Goal: Task Accomplishment & Management: Use online tool/utility

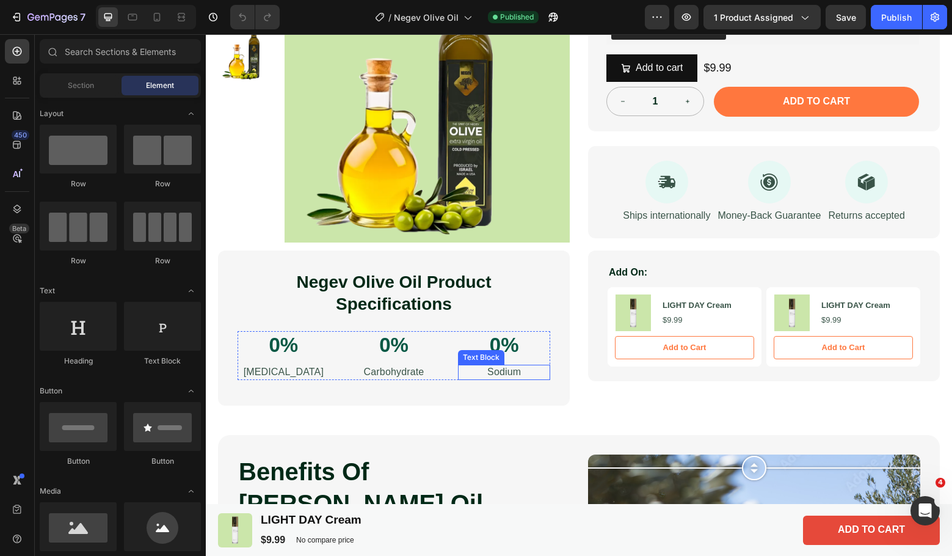
scroll to position [814, 0]
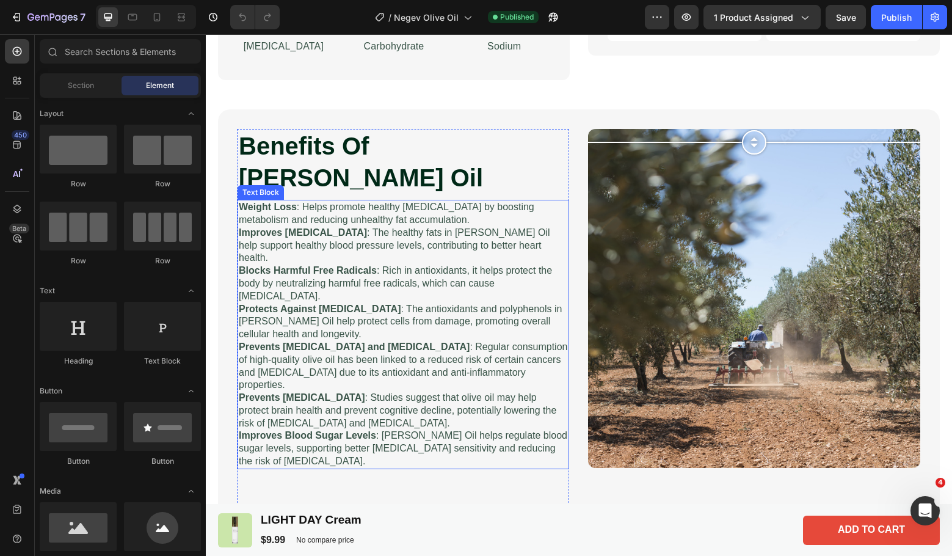
click at [340, 392] on p "Prevents Dementia : Studies suggest that olive oil may help protect brain healt…" at bounding box center [403, 411] width 329 height 38
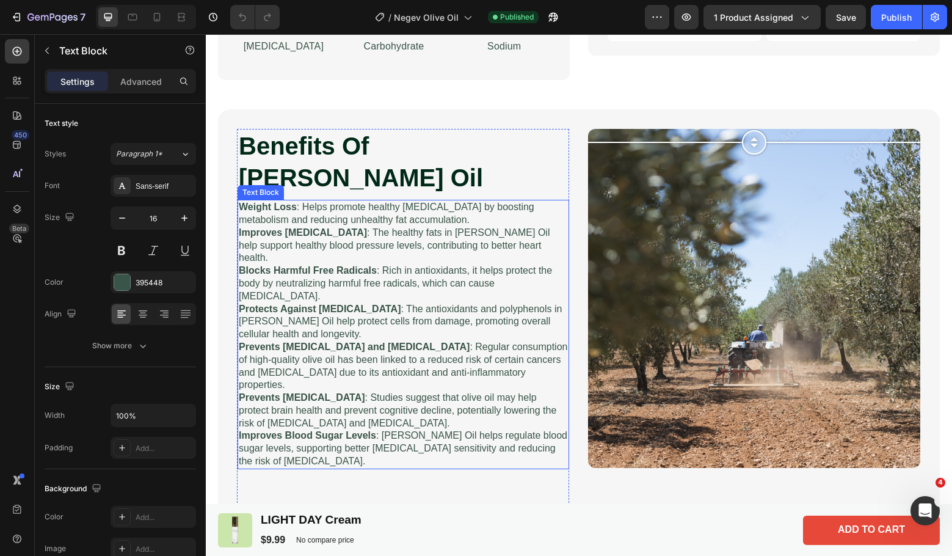
click at [340, 392] on p "Prevents Dementia : Studies suggest that olive oil may help protect brain healt…" at bounding box center [403, 411] width 329 height 38
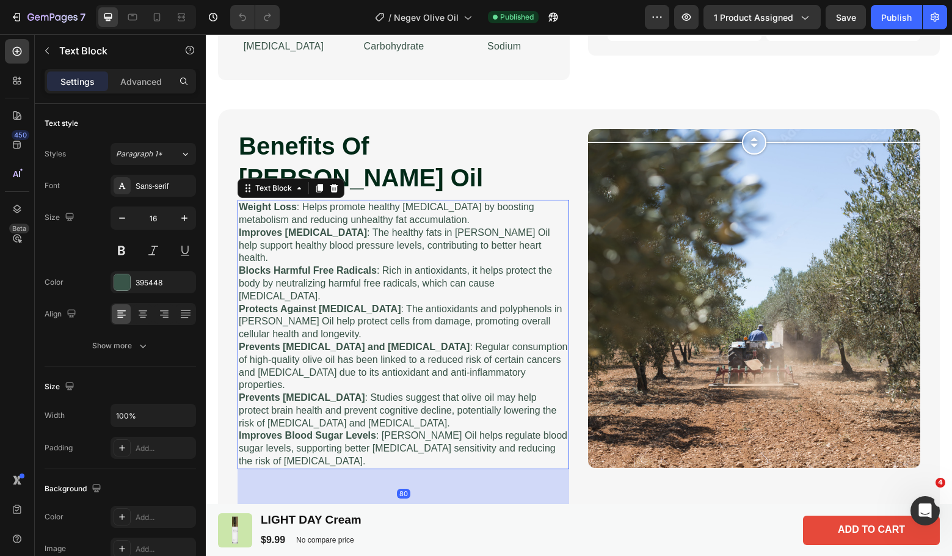
click at [340, 392] on p "Prevents Dementia : Studies suggest that olive oil may help protect brain healt…" at bounding box center [403, 411] width 329 height 38
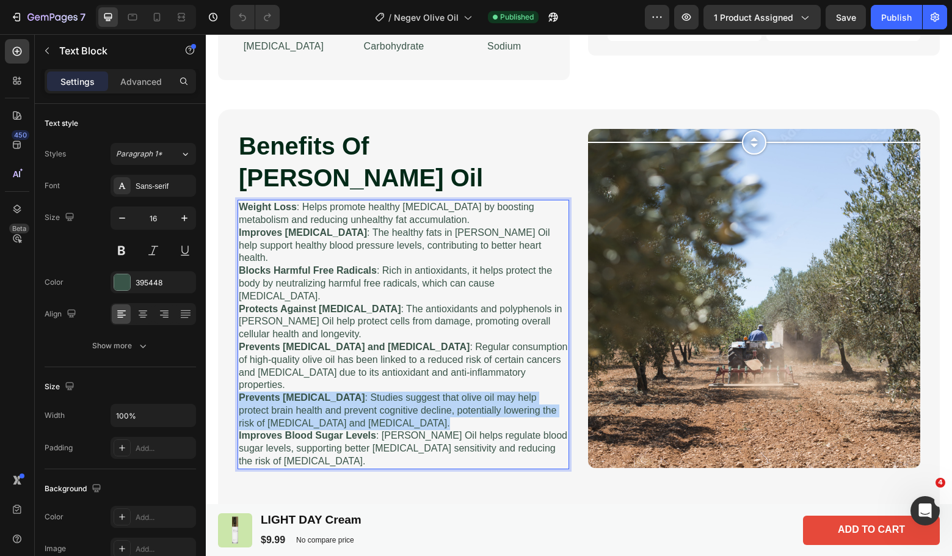
click at [340, 392] on p "Prevents Dementia : Studies suggest that olive oil may help protect brain healt…" at bounding box center [403, 411] width 329 height 38
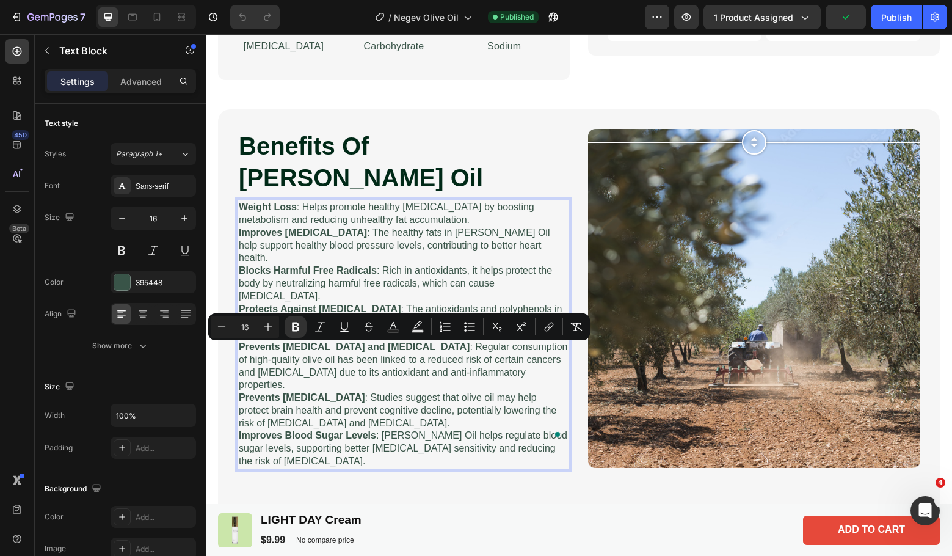
click at [382, 429] on p "Improves Blood Sugar Levels : Yael Olive Oil helps regulate blood sugar levels,…" at bounding box center [403, 448] width 329 height 38
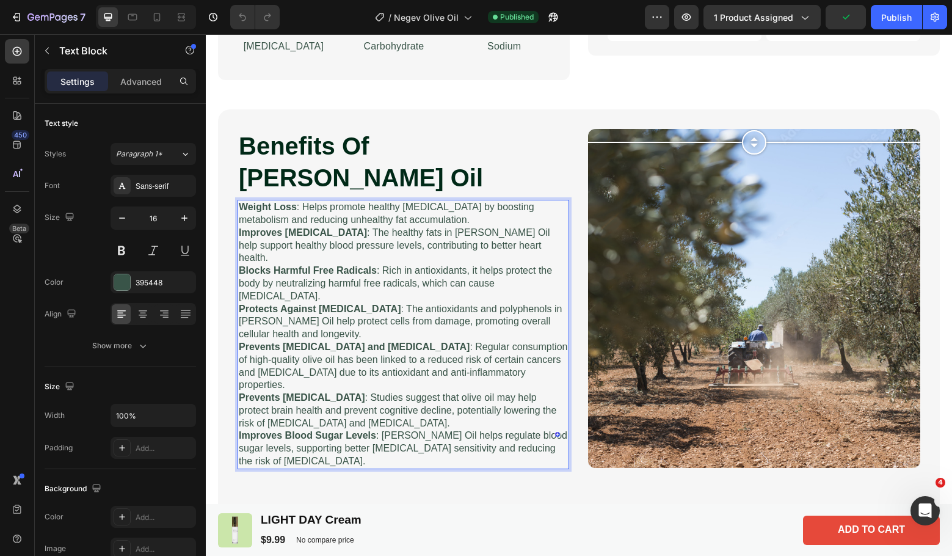
click at [280, 429] on p "Improves Blood Sugar Levels : Yael Olive Oil helps regulate blood sugar levels,…" at bounding box center [403, 448] width 329 height 38
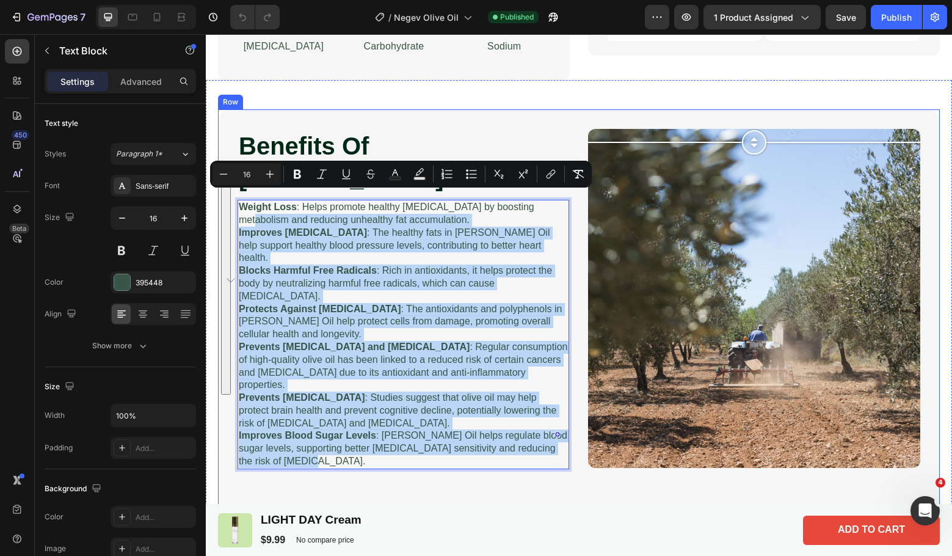
drag, startPoint x: 260, startPoint y: 400, endPoint x: 247, endPoint y: 191, distance: 209.9
click at [237, 193] on div "Benefits Of Yael Olive Oil Heading Weight Loss : Helps promote healthy weight m…" at bounding box center [403, 323] width 332 height 389
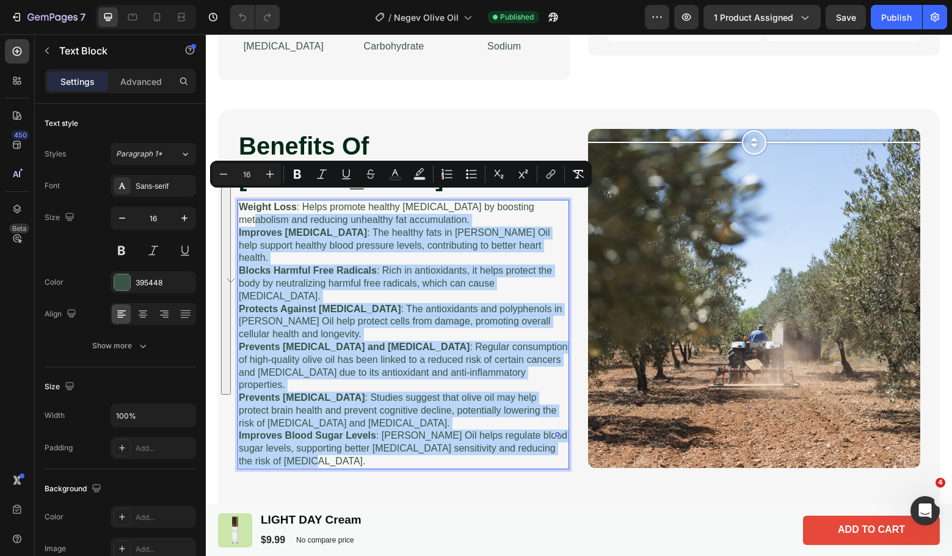
click at [352, 265] on p "Blocks Harmful Free Radicals : Rich in antioxidants, it helps protect the body …" at bounding box center [403, 284] width 329 height 38
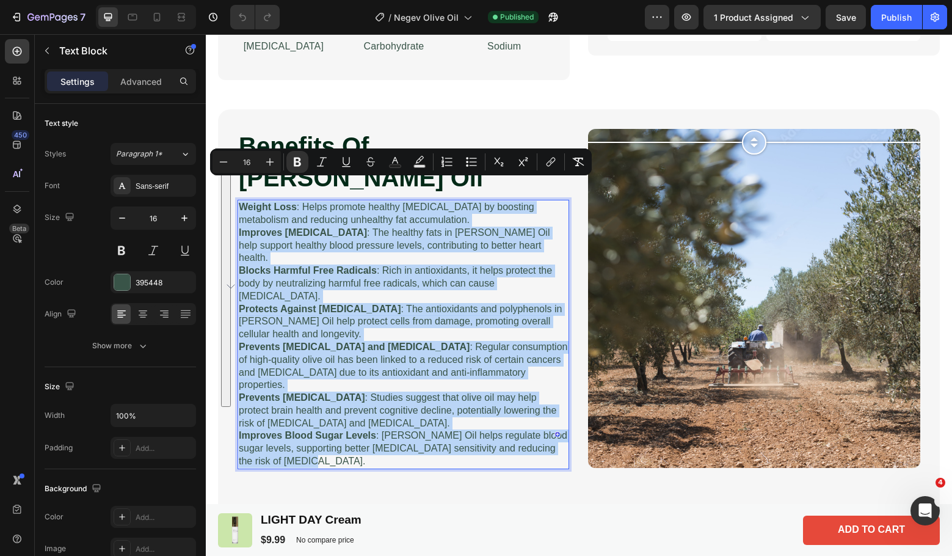
drag, startPoint x: 299, startPoint y: 412, endPoint x: 241, endPoint y: 183, distance: 237.1
click at [241, 200] on div "Weight Loss : Helps promote healthy weight management by boosting metabolism an…" at bounding box center [404, 334] width 332 height 269
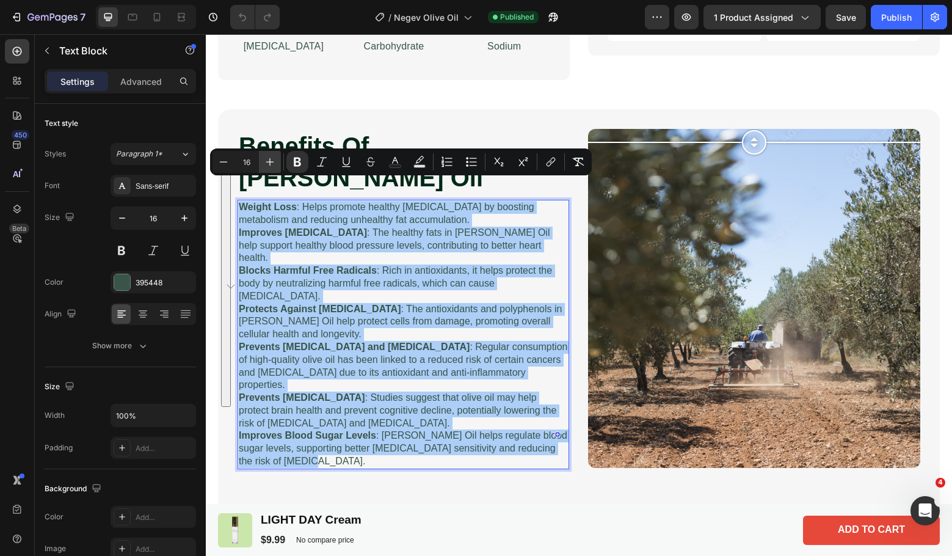
click at [270, 158] on icon "Editor contextual toolbar" at bounding box center [270, 162] width 8 height 8
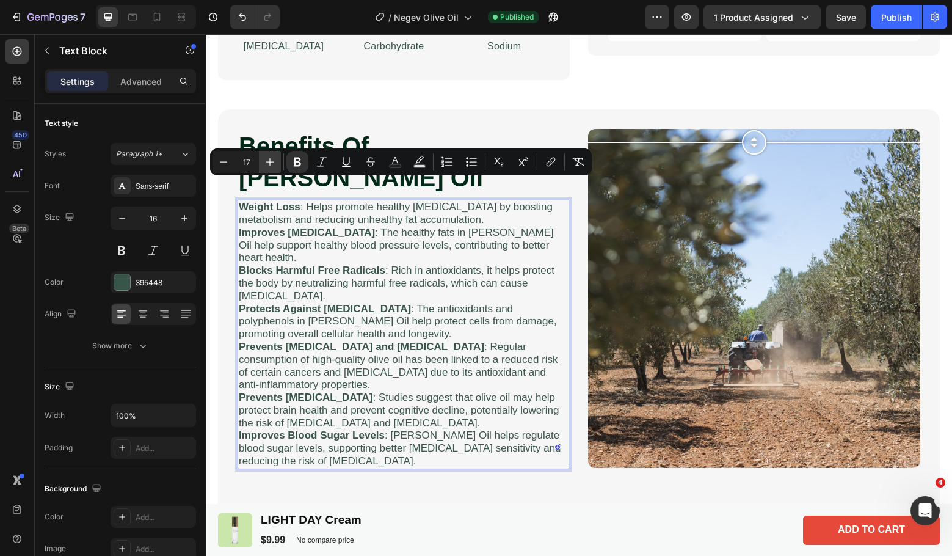
click at [270, 158] on icon "Editor contextual toolbar" at bounding box center [270, 162] width 8 height 8
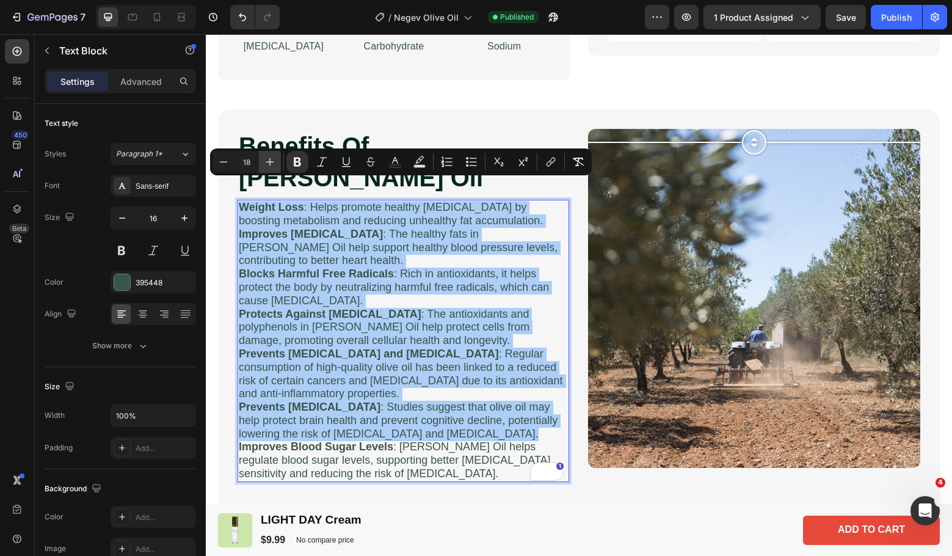
click at [270, 158] on icon "Editor contextual toolbar" at bounding box center [270, 162] width 8 height 8
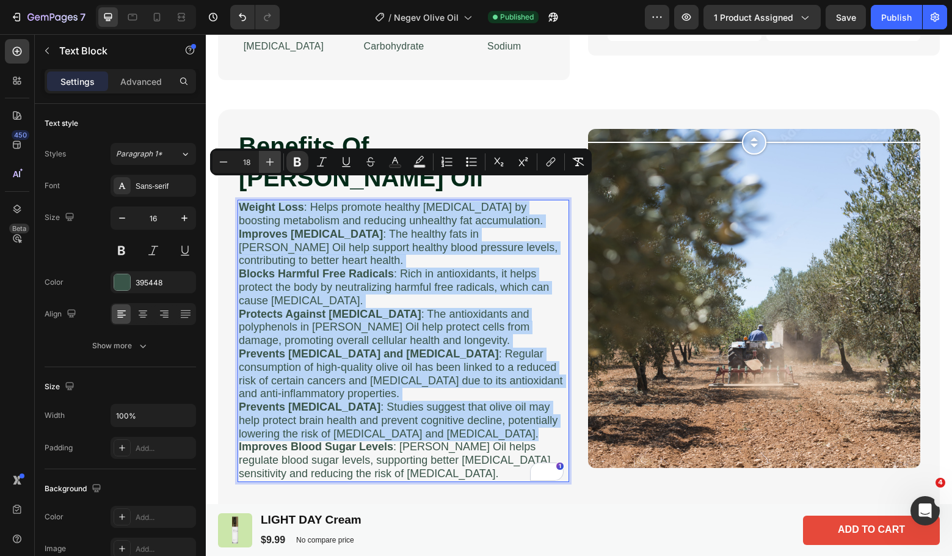
type input "19"
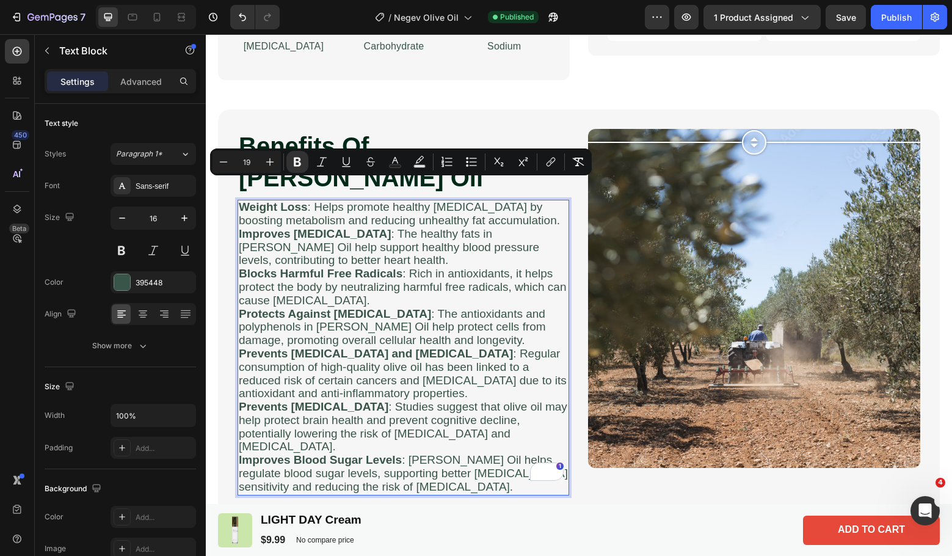
click at [414, 269] on span "Blocks Harmful Free Radicals : Rich in antioxidants, it helps protect the body …" at bounding box center [403, 287] width 328 height 40
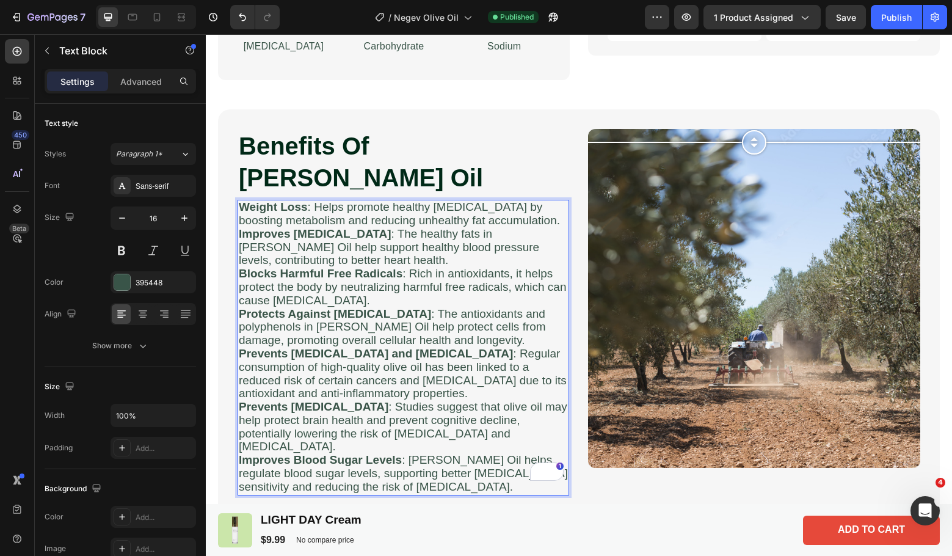
click at [555, 200] on span "Weight Loss : Helps promote healthy weight management by boosting metabolism an…" at bounding box center [399, 213] width 321 height 26
click at [560, 201] on p "Weight Loss : Helps promote healthy weight management by boosting metabolism an…" at bounding box center [403, 214] width 329 height 27
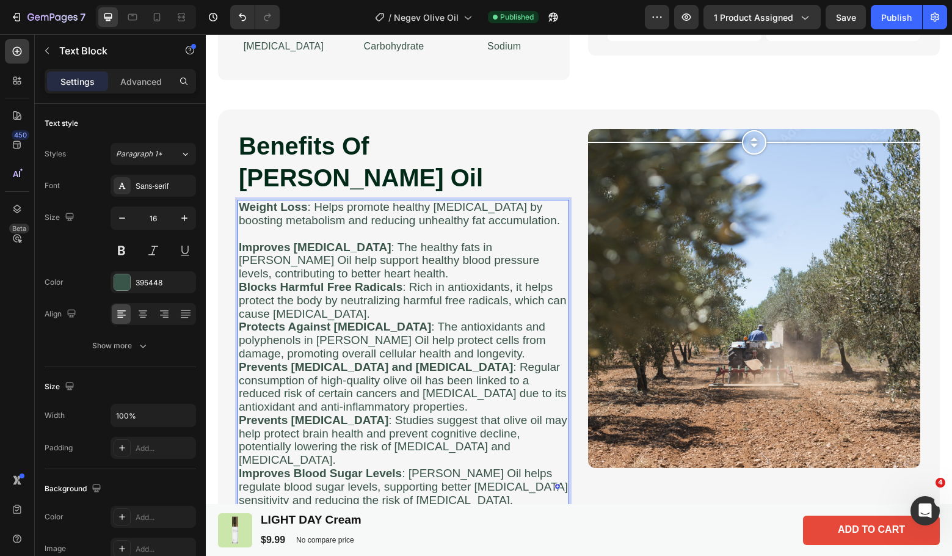
click at [468, 252] on p "Improves High Blood Pressure : The healthy fats in Yael Olive Oil help support …" at bounding box center [403, 261] width 329 height 40
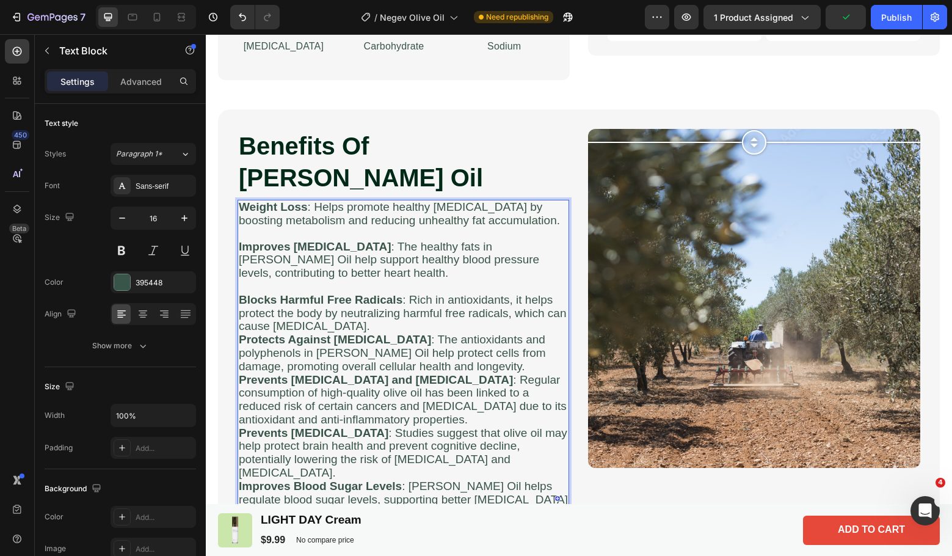
click at [407, 302] on p "Blocks Harmful Free Radicals : Rich in antioxidants, it helps protect the body …" at bounding box center [403, 314] width 329 height 40
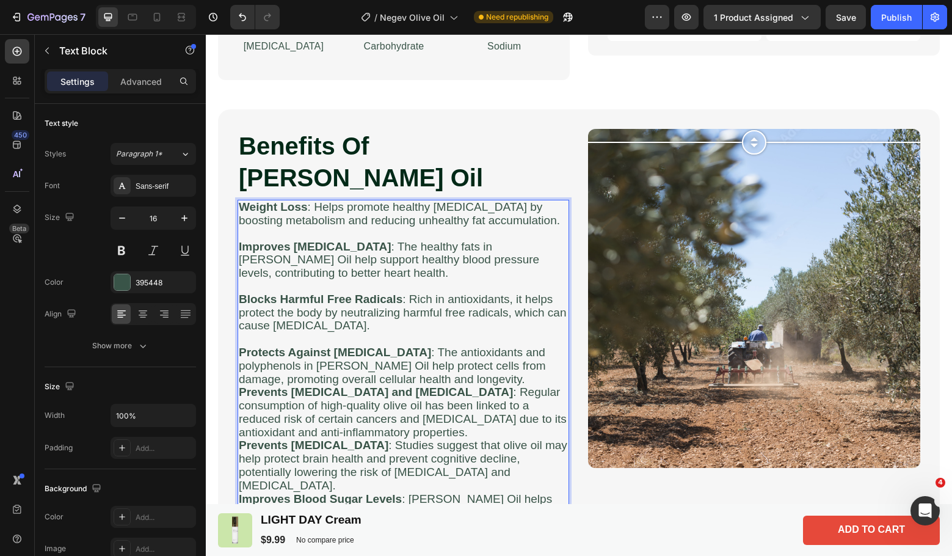
click at [497, 355] on p "Protects Against Cell Damage : The antioxidants and polyphenols in Yael Olive O…" at bounding box center [403, 366] width 329 height 40
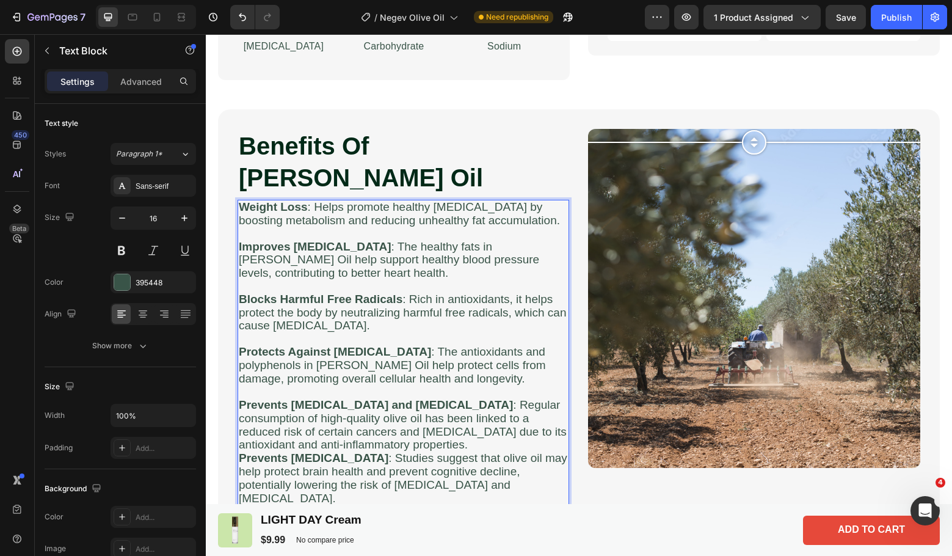
click at [424, 420] on p "Prevents Cancer and Tumors : Regular consumption of high-quality olive oil has …" at bounding box center [403, 425] width 329 height 53
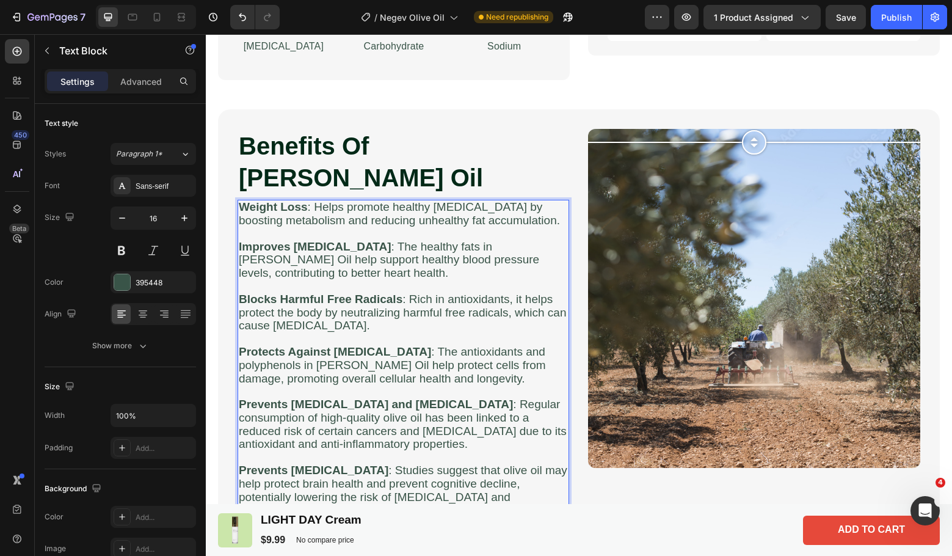
click at [534, 477] on p "Prevents Dementia : Studies suggest that olive oil may help protect brain healt…" at bounding box center [403, 490] width 329 height 53
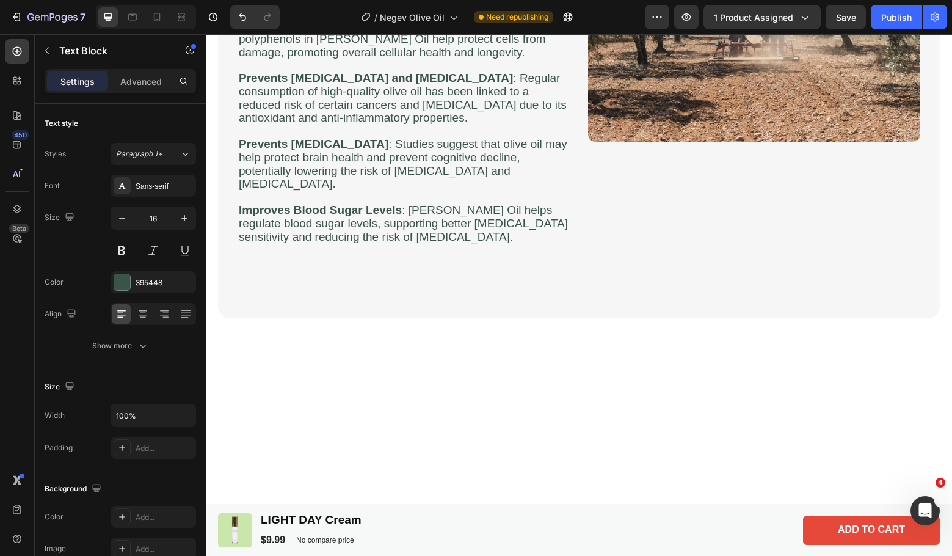
scroll to position [652, 0]
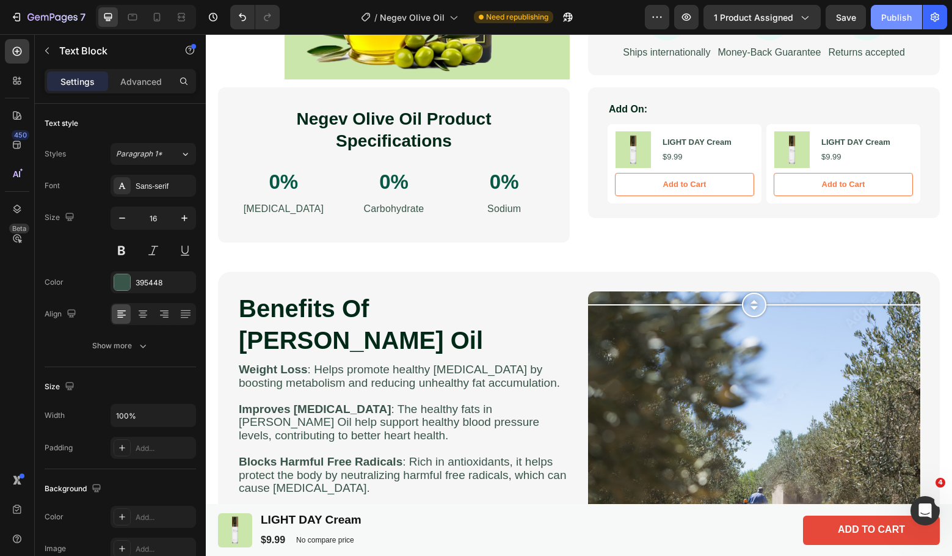
click at [886, 21] on div "Publish" at bounding box center [897, 17] width 31 height 13
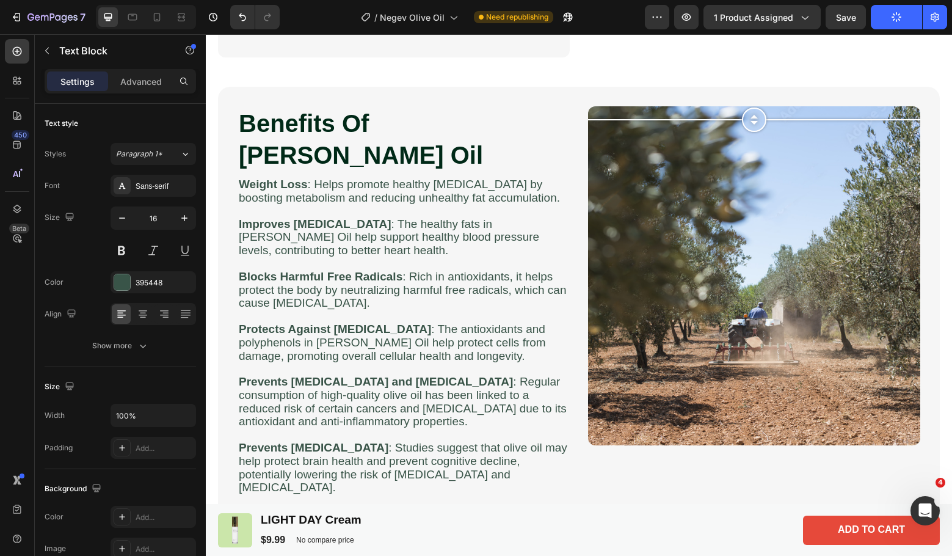
scroll to position [814, 0]
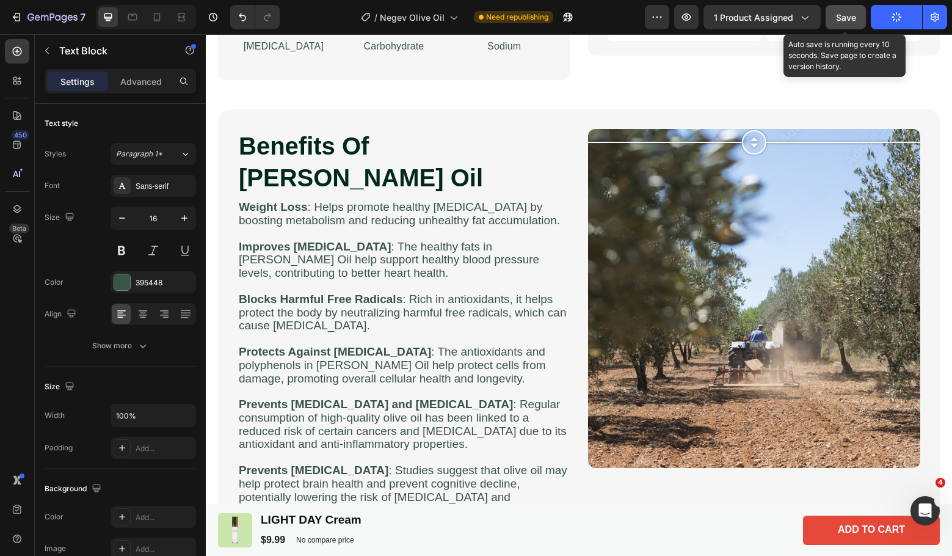
click at [853, 19] on span "Save" at bounding box center [846, 17] width 20 height 10
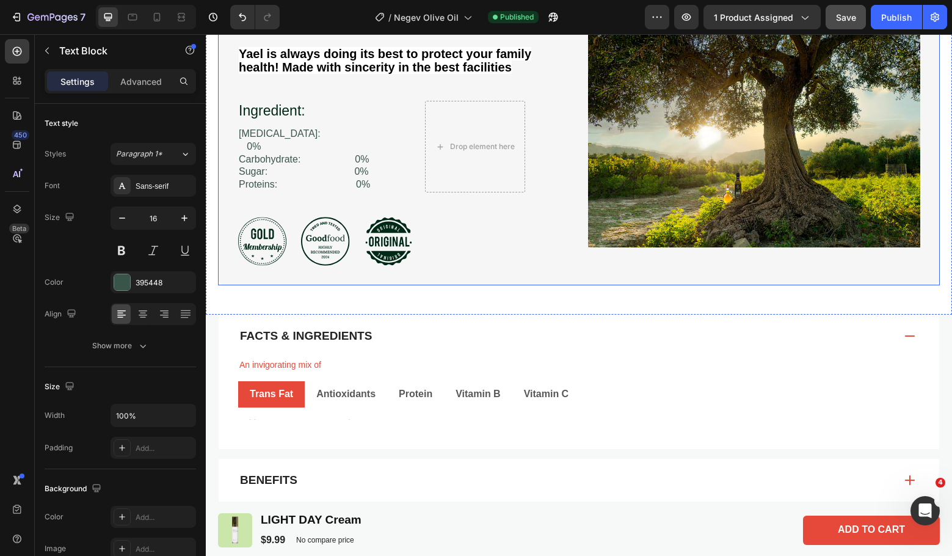
scroll to position [1792, 0]
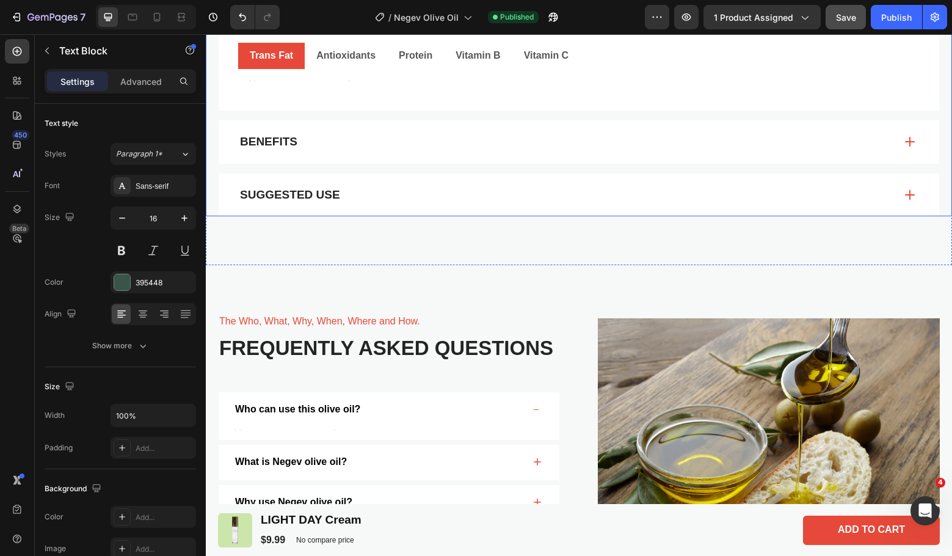
click at [822, 136] on div "Benefits" at bounding box center [566, 142] width 657 height 19
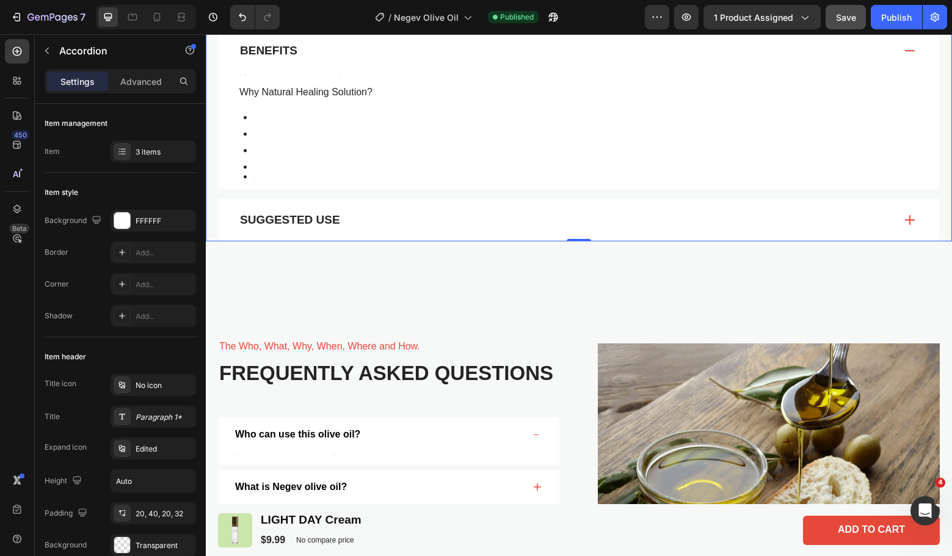
scroll to position [1466, 0]
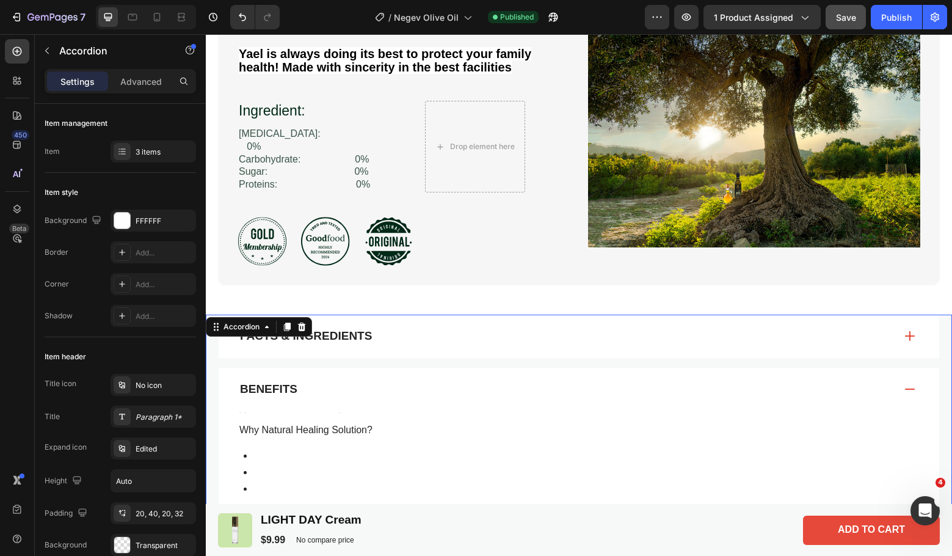
click at [792, 380] on div "Benefits" at bounding box center [566, 389] width 657 height 19
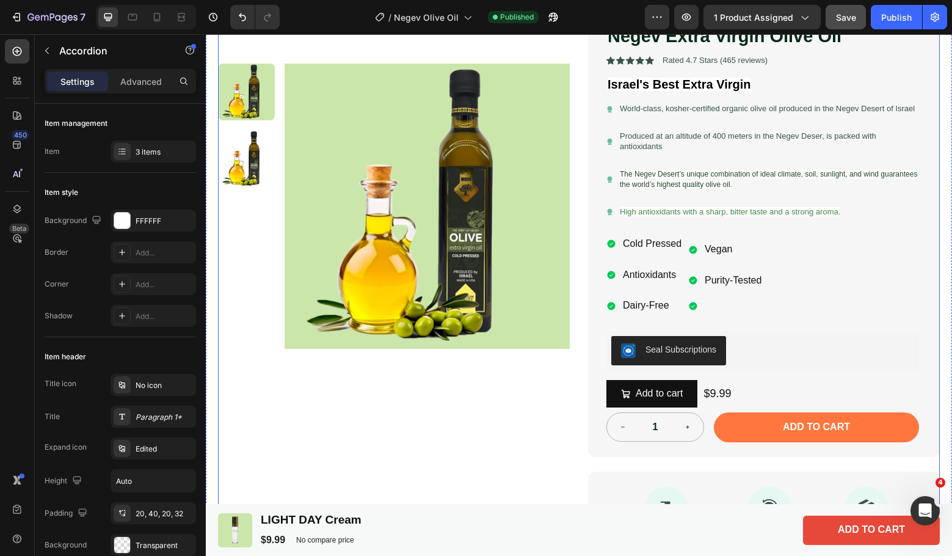
scroll to position [0, 0]
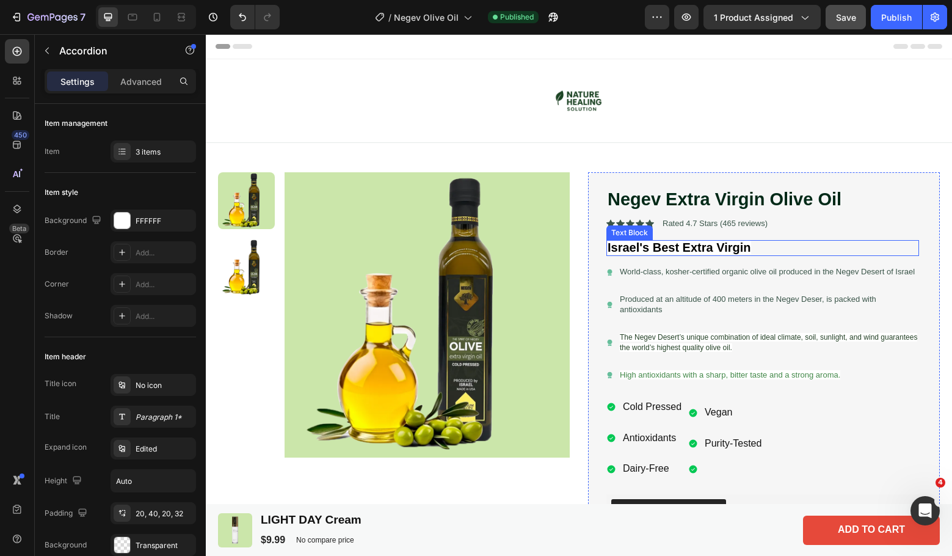
click at [791, 240] on div "Israel's Best Extra Virgin" at bounding box center [763, 248] width 313 height 16
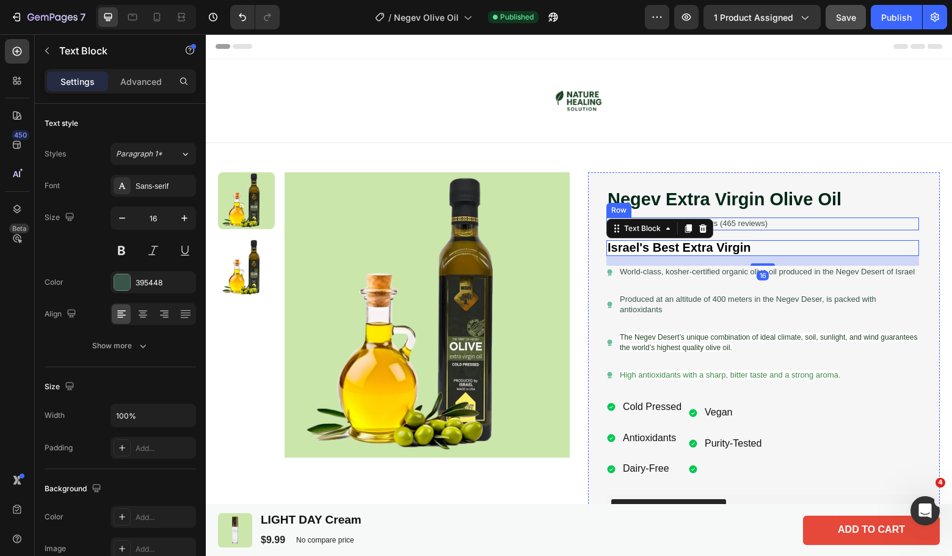
click at [813, 221] on div "Icon Icon Icon Icon Icon Icon List Rated 4.7 Stars (465 reviews) Text Block Row" at bounding box center [763, 223] width 313 height 13
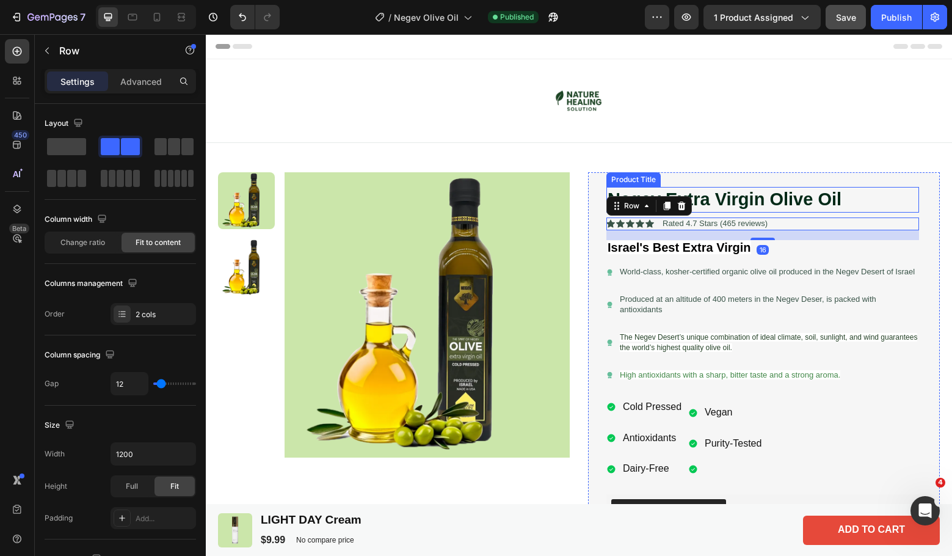
click at [865, 194] on h1 "Negev Extra Virgin Olive Oil" at bounding box center [763, 200] width 313 height 26
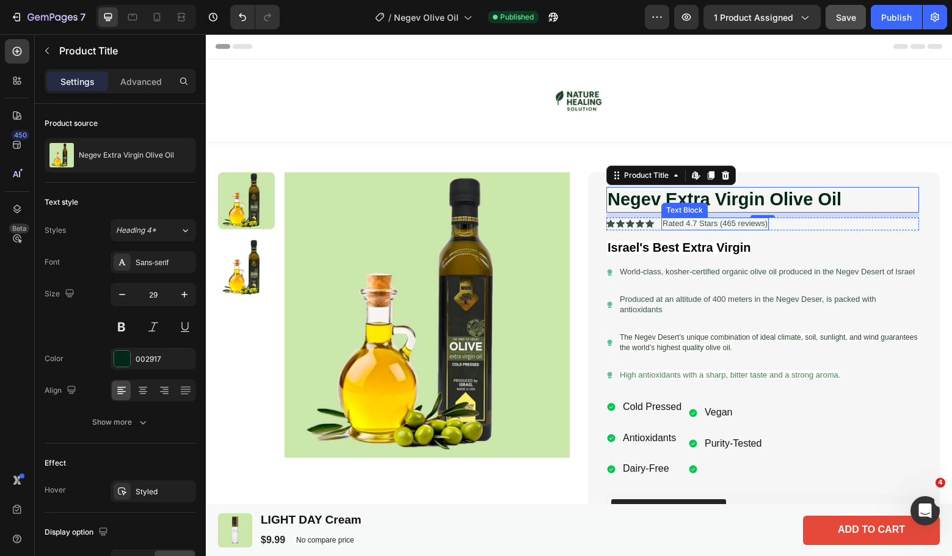
click at [709, 225] on p "Rated 4.7 Stars (465 reviews)" at bounding box center [715, 224] width 105 height 10
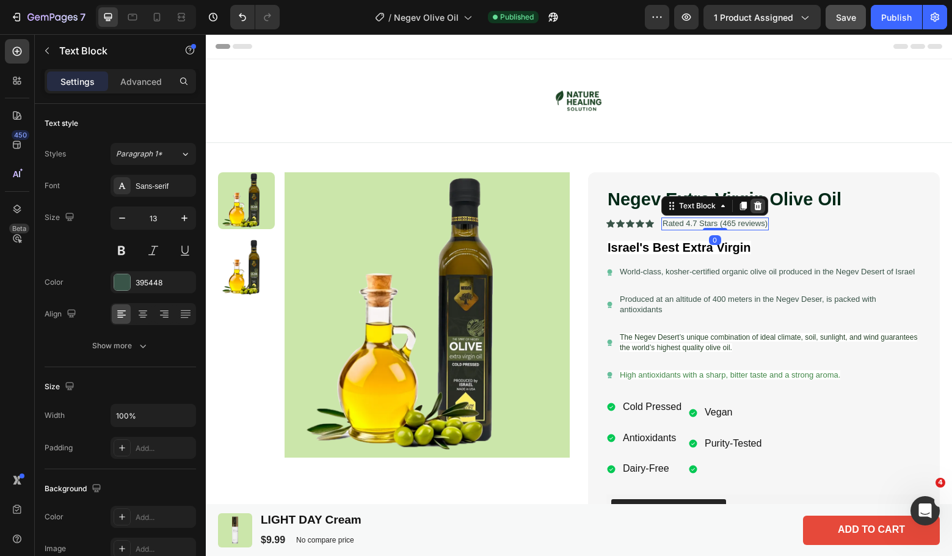
click at [754, 203] on icon at bounding box center [758, 206] width 8 height 9
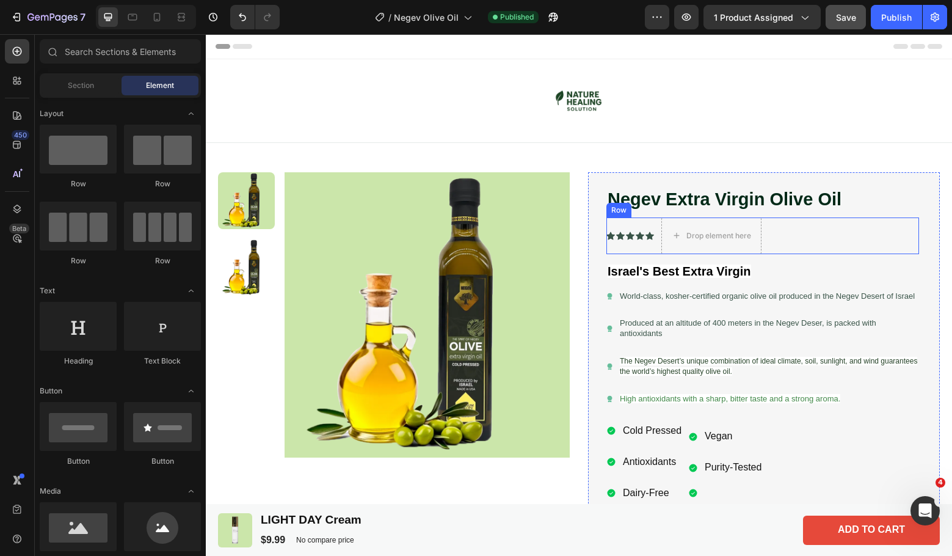
drag, startPoint x: 633, startPoint y: 219, endPoint x: 692, endPoint y: 222, distance: 59.3
click at [635, 219] on div "Icon Icon Icon Icon Icon Icon List" at bounding box center [631, 235] width 48 height 37
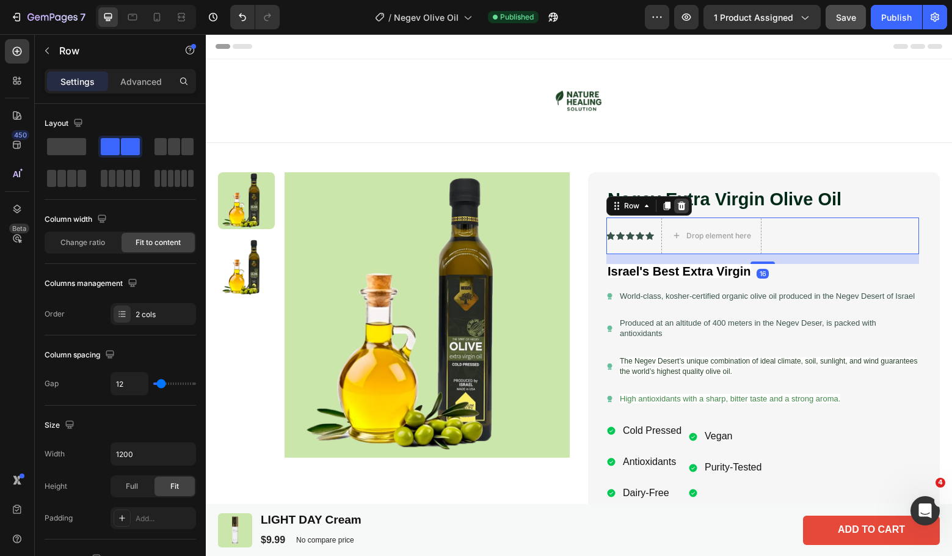
click at [678, 205] on icon at bounding box center [682, 206] width 8 height 9
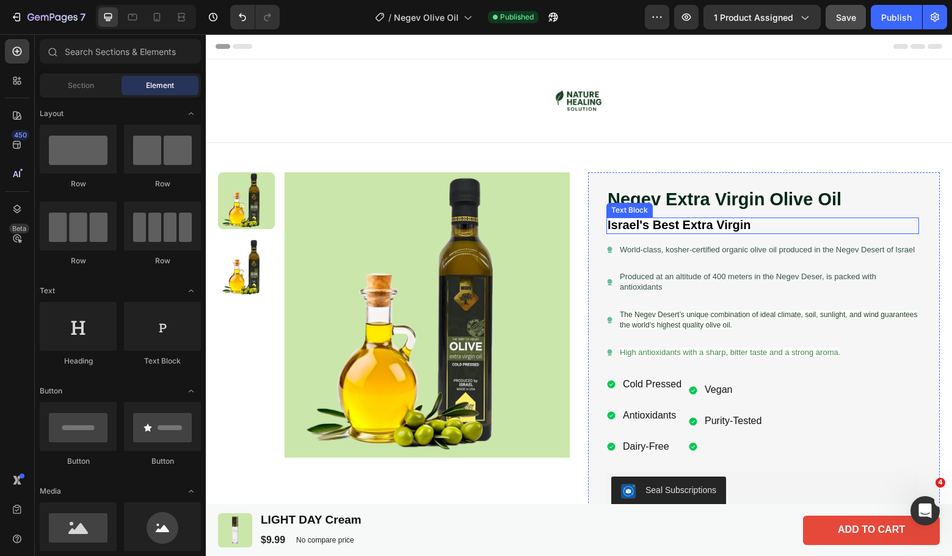
click at [763, 221] on p "Israel's Best Extra Virgin" at bounding box center [763, 226] width 310 height 14
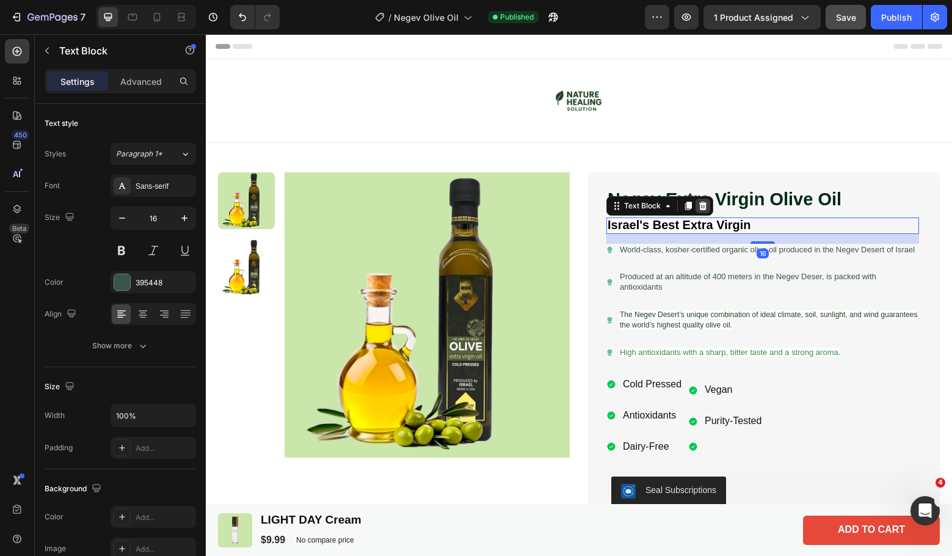
click at [700, 205] on icon at bounding box center [703, 206] width 8 height 9
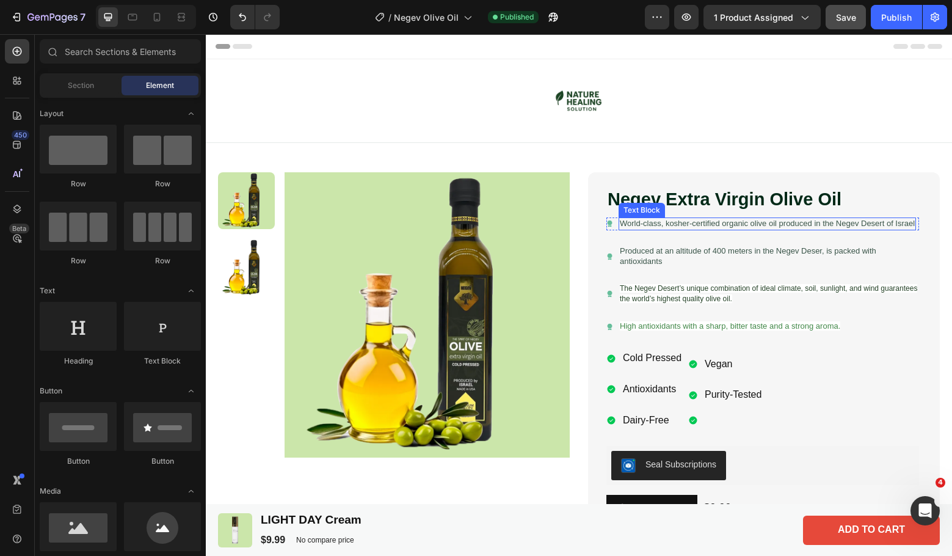
click at [720, 228] on p "World-class, kosher-certified organic olive oil produced in the Negev Desert of…" at bounding box center [767, 224] width 295 height 10
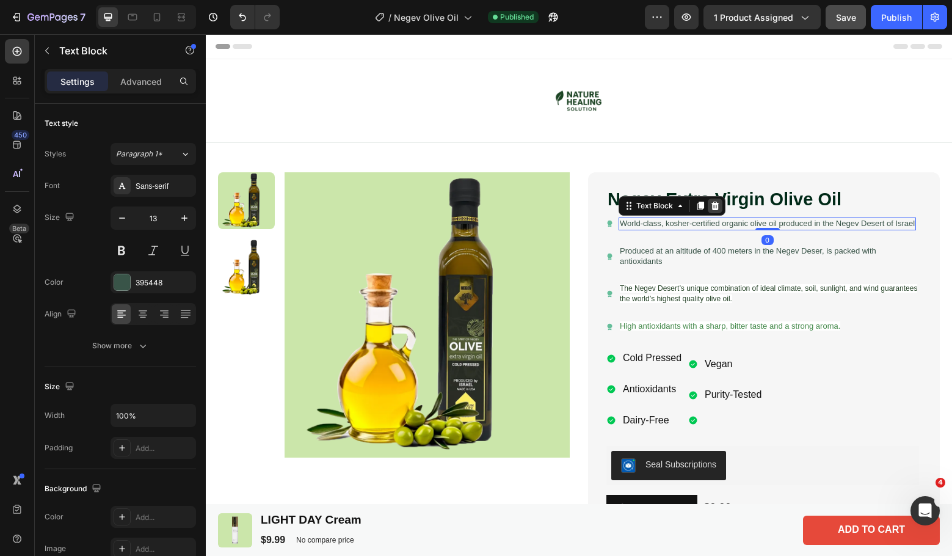
click at [710, 202] on icon at bounding box center [715, 206] width 10 height 10
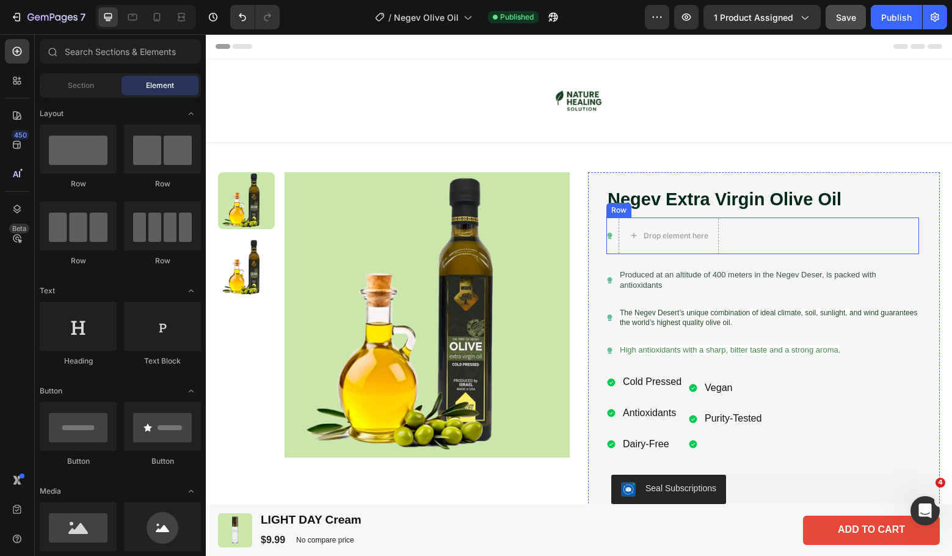
click at [765, 238] on div "Icon Drop element here Row" at bounding box center [763, 235] width 313 height 37
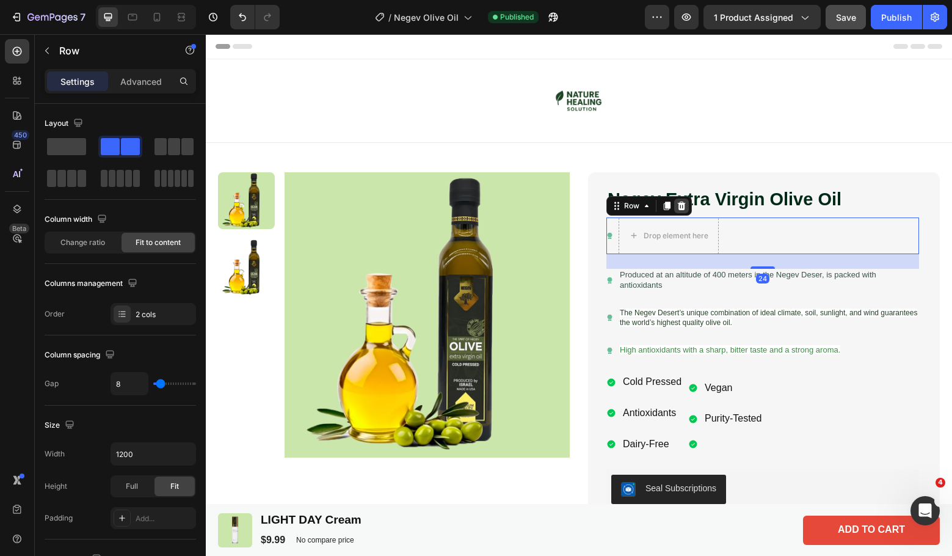
click at [678, 208] on icon at bounding box center [682, 206] width 8 height 9
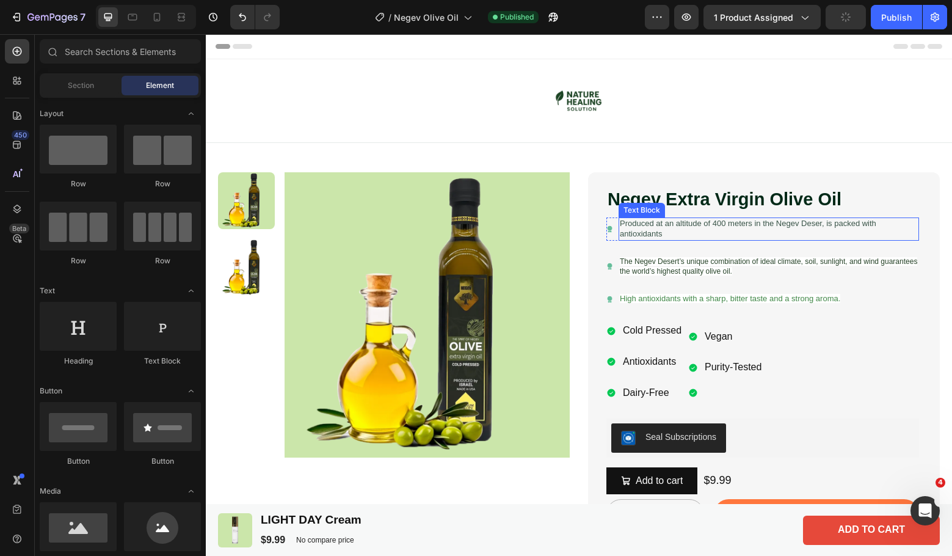
click at [709, 235] on p "Produced at an altitude of 400 meters in the Negev Deser, is packed with antiox…" at bounding box center [769, 229] width 298 height 21
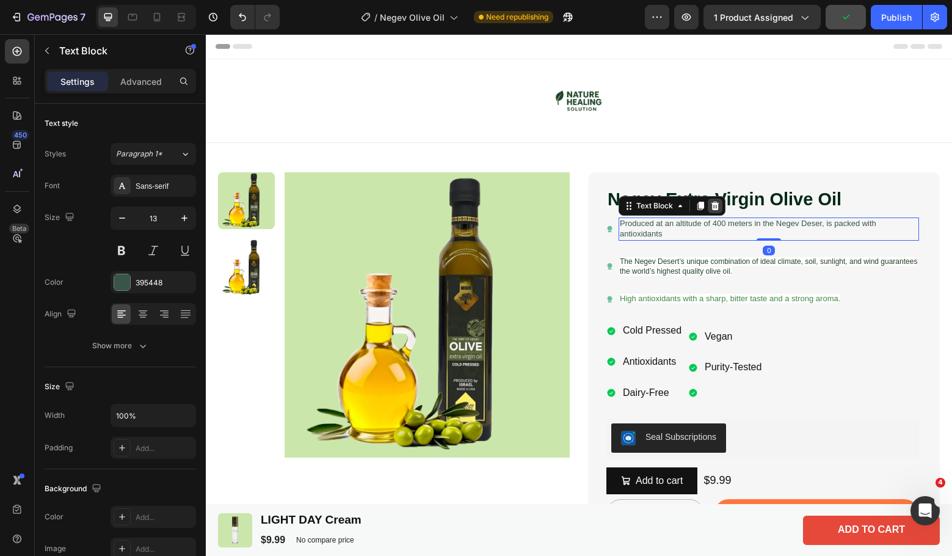
click at [712, 204] on icon at bounding box center [716, 206] width 8 height 9
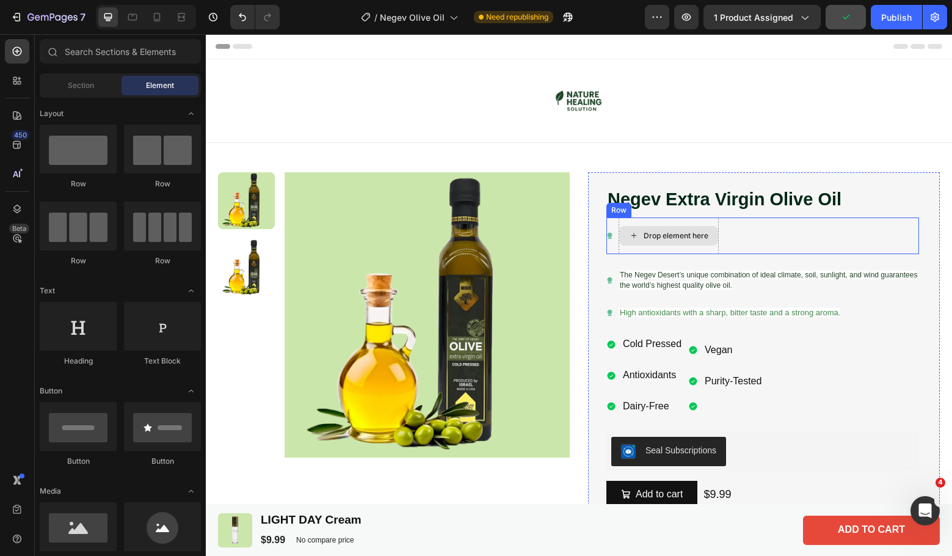
click at [705, 233] on div "Drop element here" at bounding box center [668, 236] width 99 height 20
click at [739, 225] on div "Icon Drop element here Row" at bounding box center [763, 235] width 313 height 37
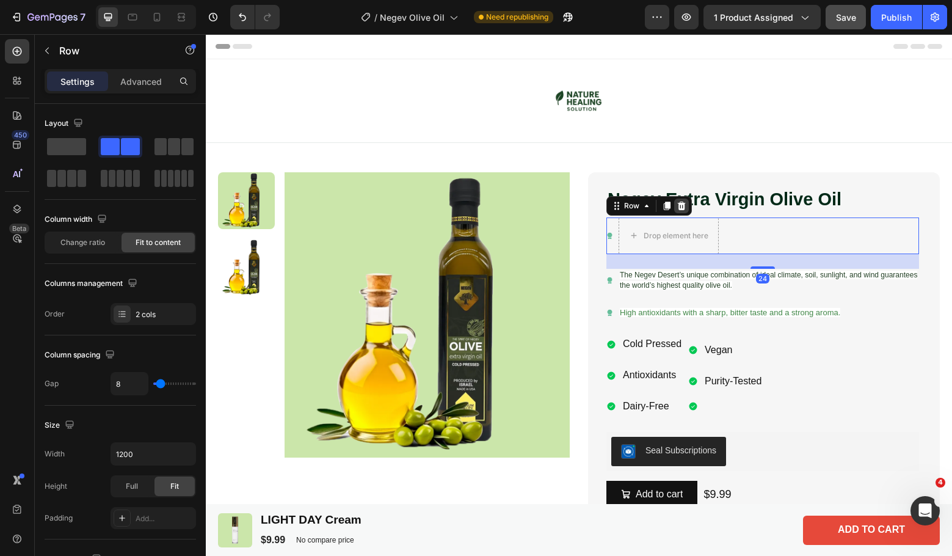
click at [682, 206] on icon at bounding box center [682, 206] width 10 height 10
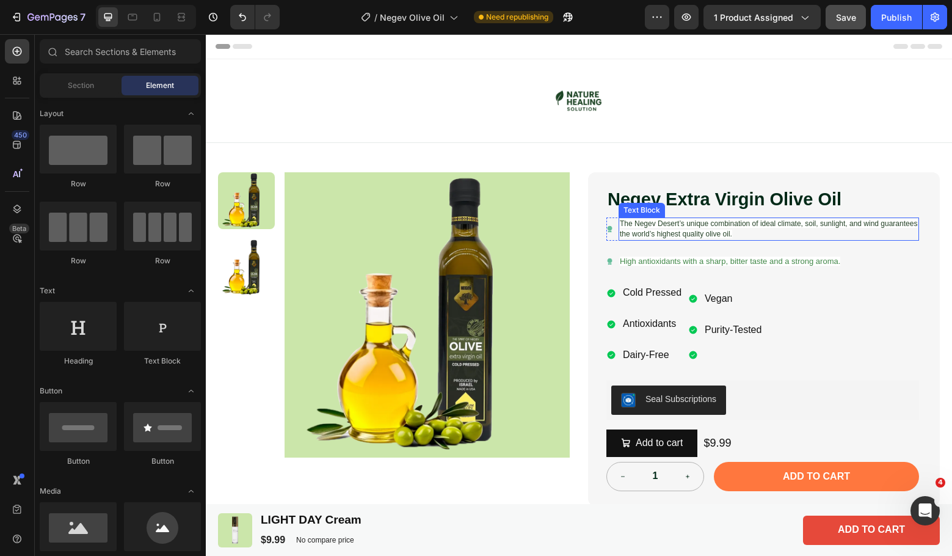
click at [730, 230] on span "The Negev Desert’s unique combination of ideal climate, soil, sunlight, and win…" at bounding box center [769, 228] width 298 height 19
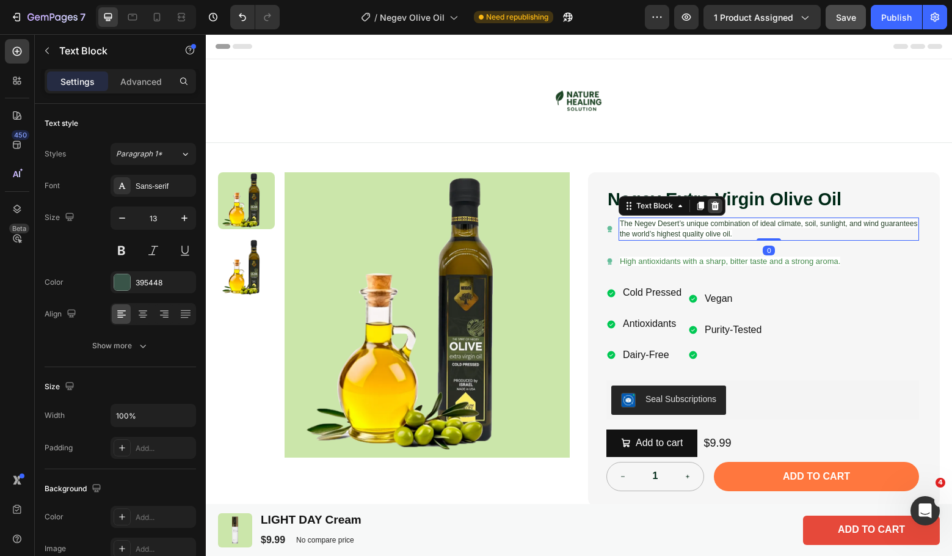
click at [712, 203] on icon at bounding box center [716, 206] width 8 height 9
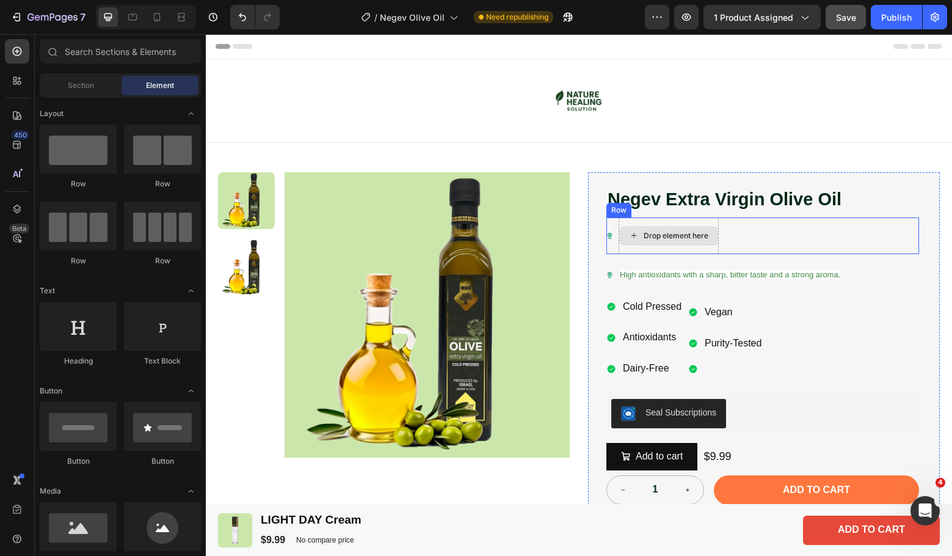
click at [740, 236] on div "Icon Drop element here Row" at bounding box center [763, 235] width 313 height 37
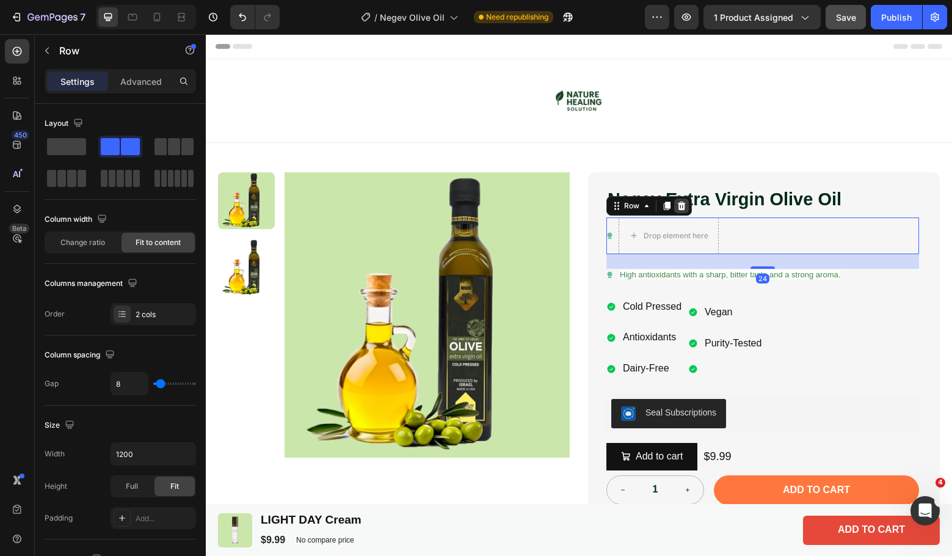
click at [680, 203] on icon at bounding box center [682, 206] width 8 height 9
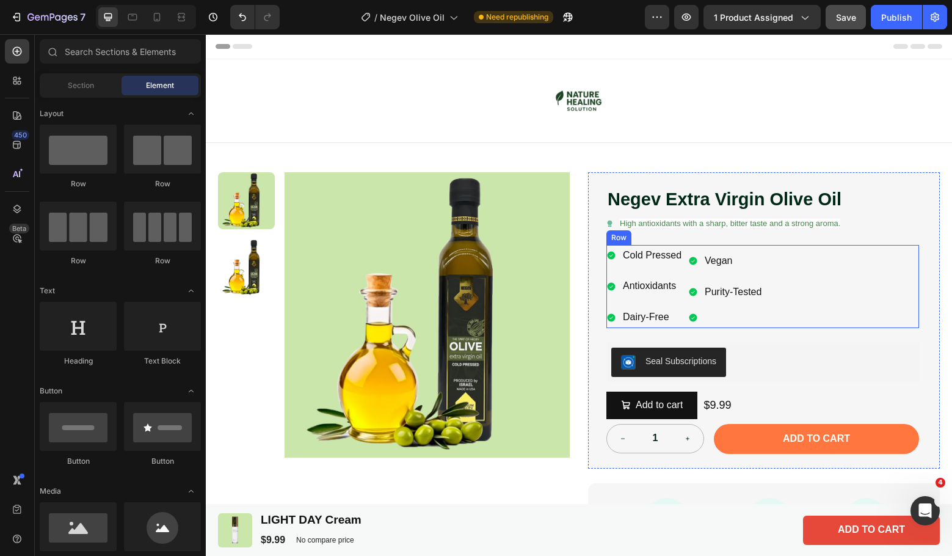
click at [784, 246] on div "Vegan Purity-Tested Item List Row" at bounding box center [803, 286] width 231 height 83
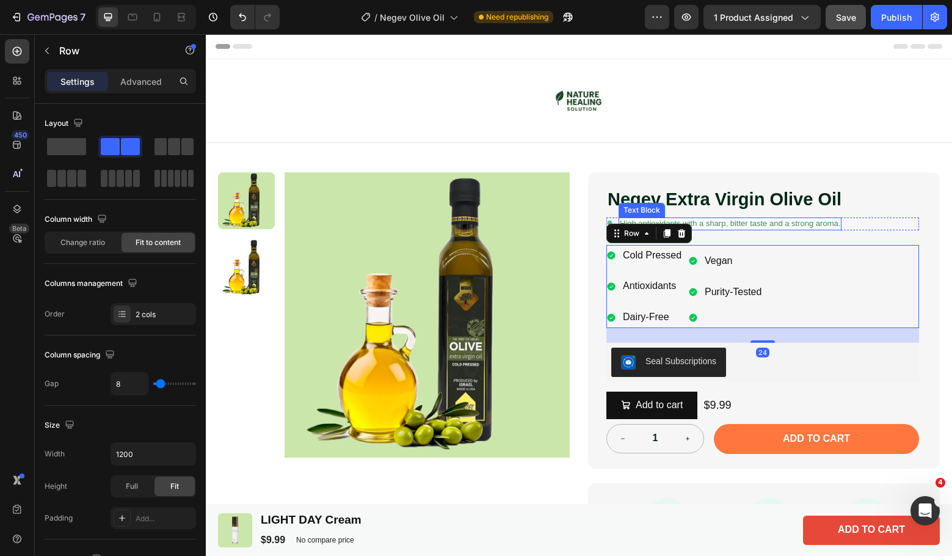
click at [795, 225] on span "High antioxidants with a sharp, bitter taste and a strong aroma." at bounding box center [730, 223] width 221 height 9
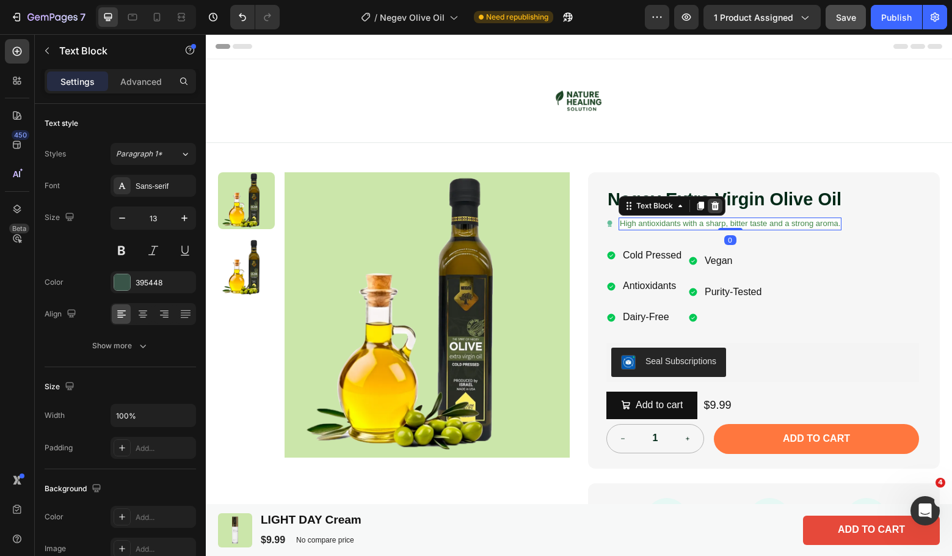
click at [712, 206] on icon at bounding box center [716, 206] width 8 height 9
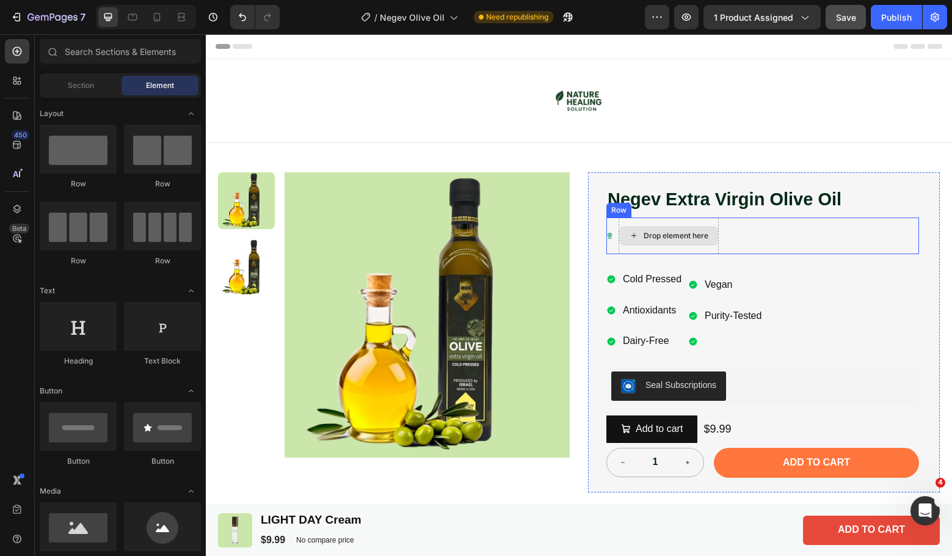
click at [739, 232] on div "Icon Drop element here Row" at bounding box center [763, 235] width 313 height 37
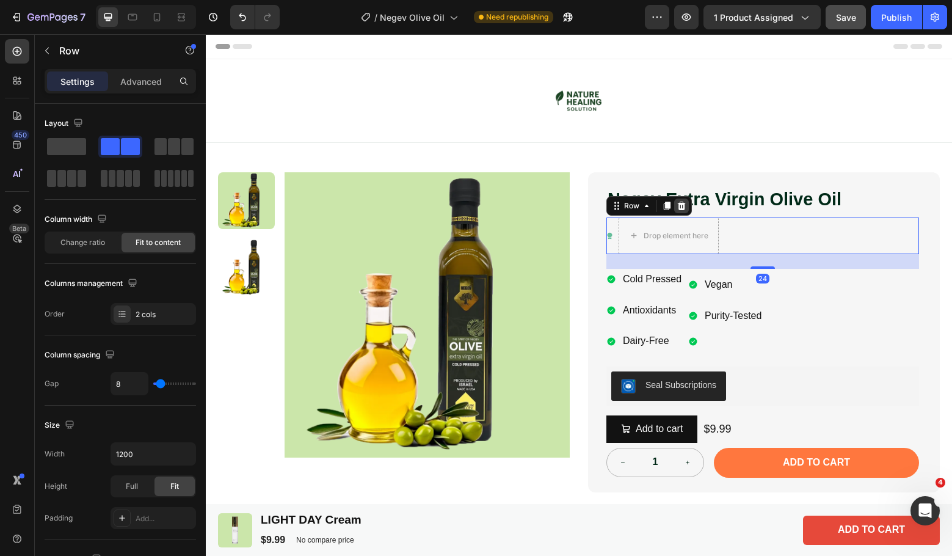
click at [677, 201] on icon at bounding box center [682, 206] width 10 height 10
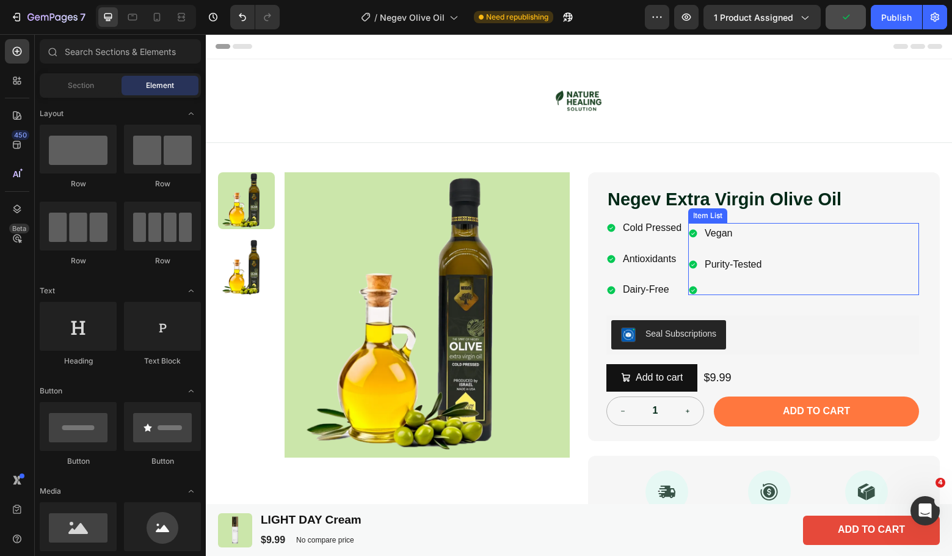
click at [767, 228] on div "Vegan Purity-Tested" at bounding box center [803, 259] width 231 height 72
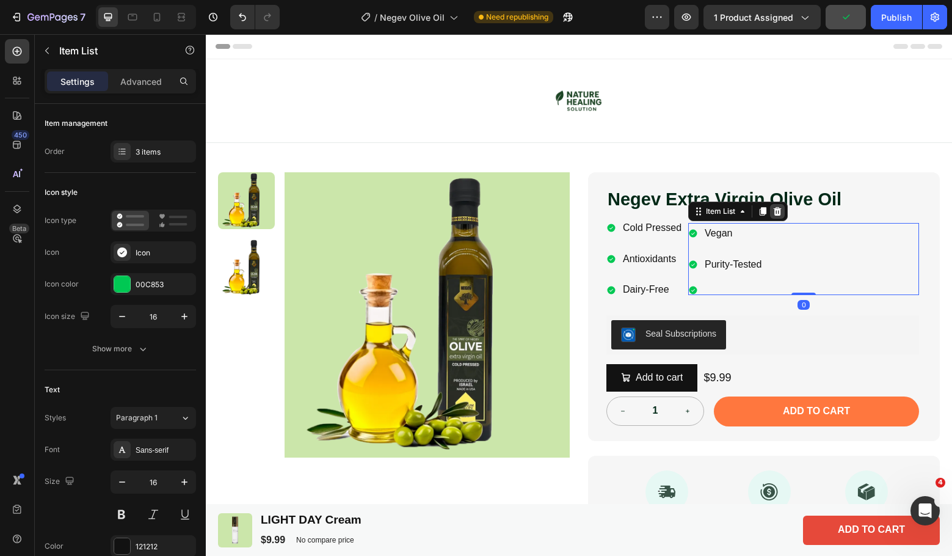
click at [774, 213] on icon at bounding box center [778, 211] width 8 height 9
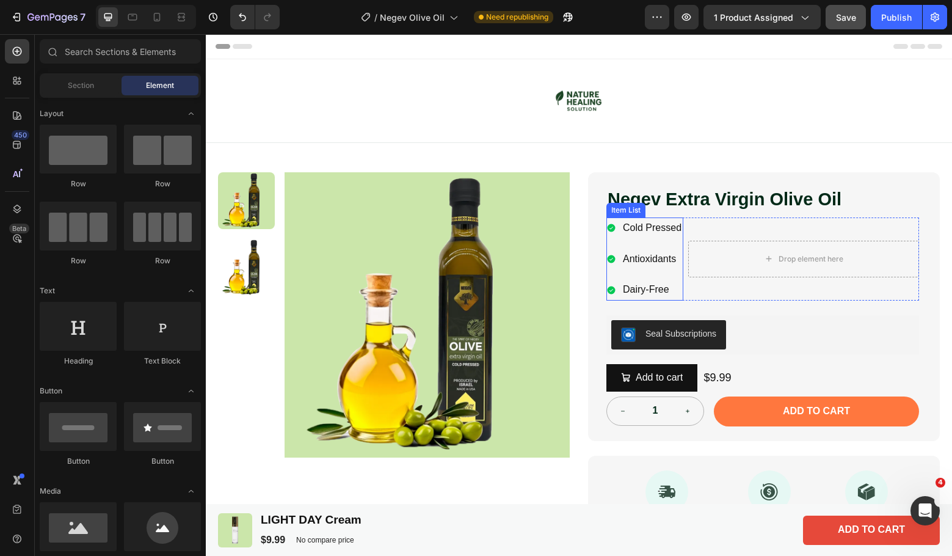
click at [673, 222] on p "Cold Pressed" at bounding box center [652, 228] width 59 height 18
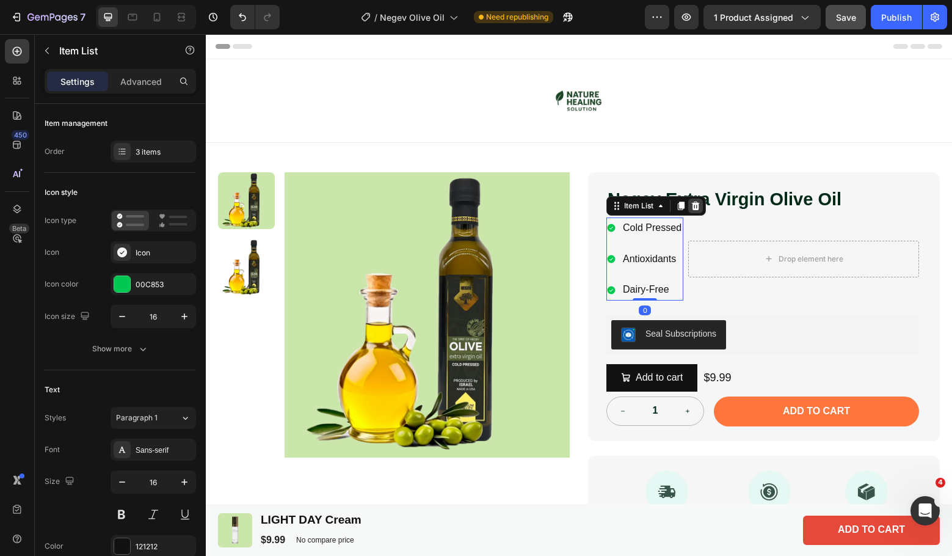
click at [692, 205] on icon at bounding box center [696, 206] width 8 height 9
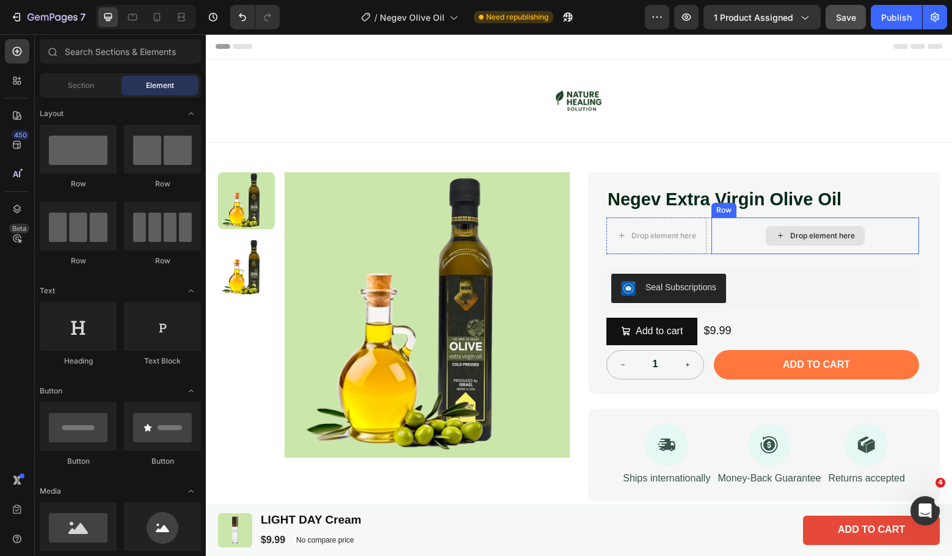
click at [739, 226] on div "Drop element here" at bounding box center [816, 235] width 208 height 37
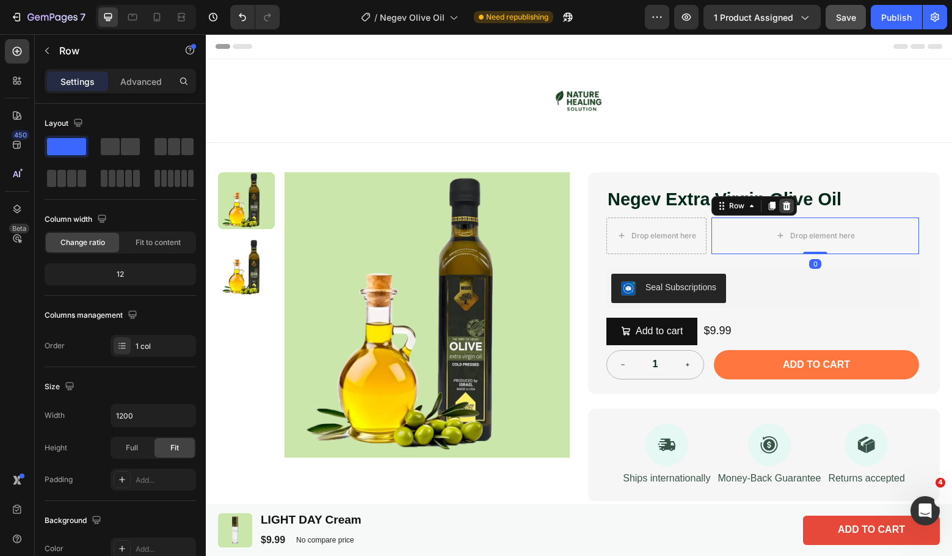
click at [783, 207] on icon at bounding box center [787, 206] width 8 height 9
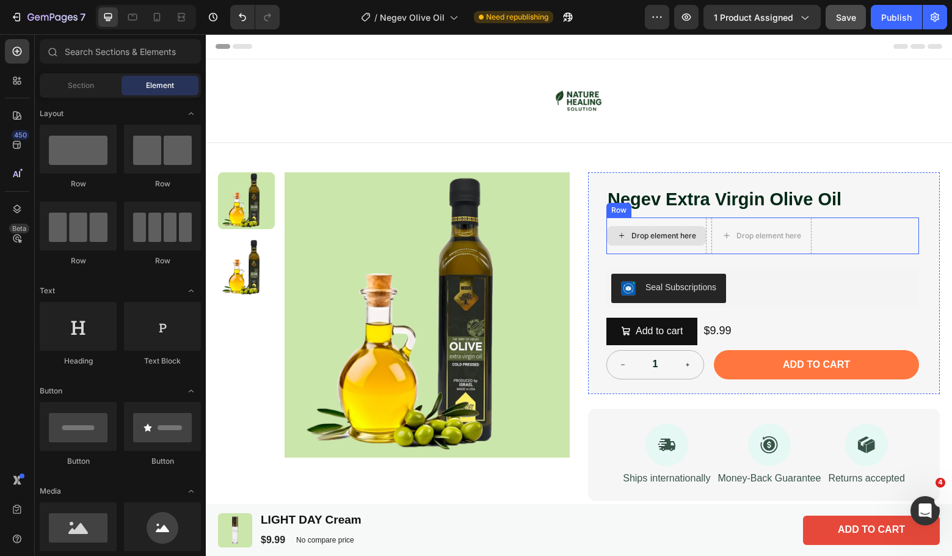
click at [693, 222] on div "Drop element here" at bounding box center [657, 235] width 100 height 37
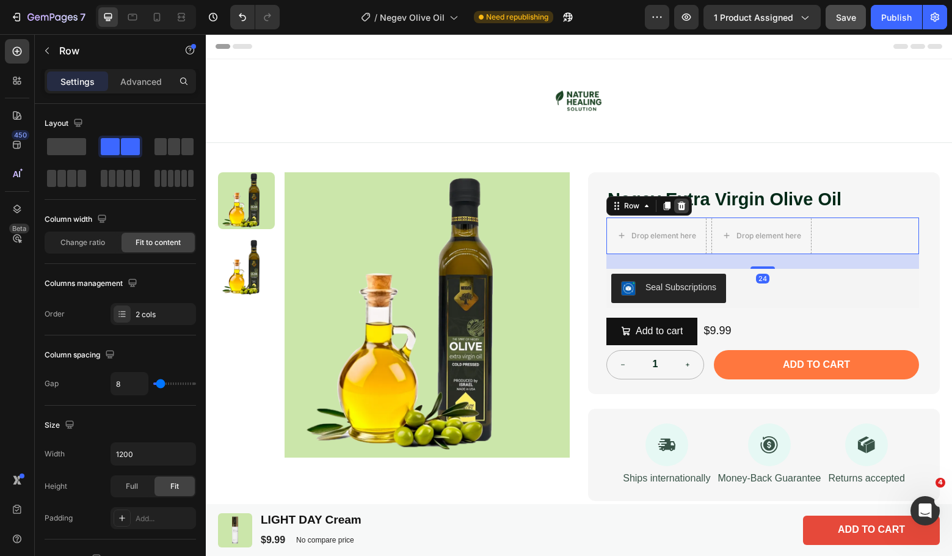
click at [678, 206] on icon at bounding box center [682, 206] width 8 height 9
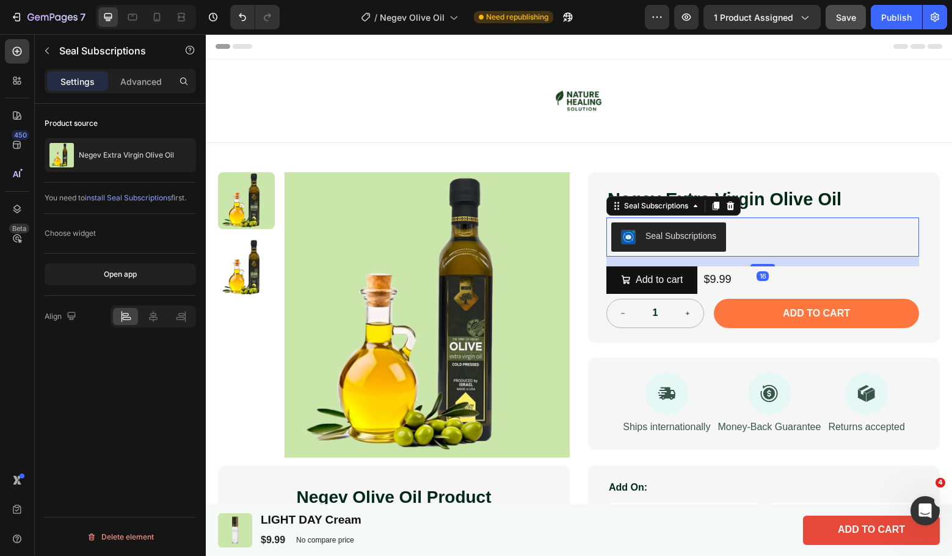
click at [766, 230] on div "Seal Subscriptions" at bounding box center [763, 236] width 303 height 29
click at [727, 205] on icon at bounding box center [731, 206] width 8 height 9
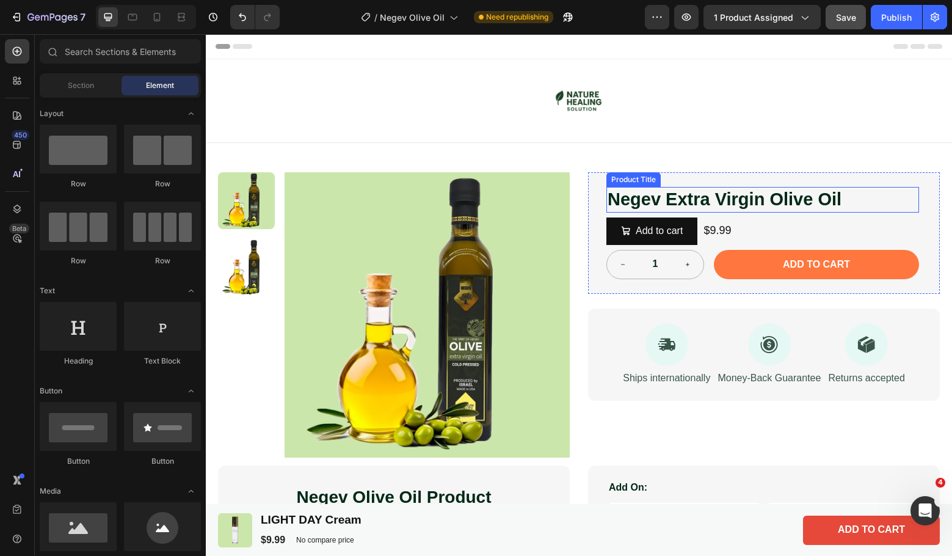
click at [863, 195] on h1 "Negev Extra Virgin Olive Oil" at bounding box center [763, 200] width 313 height 26
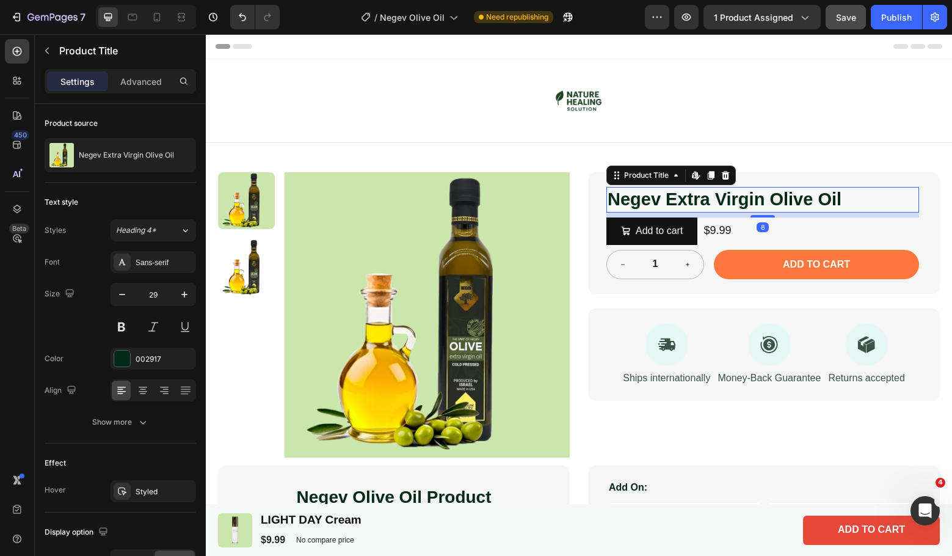
click at [685, 213] on div "8" at bounding box center [763, 215] width 313 height 5
click at [885, 194] on h1 "Negev Extra Virgin Olive Oil" at bounding box center [763, 200] width 313 height 26
click at [708, 174] on icon at bounding box center [711, 175] width 7 height 9
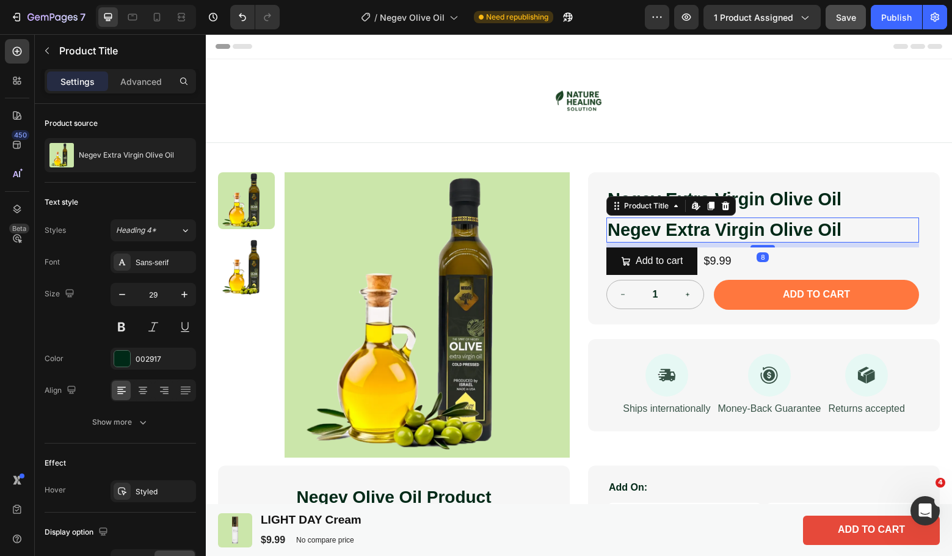
click at [736, 225] on h1 "Negev Extra Virgin Olive Oil" at bounding box center [763, 230] width 313 height 26
click at [846, 224] on h1 "Negev Extra Virgin Olive Oil" at bounding box center [763, 230] width 313 height 26
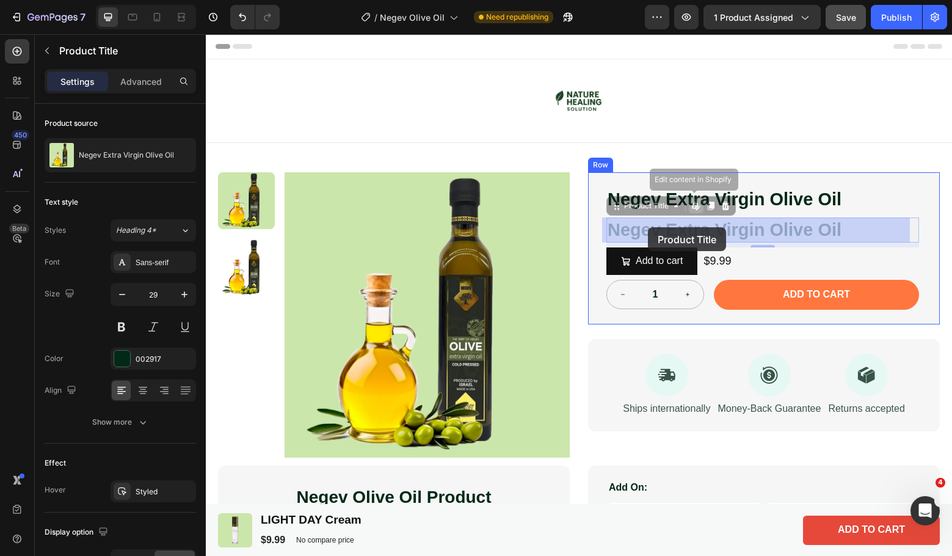
drag, startPoint x: 842, startPoint y: 225, endPoint x: 643, endPoint y: 227, distance: 199.2
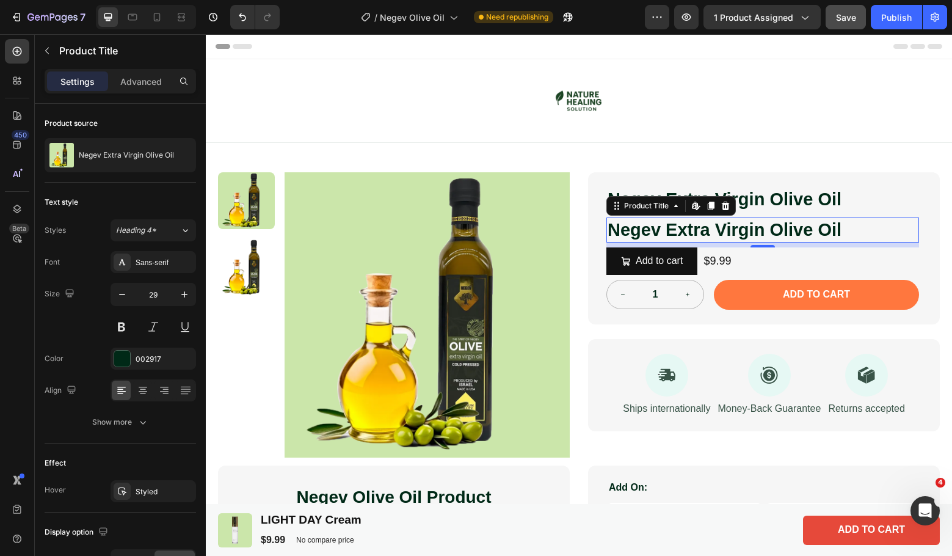
click at [698, 227] on h1 "Negev Extra Virgin Olive Oil" at bounding box center [763, 230] width 313 height 26
click at [698, 226] on h1 "Negev Extra Virgin Olive Oil" at bounding box center [763, 230] width 313 height 26
click at [722, 204] on icon at bounding box center [726, 206] width 8 height 9
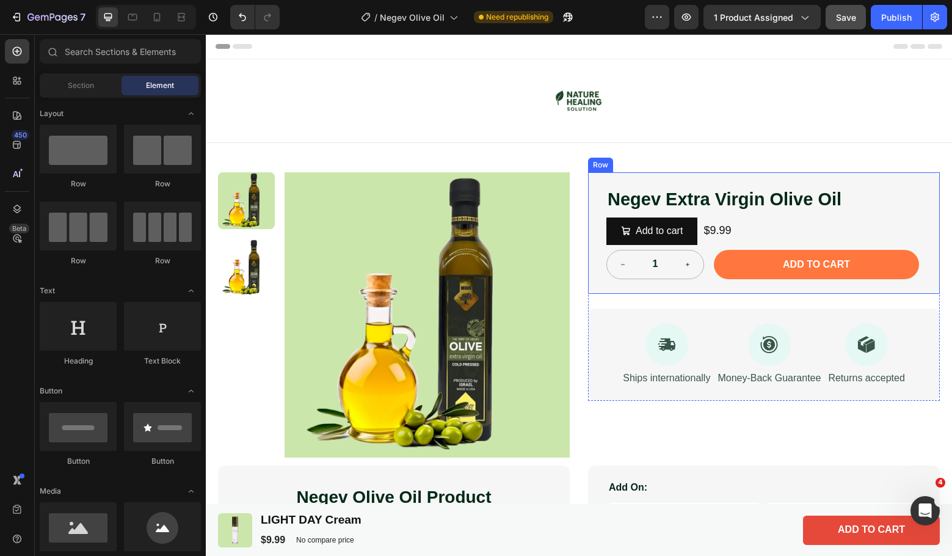
click at [718, 283] on div "Negev Extra Virgin Olive Oil Product Title Add to cart Add to Cart $9.99 Produc…" at bounding box center [764, 233] width 352 height 122
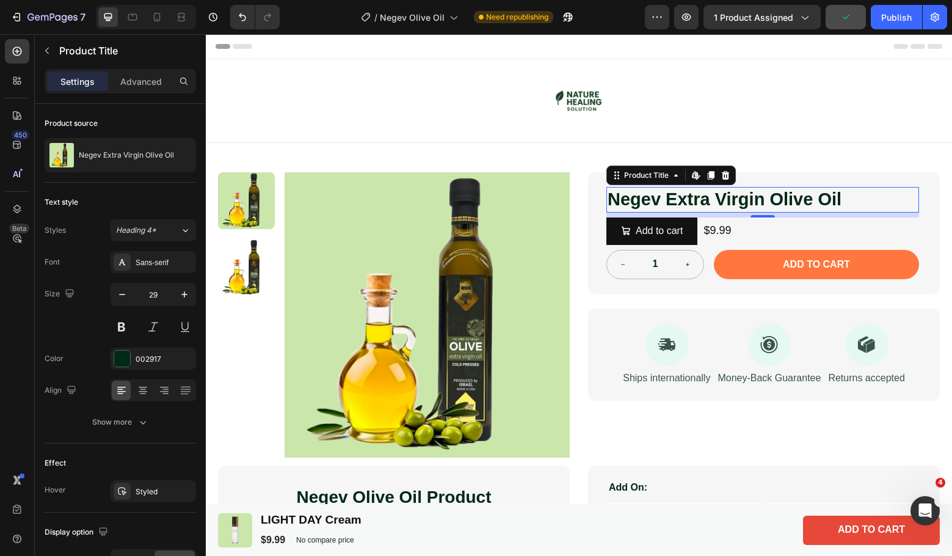
click at [761, 211] on h1 "Negev Extra Virgin Olive Oil" at bounding box center [763, 200] width 313 height 26
click at [40, 43] on button "button" at bounding box center [47, 51] width 20 height 20
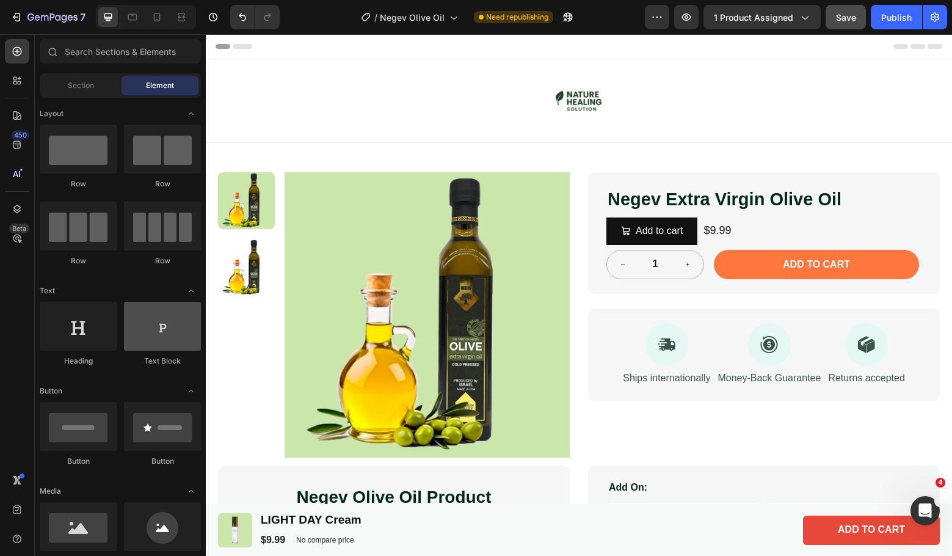
click at [157, 335] on div at bounding box center [162, 326] width 77 height 49
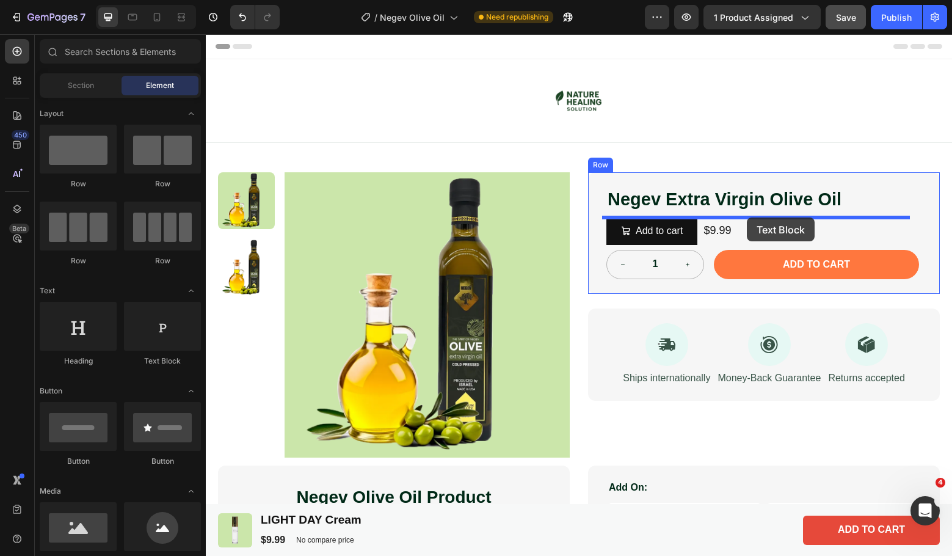
drag, startPoint x: 365, startPoint y: 362, endPoint x: 747, endPoint y: 217, distance: 408.1
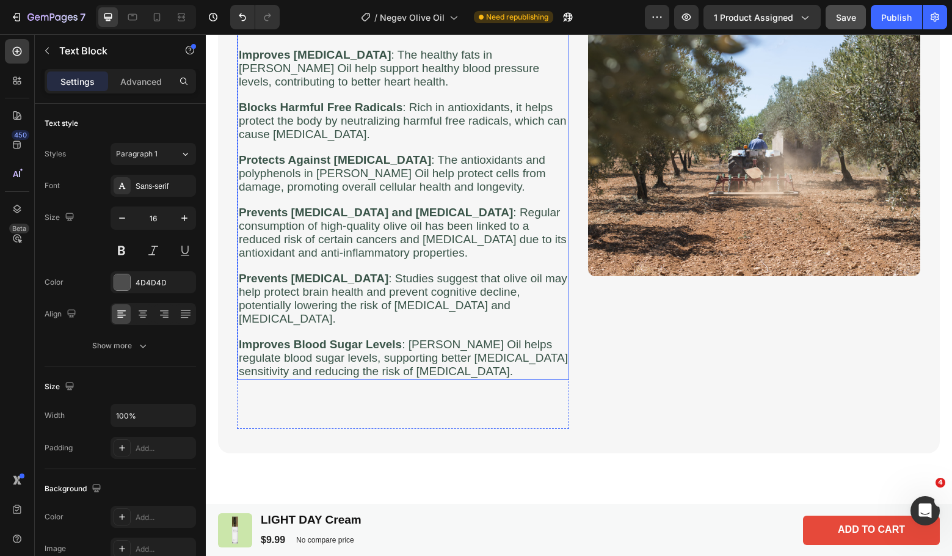
scroll to position [353, 0]
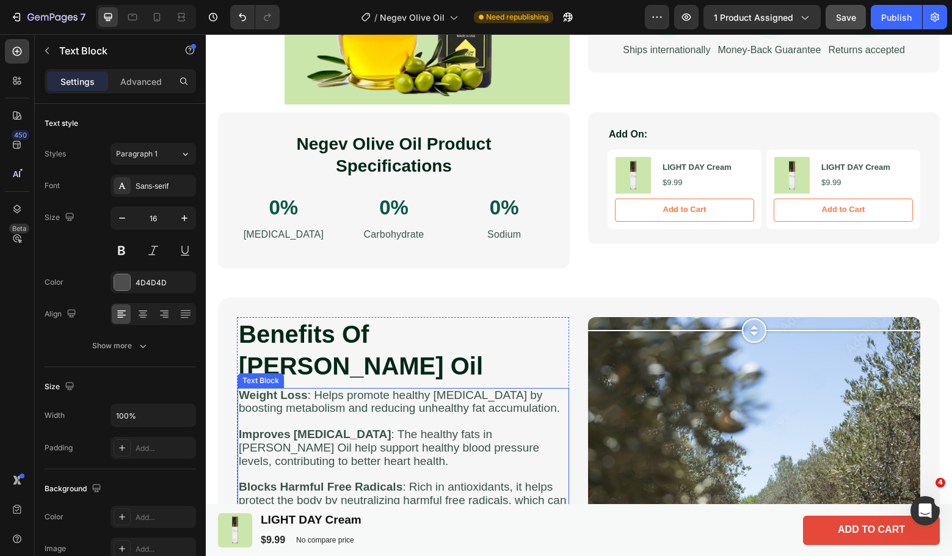
click at [345, 415] on p at bounding box center [403, 421] width 329 height 13
click at [320, 372] on icon at bounding box center [319, 376] width 7 height 9
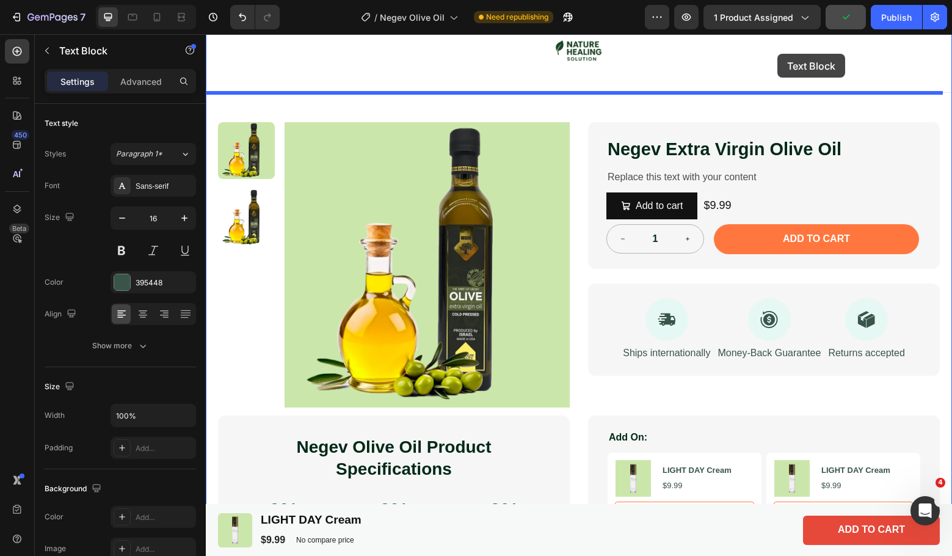
scroll to position [16, 0]
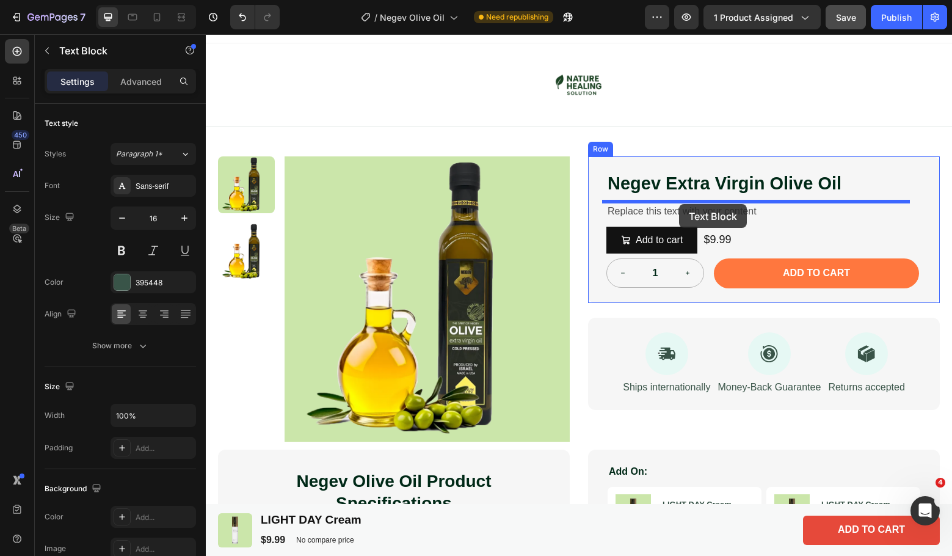
drag, startPoint x: 249, startPoint y: 70, endPoint x: 679, endPoint y: 204, distance: 451.2
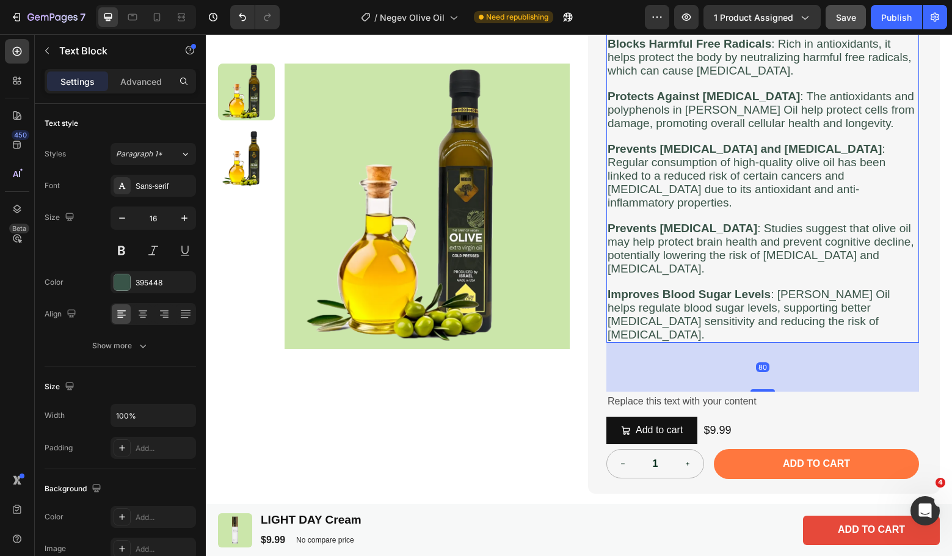
scroll to position [342, 0]
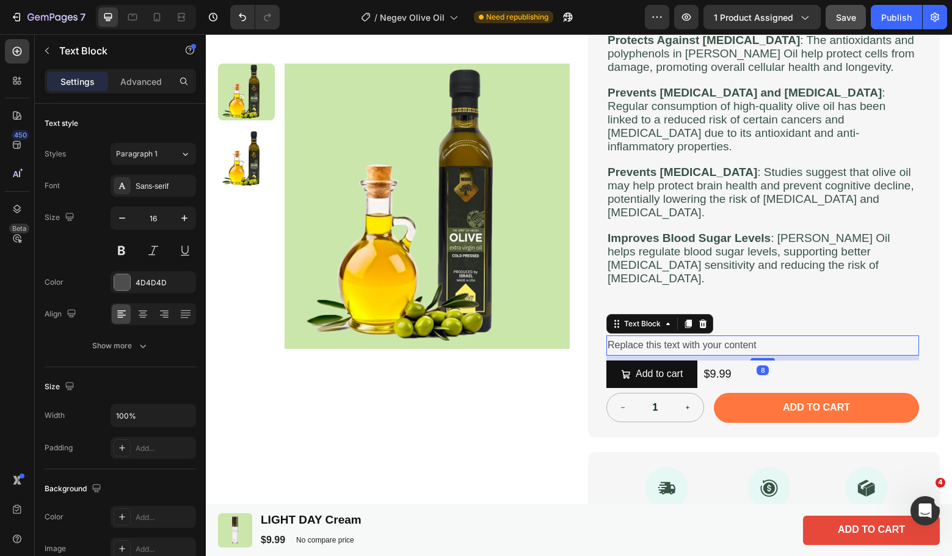
click at [787, 335] on div "Replace this text with your content" at bounding box center [763, 345] width 313 height 20
click at [701, 320] on icon at bounding box center [703, 324] width 8 height 9
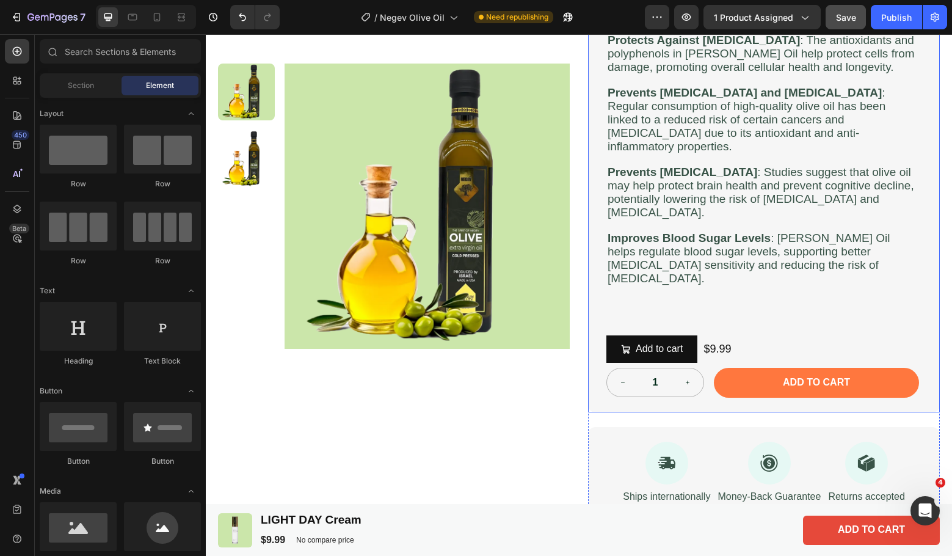
click at [704, 275] on div "Negev Extra Virgin Olive Oil Product Title Weight Loss : Helps promote healthy …" at bounding box center [763, 121] width 313 height 553
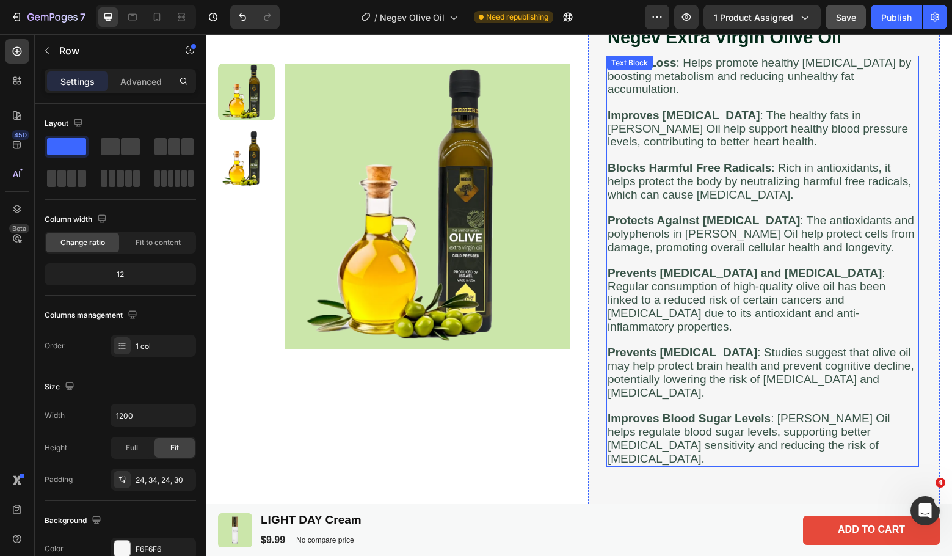
scroll to position [179, 0]
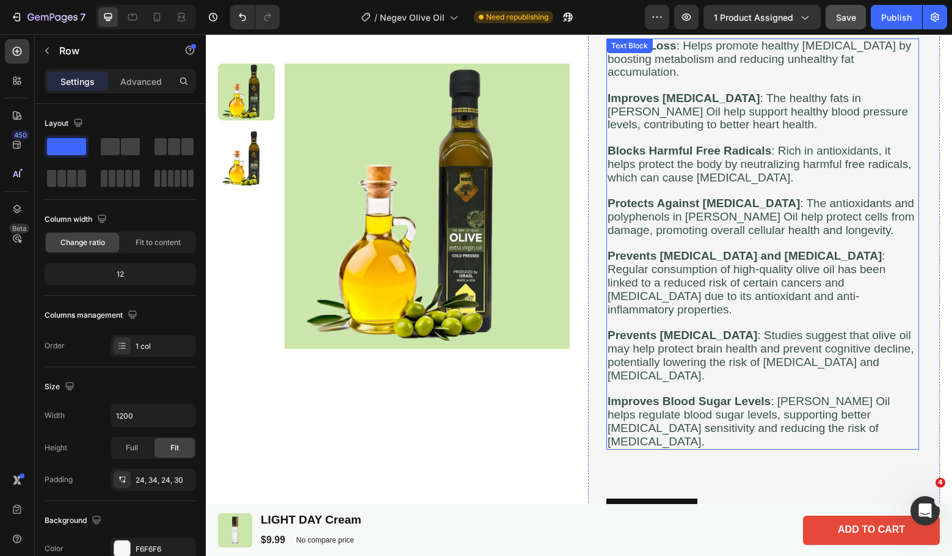
click at [875, 412] on p "Improves Blood Sugar Levels : Yael Olive Oil helps regulate blood sugar levels,…" at bounding box center [763, 421] width 310 height 53
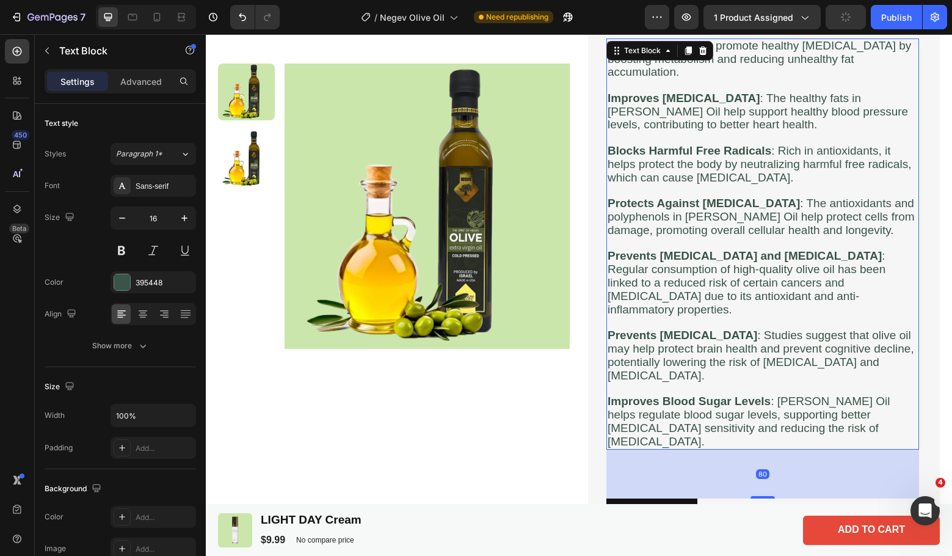
drag, startPoint x: 882, startPoint y: 412, endPoint x: 865, endPoint y: 409, distance: 16.7
click at [880, 412] on p "Improves Blood Sugar Levels : Yael Olive Oil helps regulate blood sugar levels,…" at bounding box center [763, 421] width 310 height 53
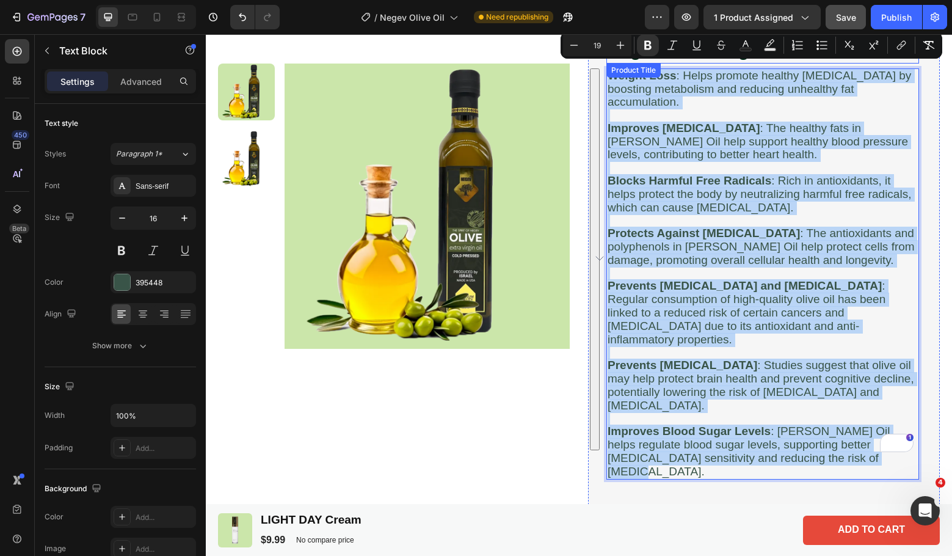
drag, startPoint x: 868, startPoint y: 411, endPoint x: 814, endPoint y: 96, distance: 319.8
click at [602, 44] on div "Negev Extra Virgin Olive Oil Product Title Weight Loss : Helps promote healthy …" at bounding box center [764, 314] width 352 height 582
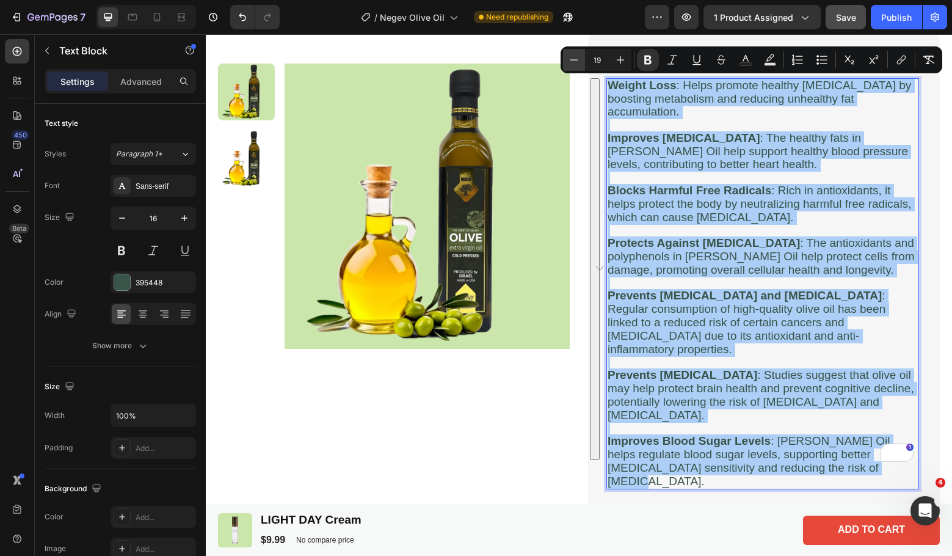
click at [575, 53] on button "Minus" at bounding box center [574, 60] width 22 height 22
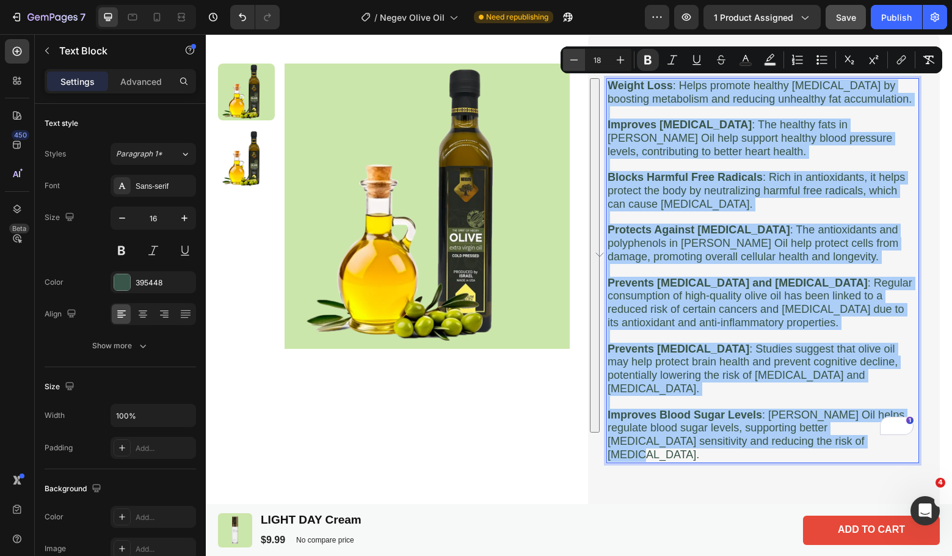
click at [575, 53] on button "Minus" at bounding box center [574, 60] width 22 height 22
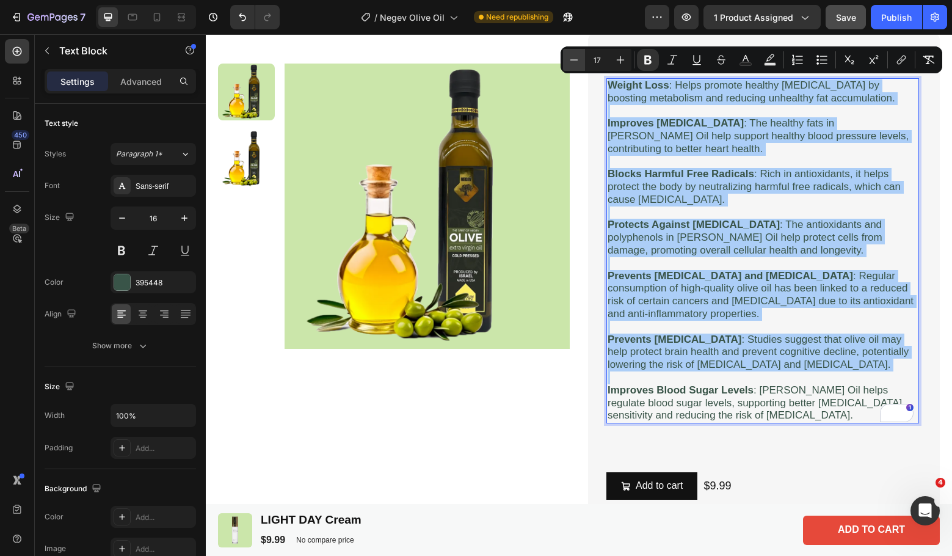
click at [575, 53] on button "Minus" at bounding box center [574, 60] width 22 height 22
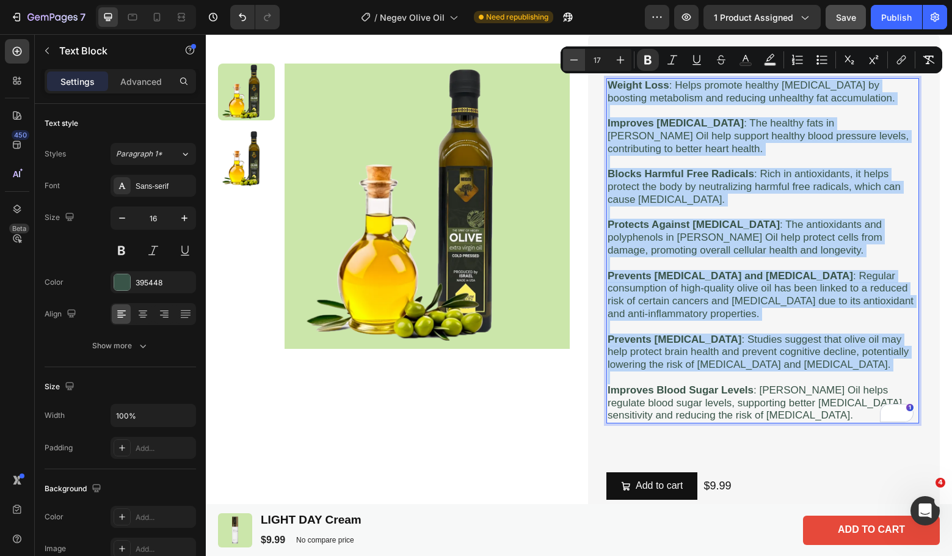
type input "16"
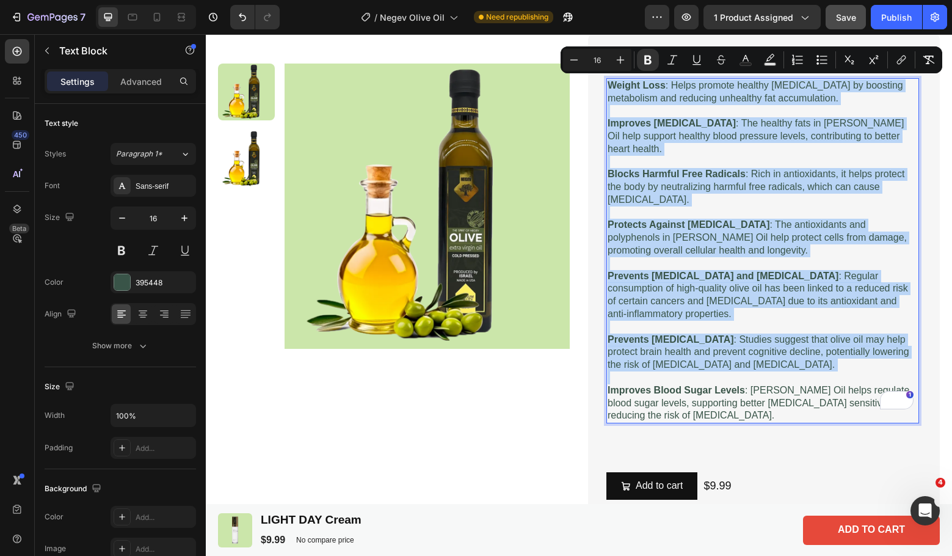
click at [831, 334] on p "Prevents Dementia : Studies suggest that olive oil may help protect brain healt…" at bounding box center [763, 353] width 310 height 38
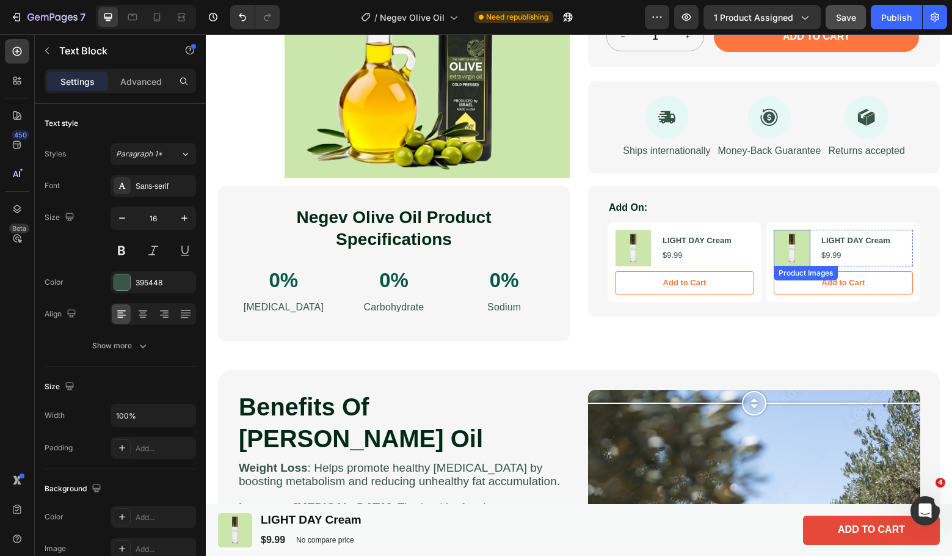
scroll to position [628, 0]
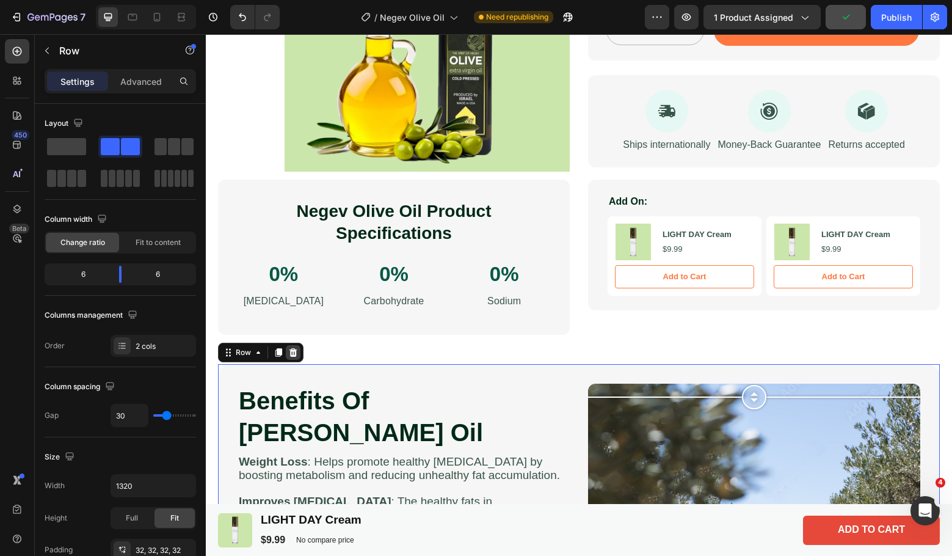
click at [290, 345] on div at bounding box center [293, 352] width 15 height 15
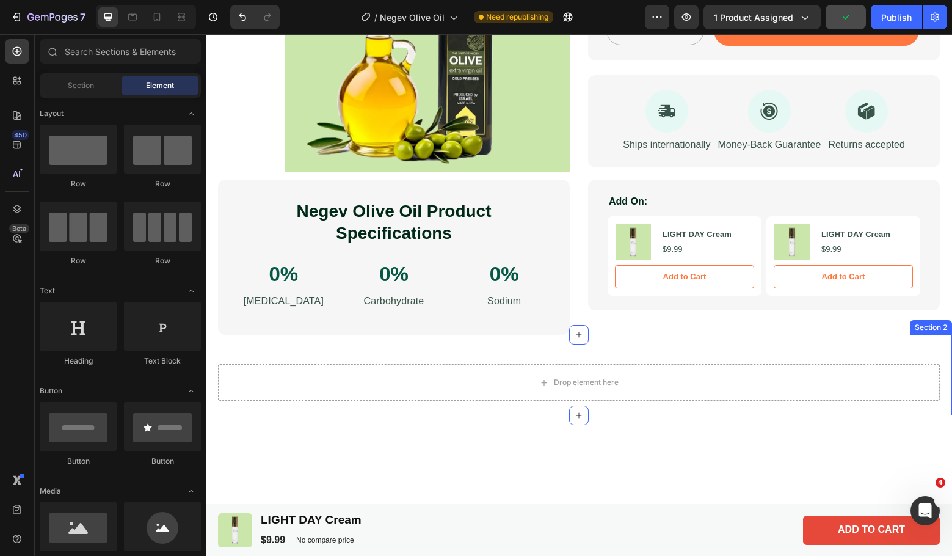
click at [676, 335] on div "Drop element here Section 2" at bounding box center [579, 375] width 747 height 81
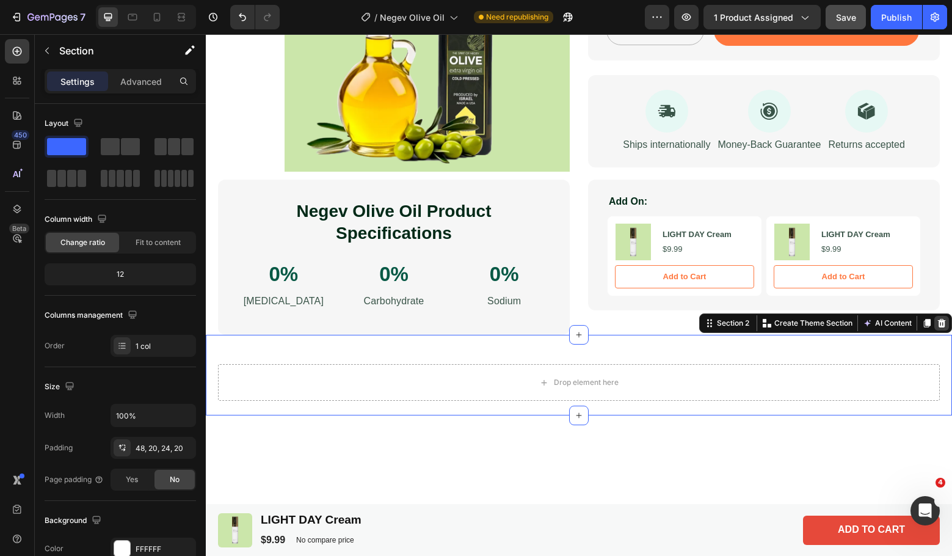
click at [937, 318] on icon at bounding box center [942, 323] width 10 height 10
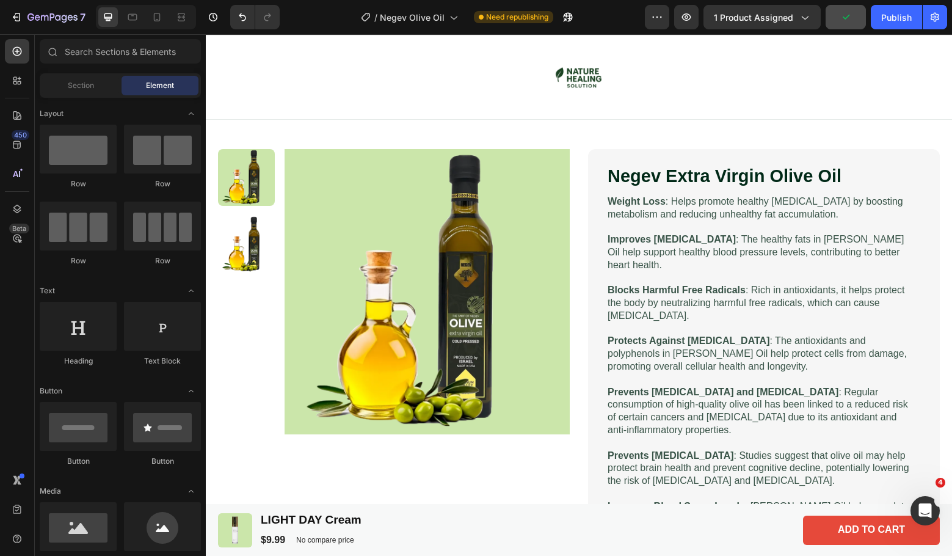
scroll to position [0, 0]
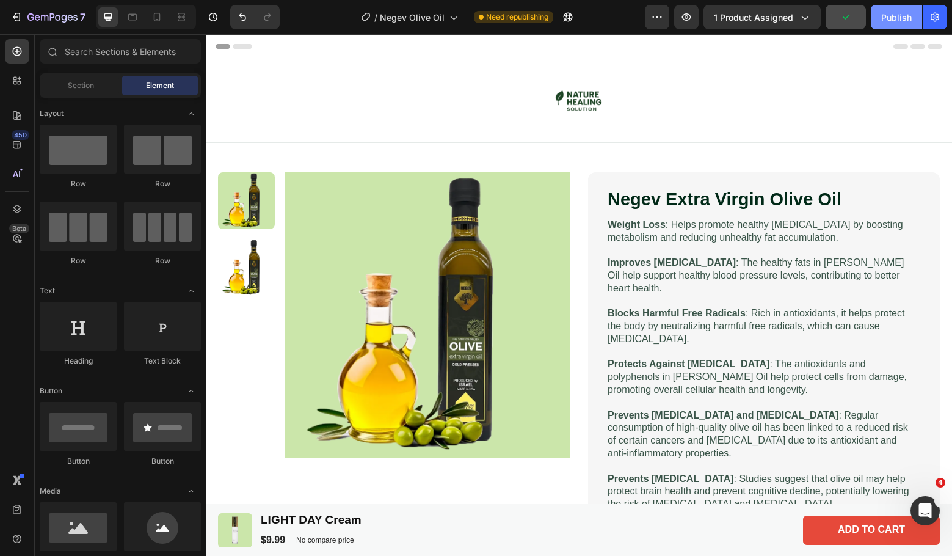
click at [899, 13] on div "Publish" at bounding box center [897, 17] width 31 height 13
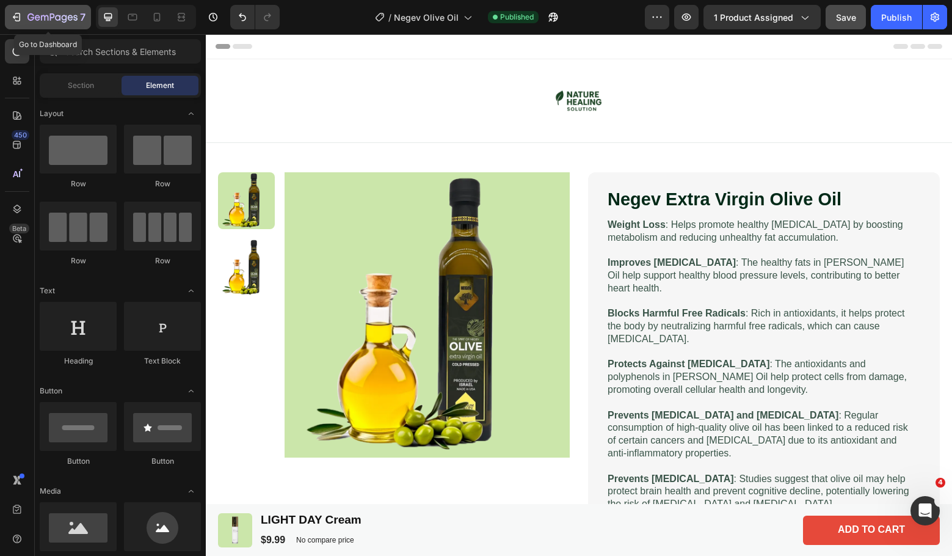
click at [46, 12] on div "7" at bounding box center [56, 17] width 58 height 15
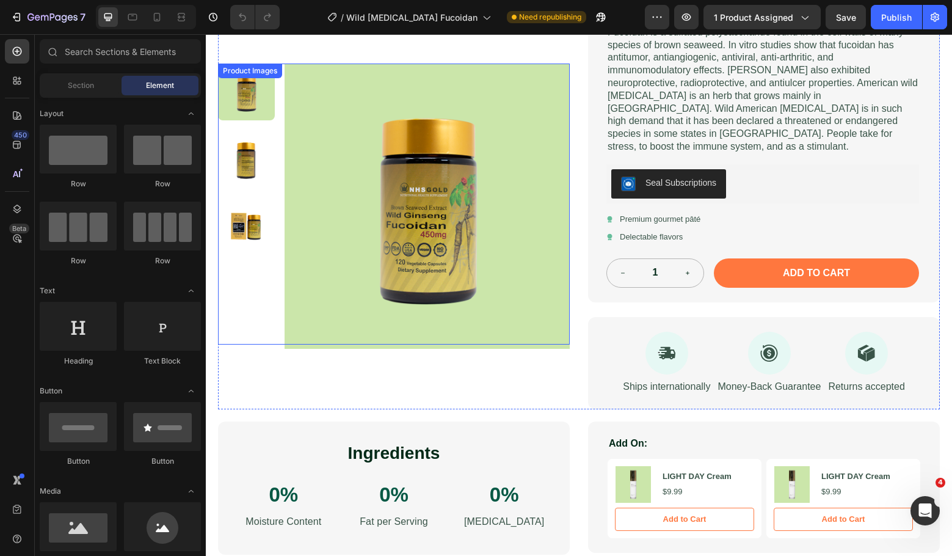
scroll to position [558, 0]
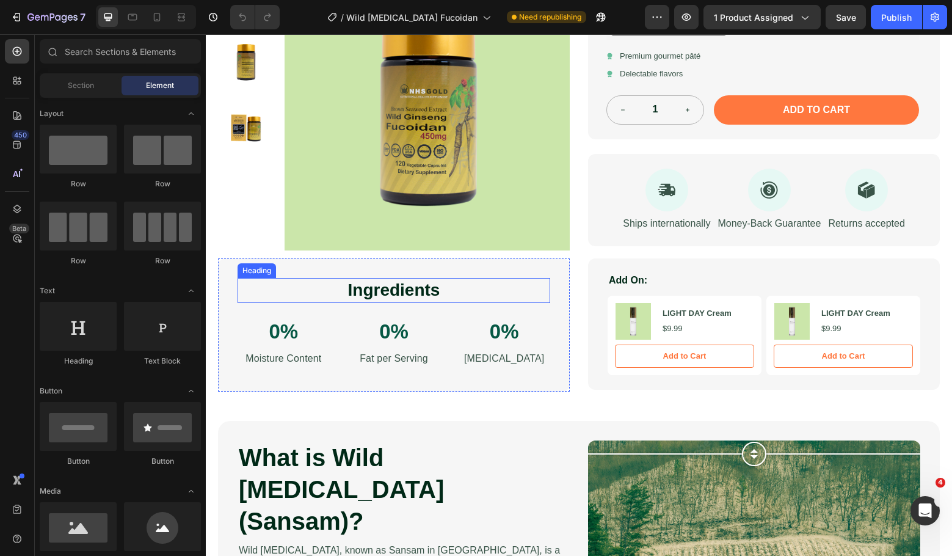
click at [401, 278] on h2 "Ingredients" at bounding box center [394, 290] width 313 height 24
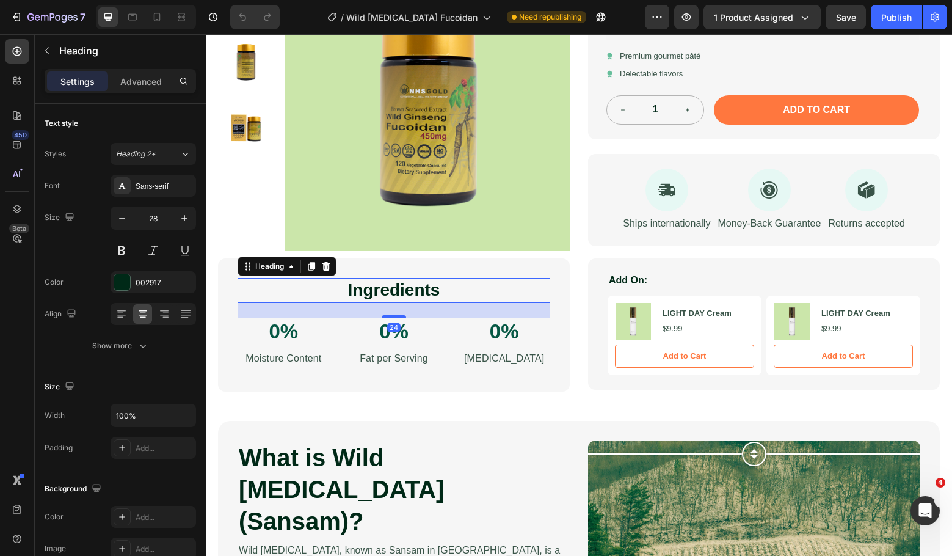
click at [401, 278] on h2 "Ingredients" at bounding box center [394, 290] width 313 height 24
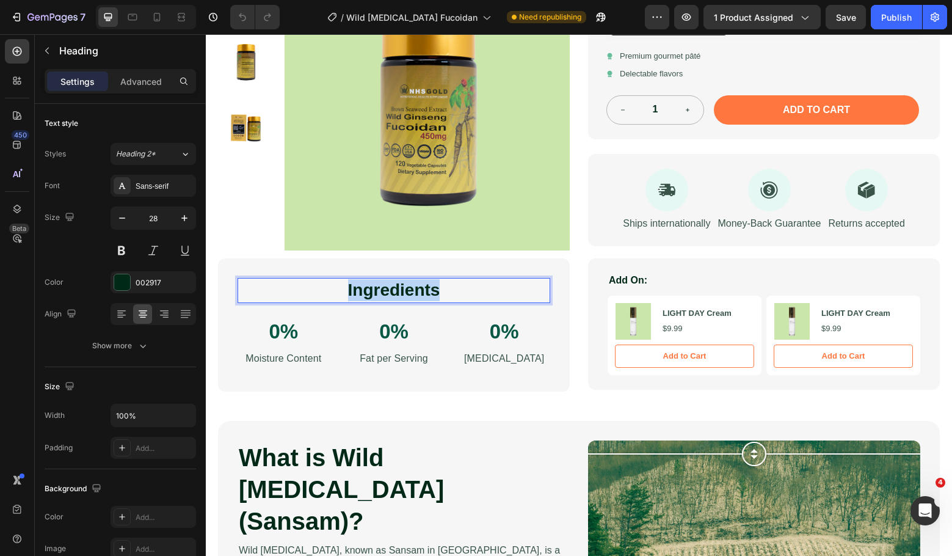
click at [401, 279] on p "Ingredients" at bounding box center [394, 290] width 310 height 22
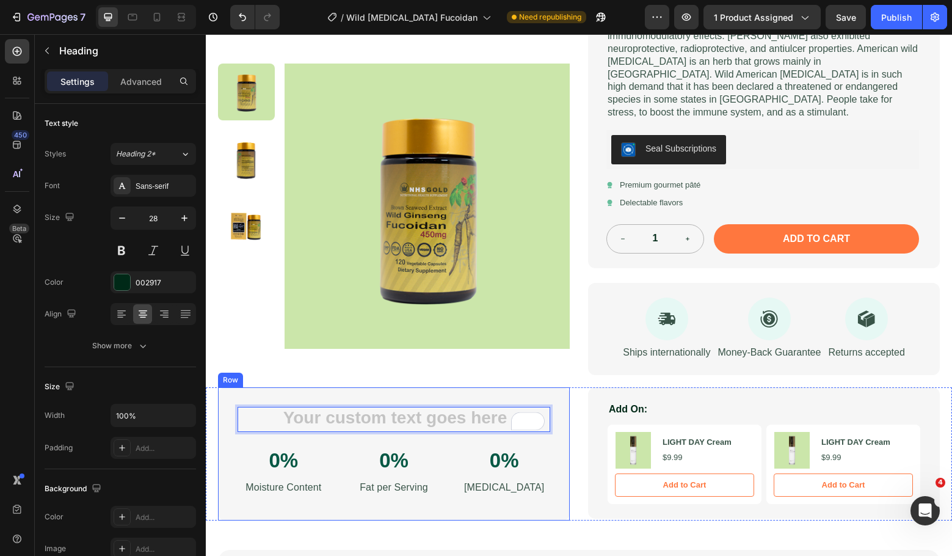
scroll to position [395, 0]
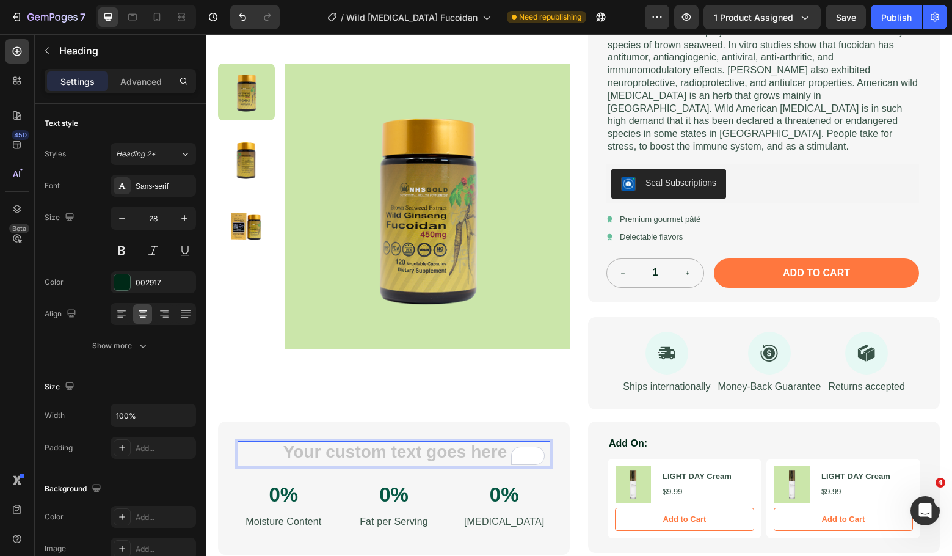
click at [479, 441] on h2 "To enrich screen reader interactions, please activate Accessibility in Grammarl…" at bounding box center [394, 453] width 313 height 24
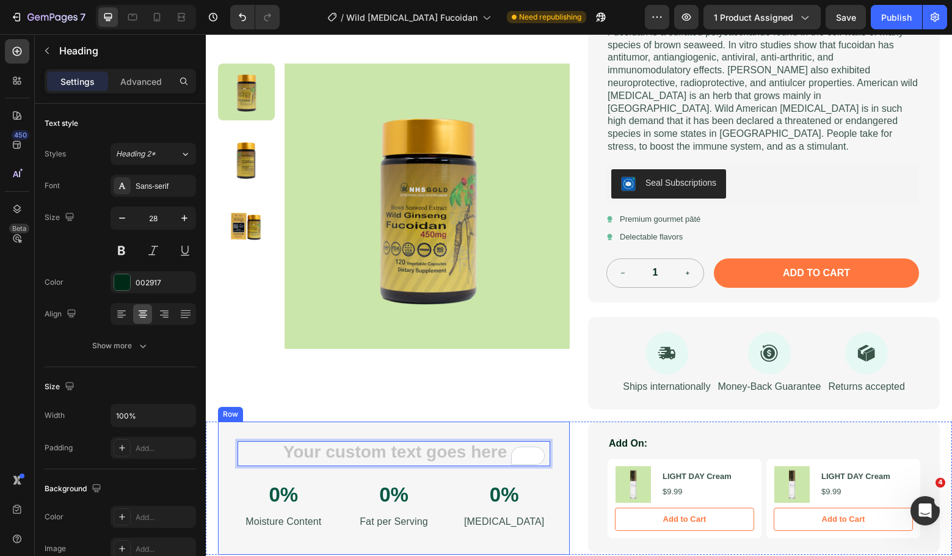
click at [533, 464] on div "Heading 24 0% Text Block Moisture Content Text Block 0% Text Block Fat per Serv…" at bounding box center [394, 488] width 313 height 94
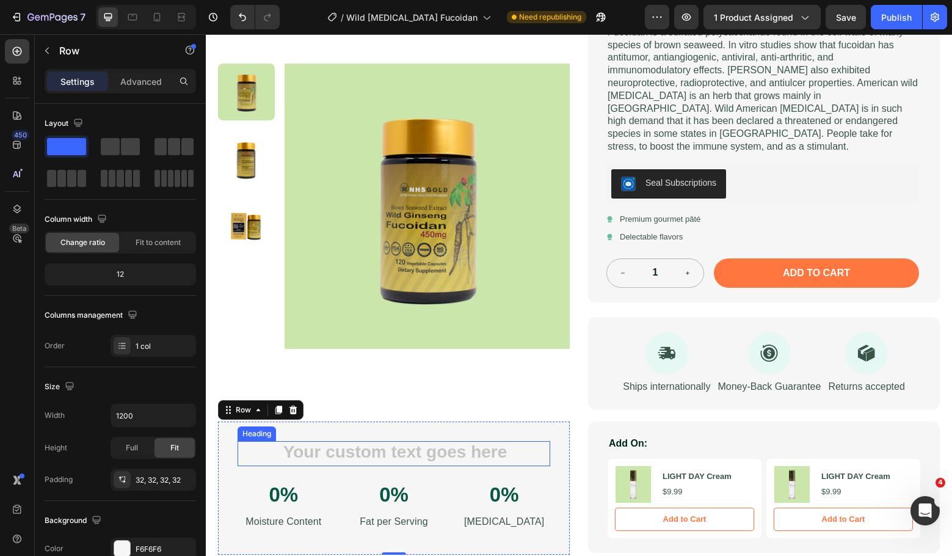
click at [417, 441] on h2 "To enrich screen reader interactions, please activate Accessibility in Grammarl…" at bounding box center [394, 453] width 313 height 24
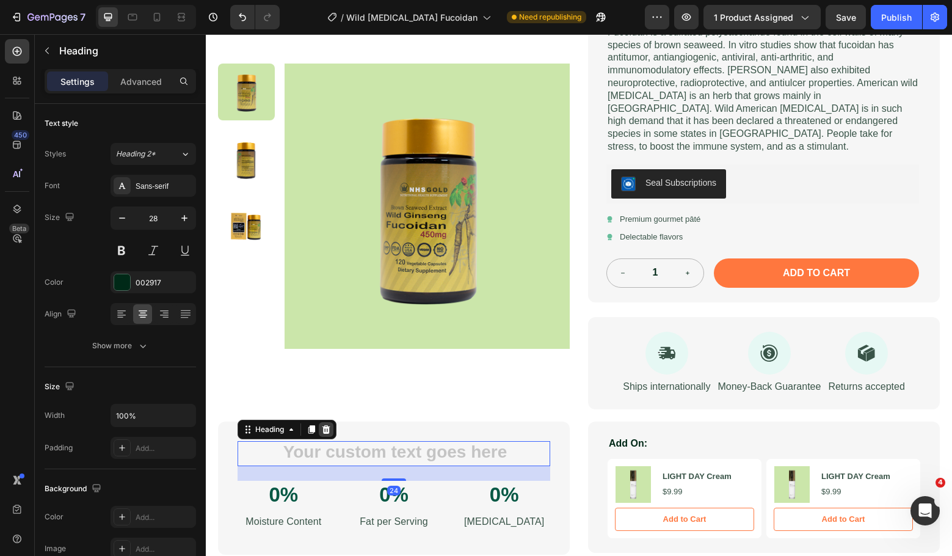
click at [327, 425] on icon at bounding box center [327, 429] width 8 height 9
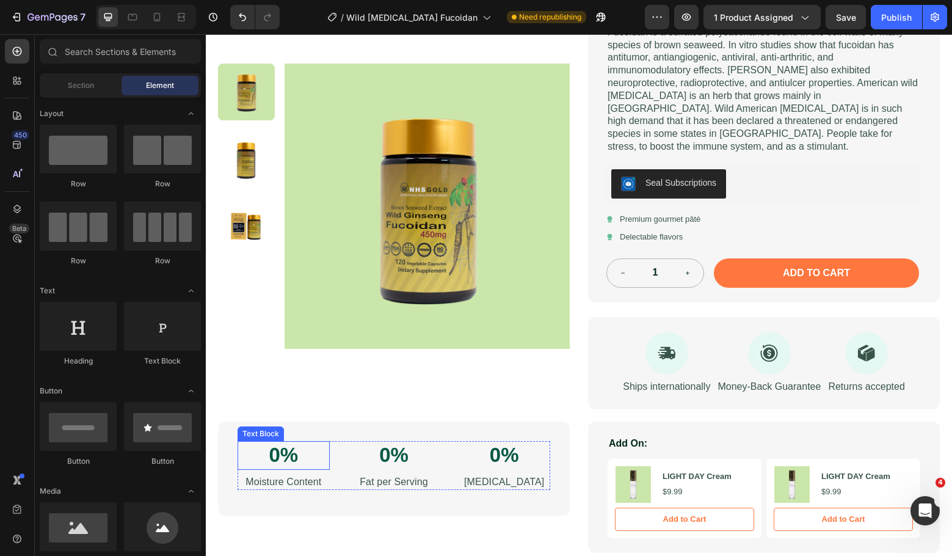
click at [286, 442] on p "0%" at bounding box center [284, 455] width 90 height 26
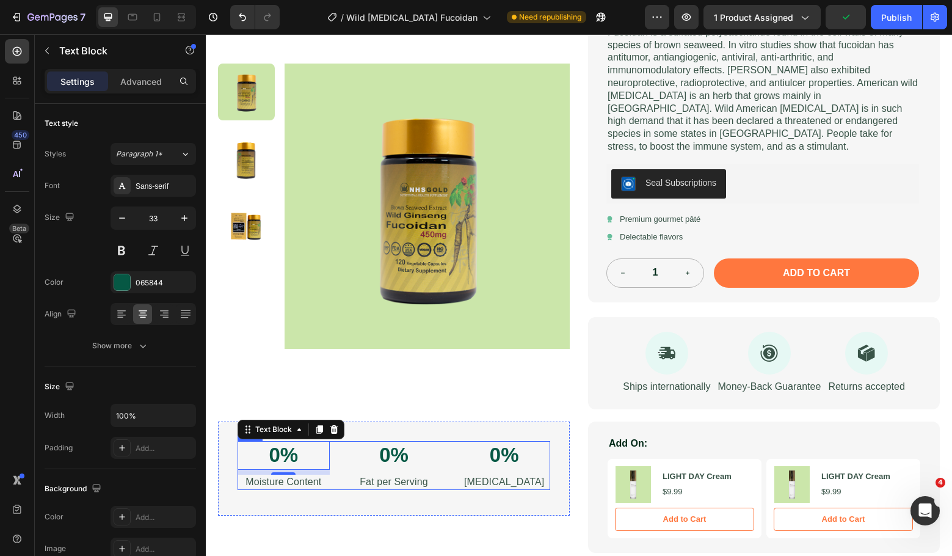
click at [342, 441] on div "0% Text Block 8 Moisture Content Text Block 0% Text Block Fat per Serving Text …" at bounding box center [394, 465] width 313 height 49
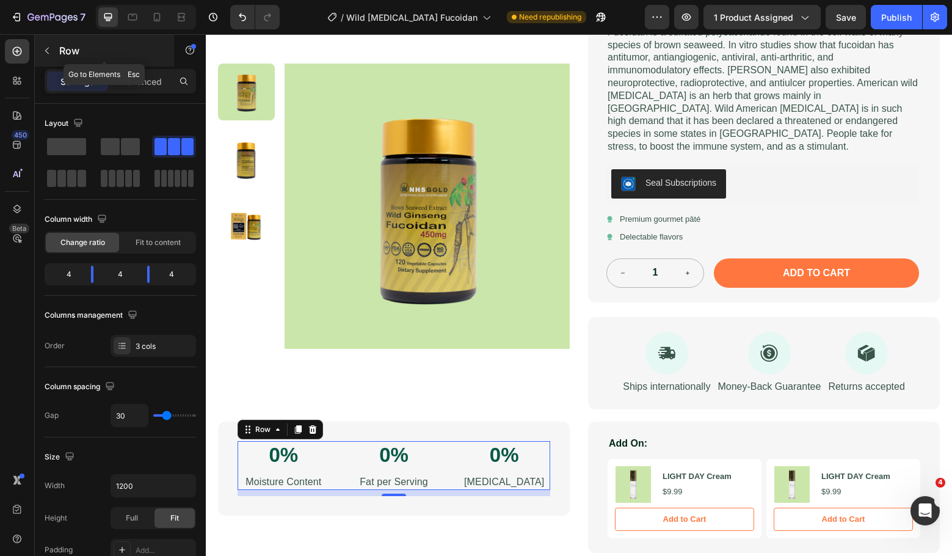
click at [42, 49] on button "button" at bounding box center [47, 51] width 20 height 20
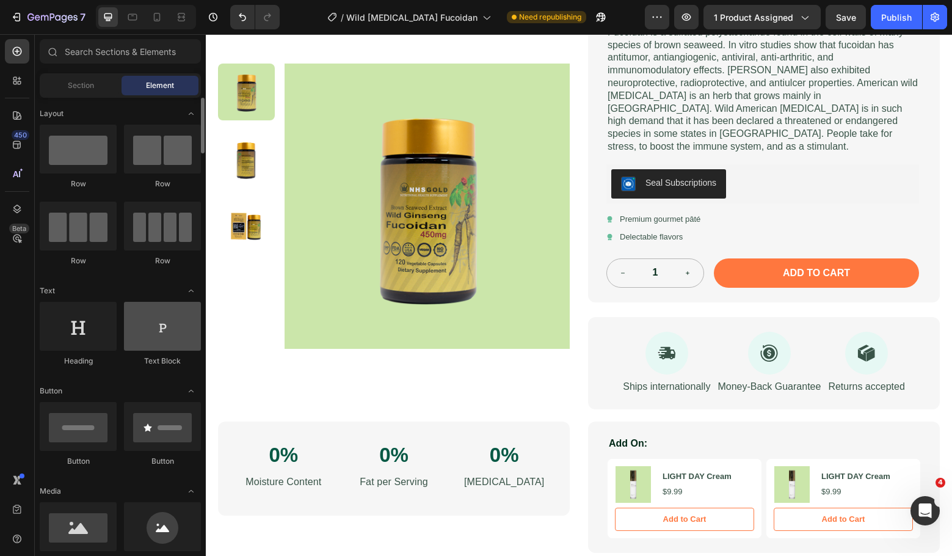
scroll to position [163, 0]
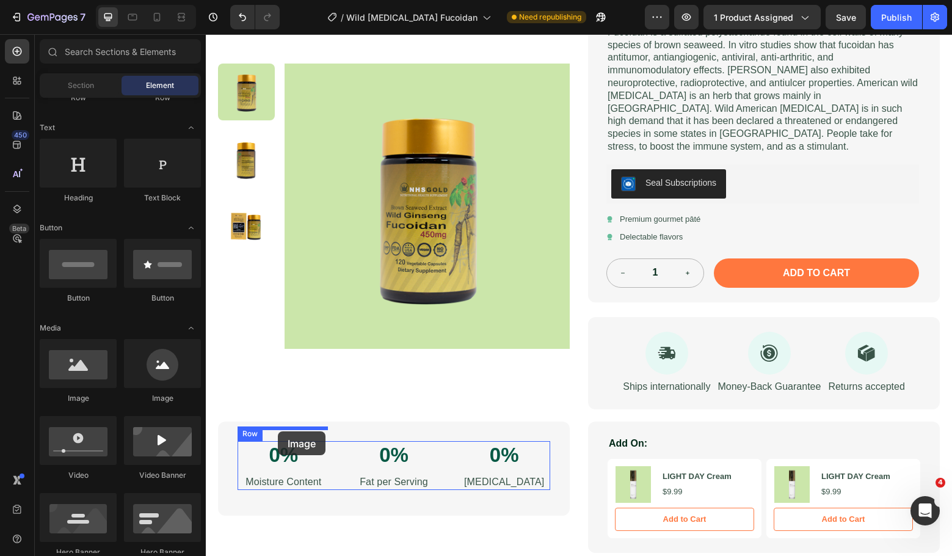
drag, startPoint x: 361, startPoint y: 394, endPoint x: 278, endPoint y: 431, distance: 90.8
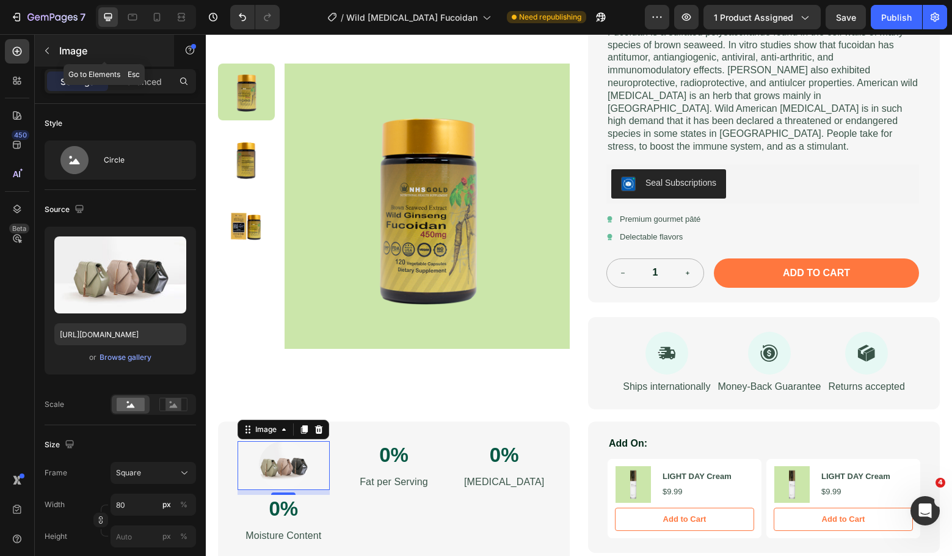
click at [48, 46] on icon "button" at bounding box center [47, 51] width 10 height 10
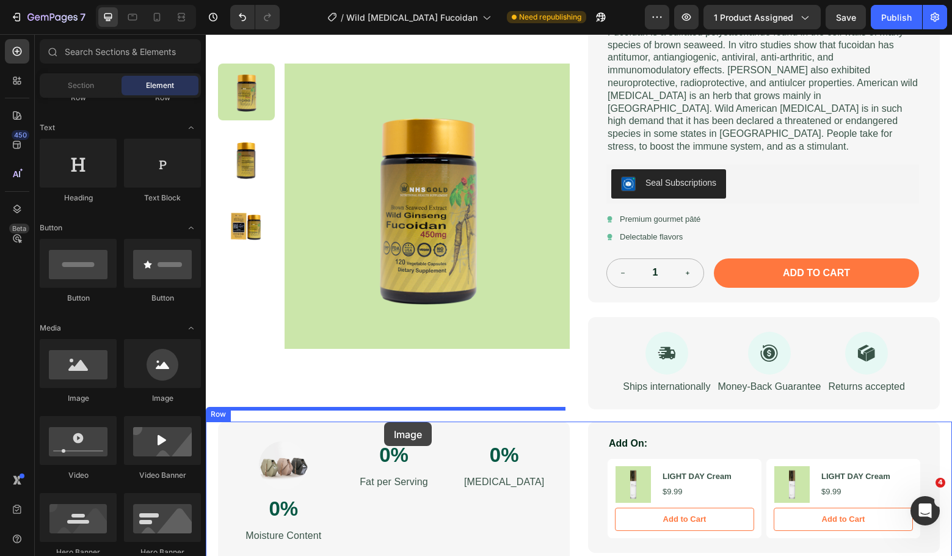
drag, startPoint x: 400, startPoint y: 421, endPoint x: 384, endPoint y: 422, distance: 15.9
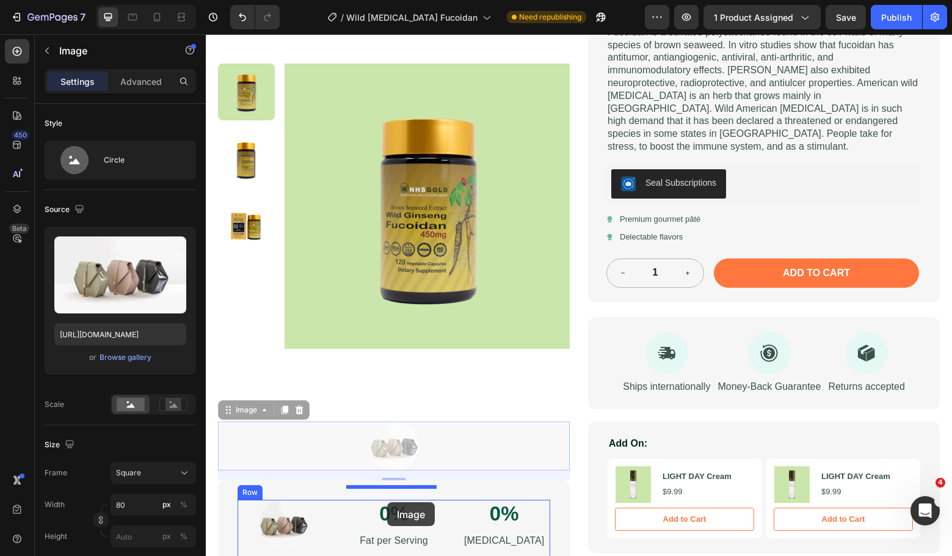
drag, startPoint x: 227, startPoint y: 396, endPoint x: 385, endPoint y: 502, distance: 190.8
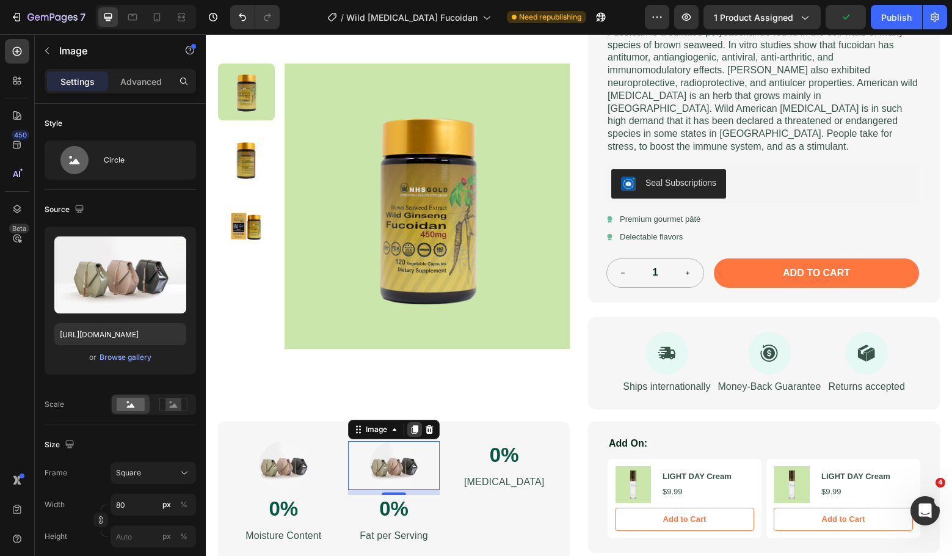
click at [411, 425] on icon at bounding box center [415, 430] width 10 height 10
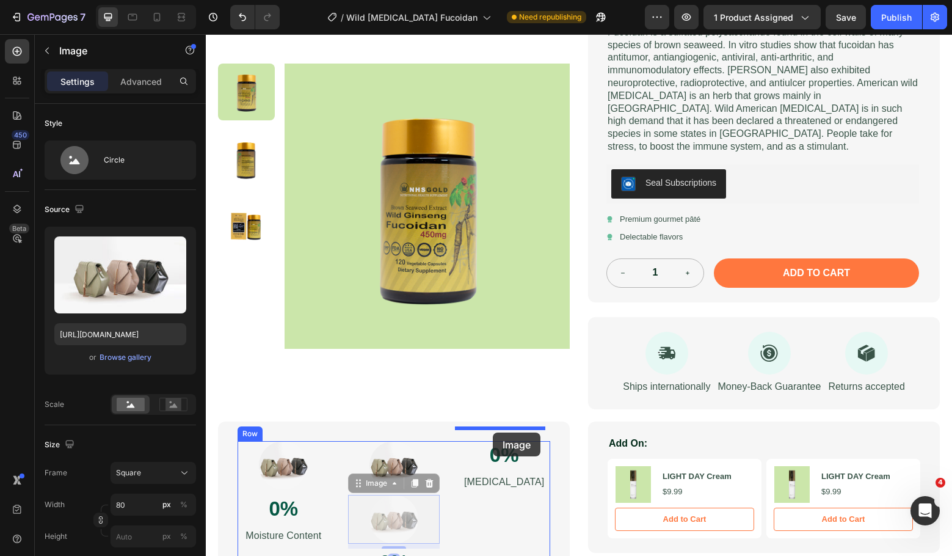
drag, startPoint x: 356, startPoint y: 473, endPoint x: 493, endPoint y: 433, distance: 142.7
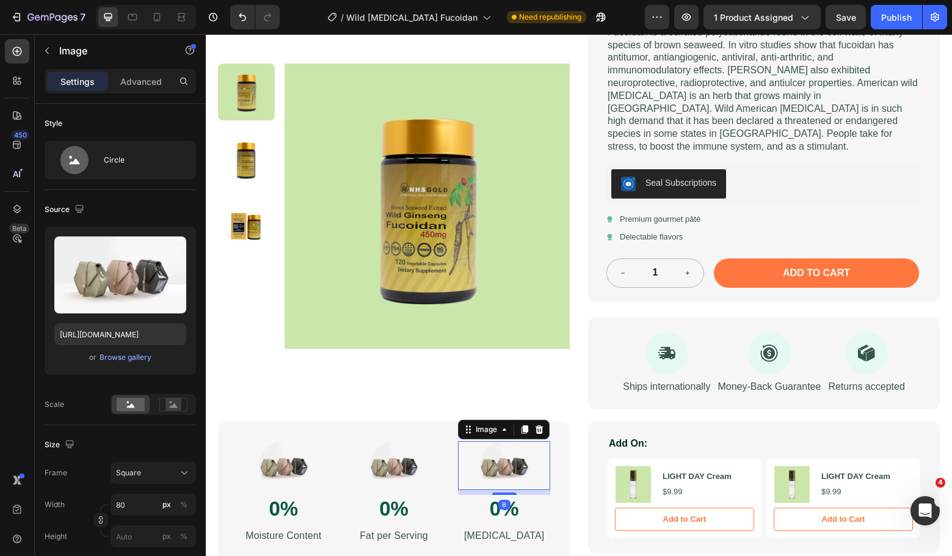
click at [504, 456] on img at bounding box center [504, 465] width 49 height 49
click at [300, 450] on img at bounding box center [283, 465] width 49 height 49
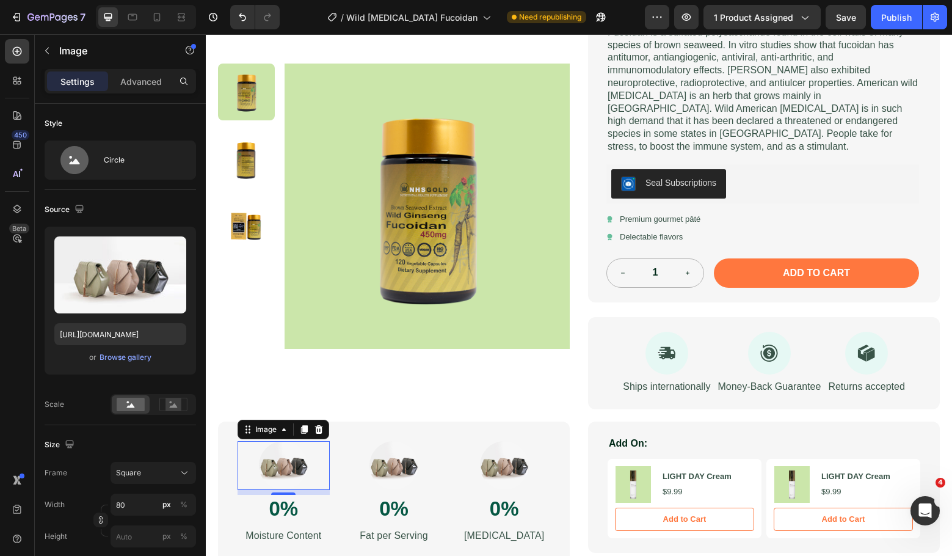
click at [284, 450] on img at bounding box center [283, 465] width 49 height 49
click at [133, 359] on div "Browse gallery" at bounding box center [126, 357] width 52 height 11
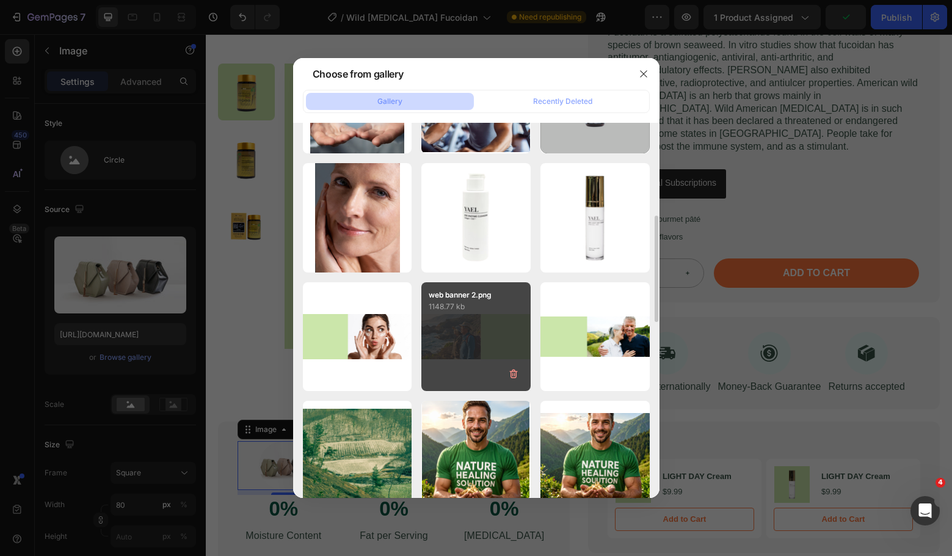
scroll to position [816, 0]
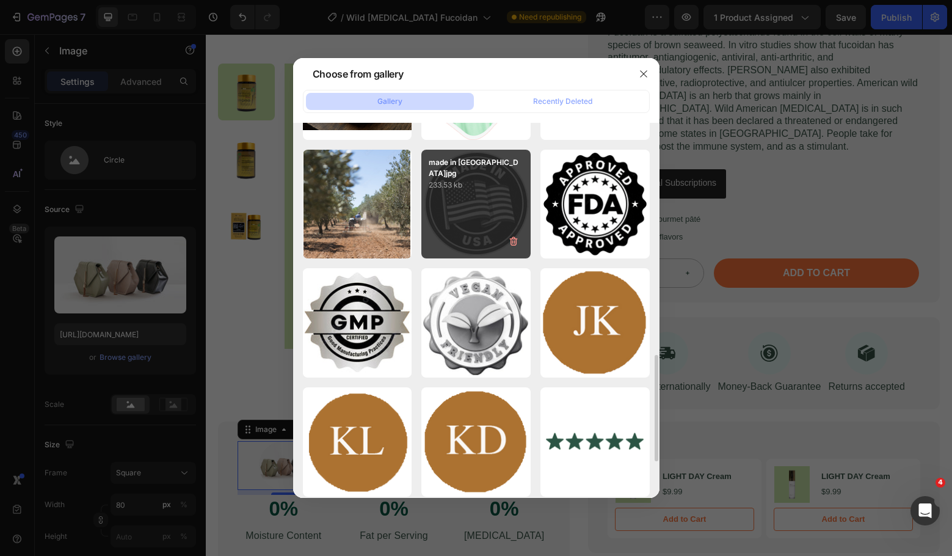
click at [478, 203] on div "made in usa.jpg 233.53 kb" at bounding box center [476, 204] width 109 height 109
type input "https://cdn.shopify.com/s/files/1/0706/5151/0947/files/gempages_567882393889801…"
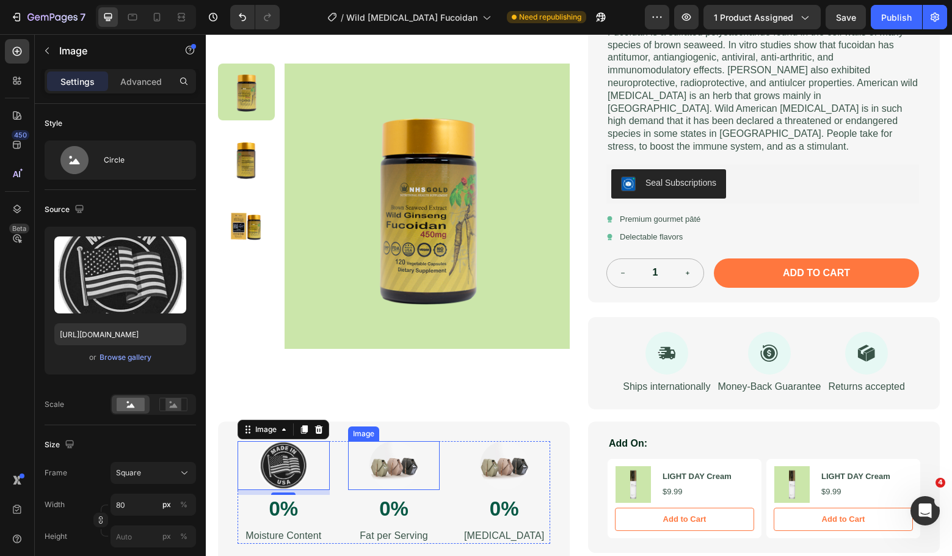
click at [393, 450] on img at bounding box center [394, 465] width 49 height 49
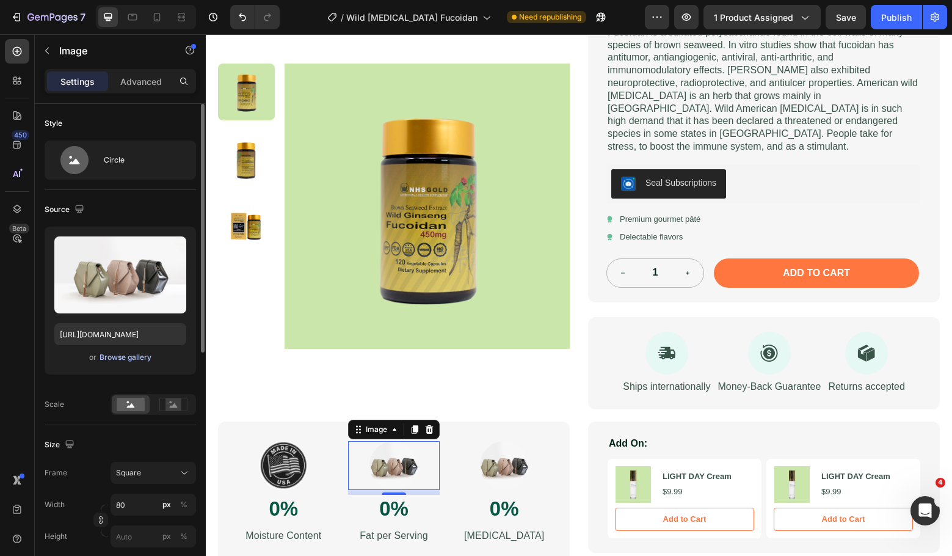
click at [128, 358] on div "Browse gallery" at bounding box center [126, 357] width 52 height 11
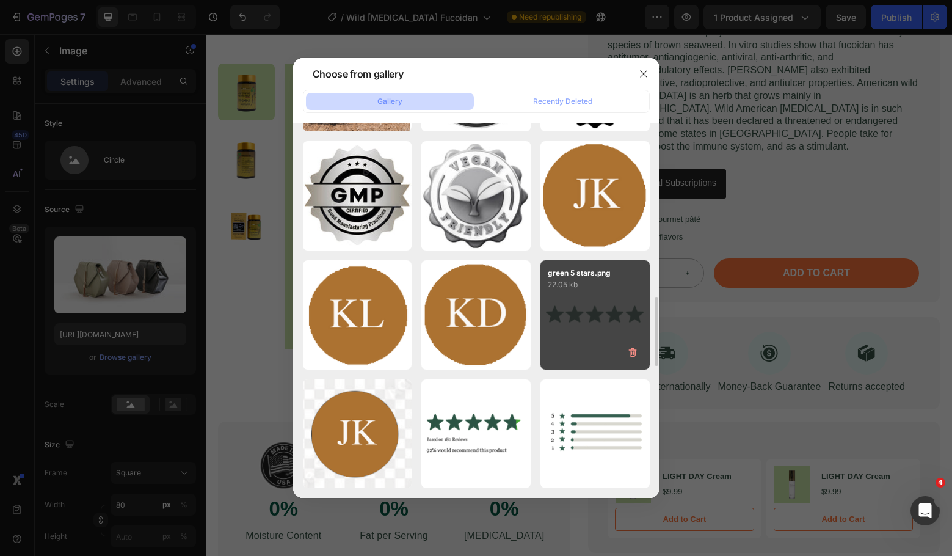
scroll to position [780, 0]
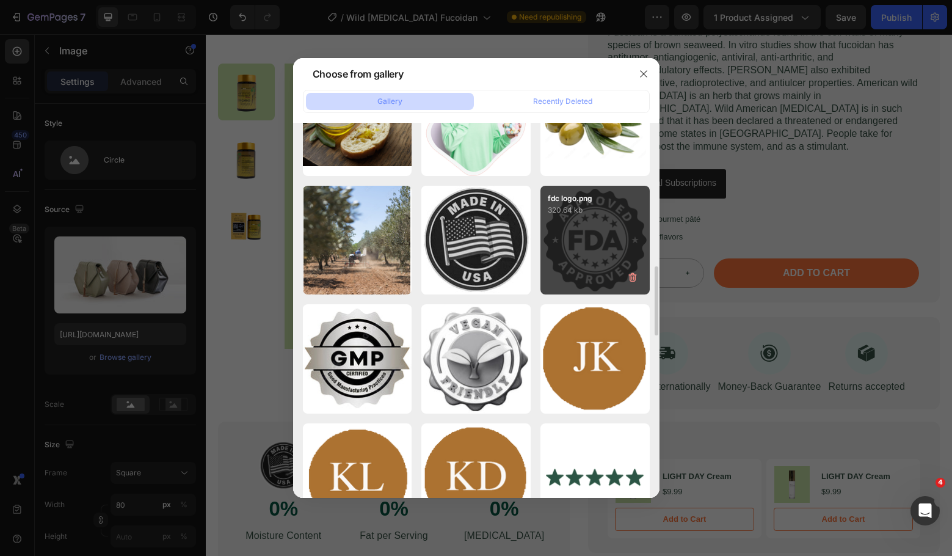
click at [608, 237] on div "fdc logo.png 320.64 kb" at bounding box center [595, 240] width 109 height 109
type input "https://cdn.shopify.com/s/files/1/0706/5151/0947/files/gempages_567882393889801…"
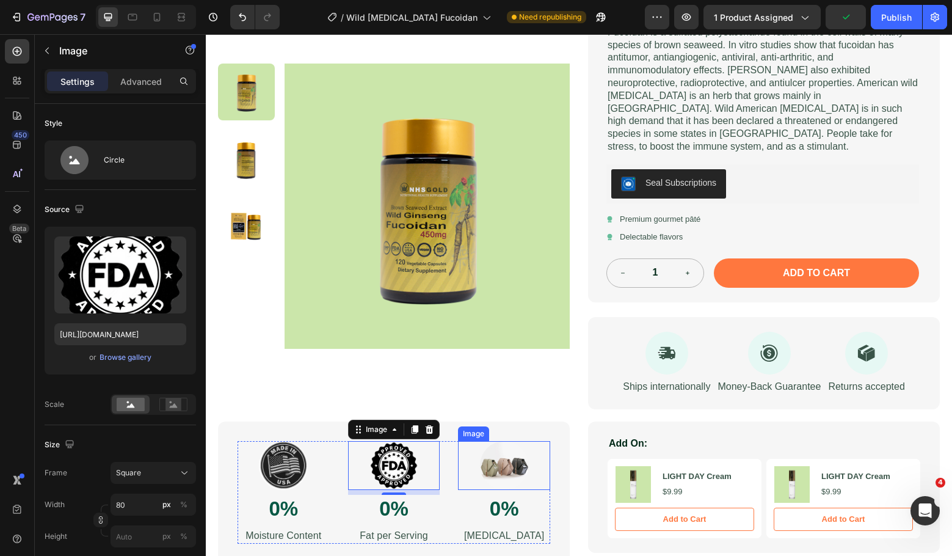
click at [498, 455] on img at bounding box center [504, 465] width 49 height 49
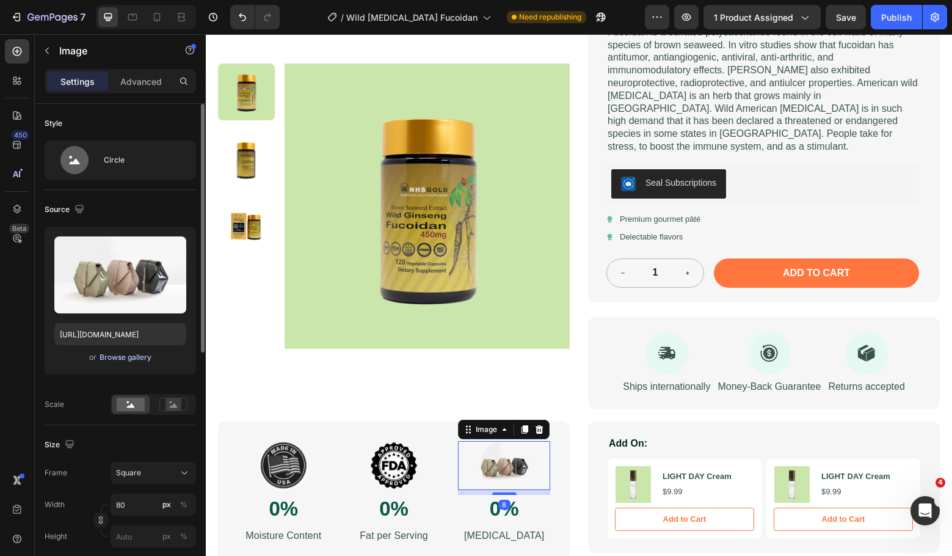
click at [125, 357] on div "Browse gallery" at bounding box center [126, 357] width 52 height 11
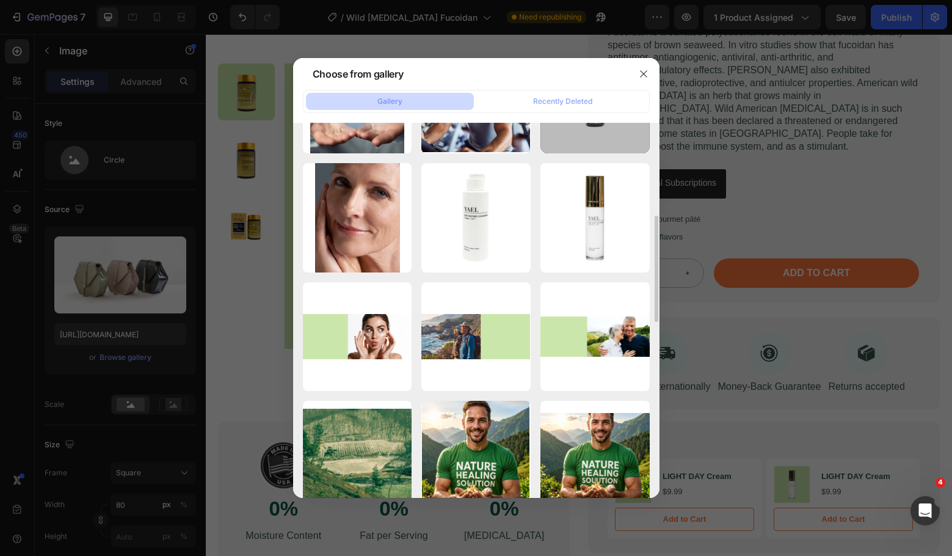
scroll to position [816, 0]
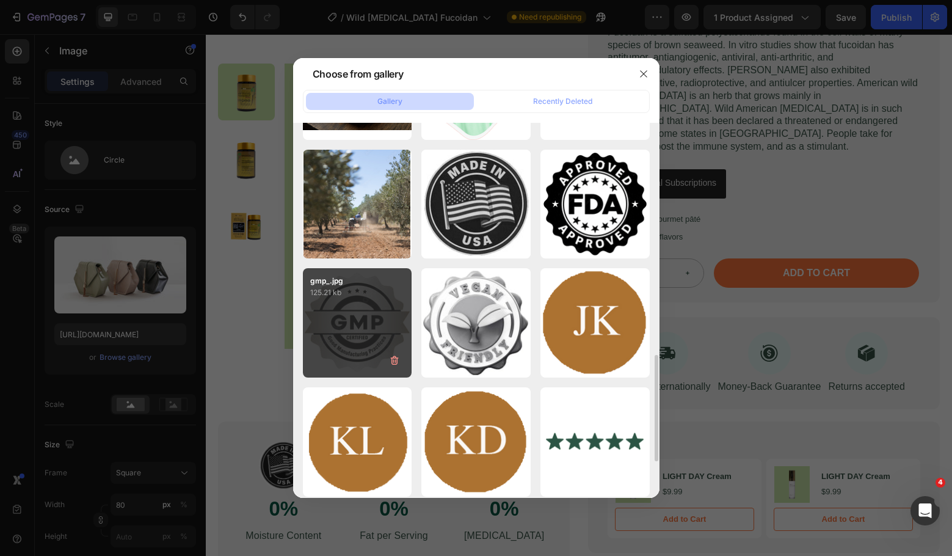
click at [359, 298] on p "125.21 kb" at bounding box center [357, 293] width 95 height 12
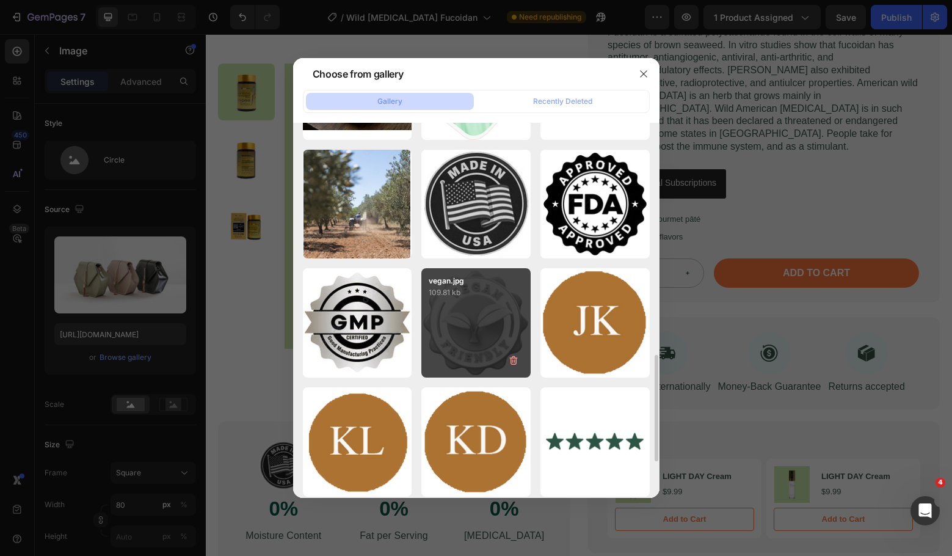
type input "https://cdn.shopify.com/s/files/1/0706/5151/0947/files/gempages_567882393889801…"
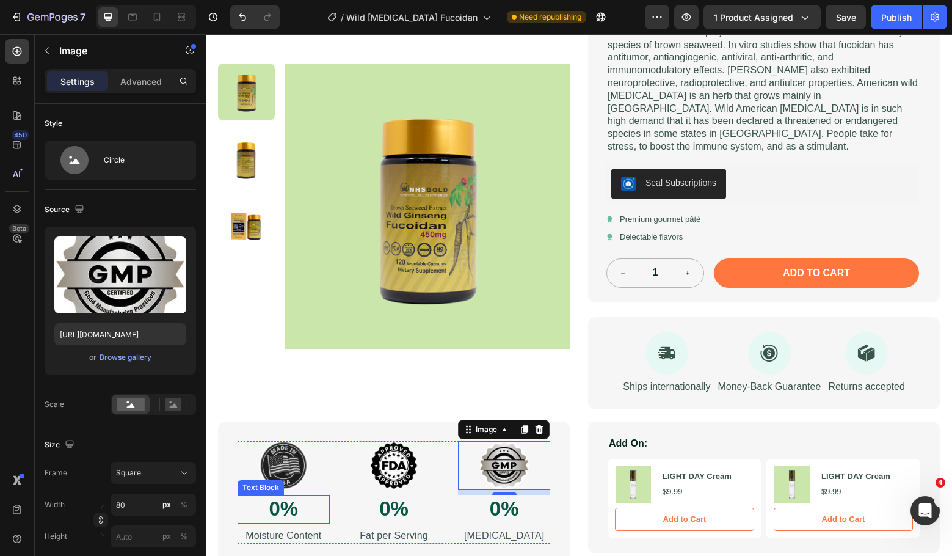
click at [289, 497] on p "0%" at bounding box center [284, 509] width 90 height 26
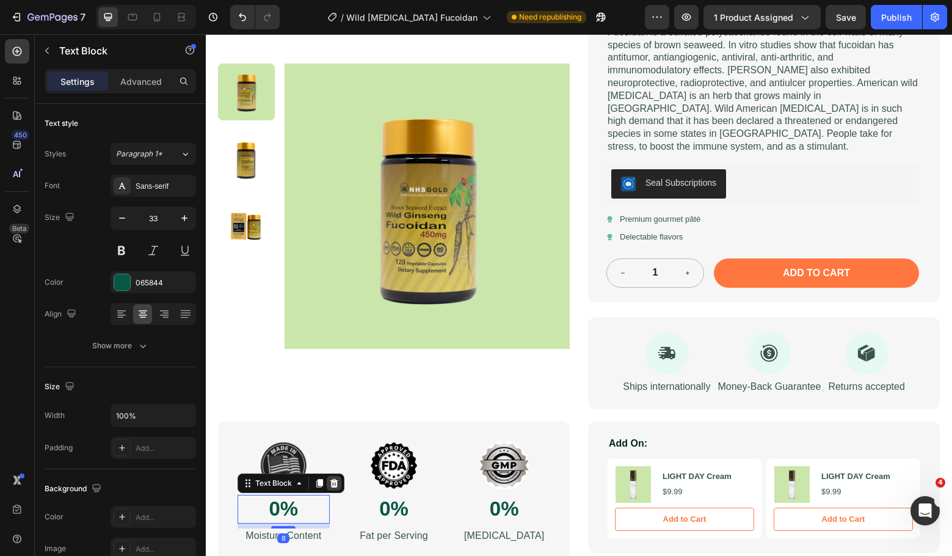
click at [337, 478] on icon at bounding box center [334, 483] width 10 height 10
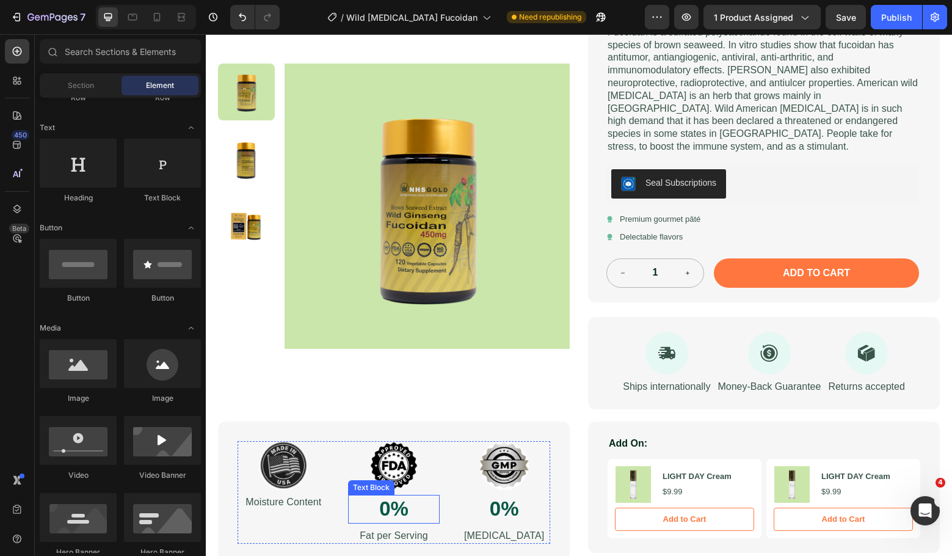
click at [391, 496] on p "0%" at bounding box center [394, 509] width 90 height 26
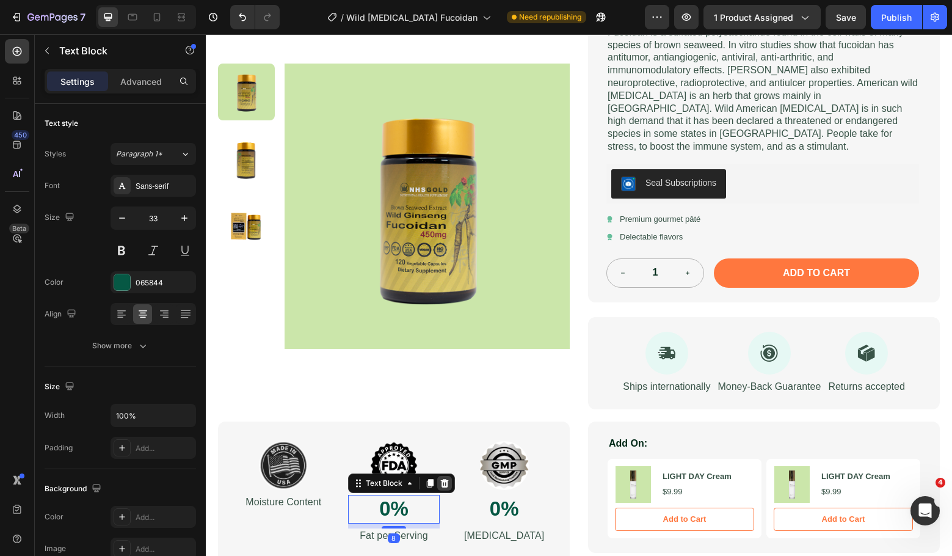
click at [447, 478] on icon at bounding box center [445, 483] width 10 height 10
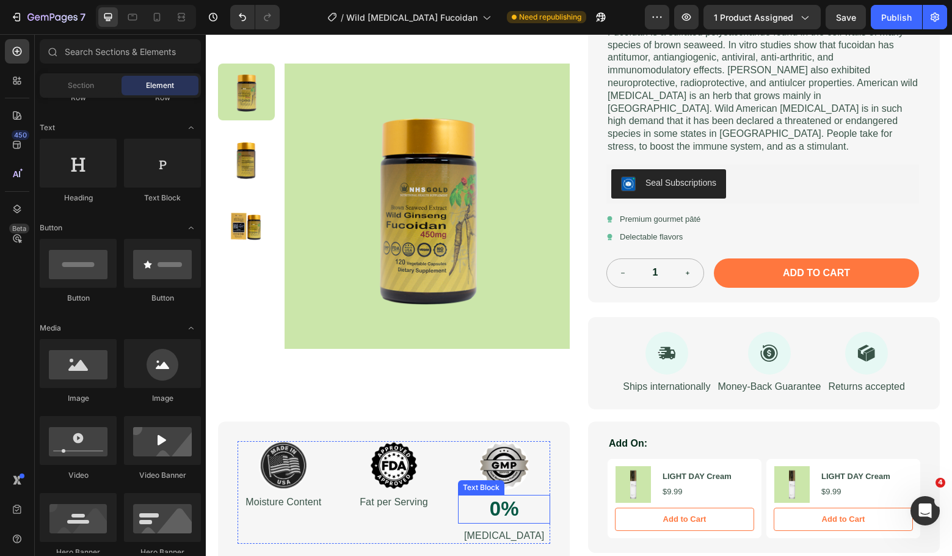
click at [511, 496] on p "0%" at bounding box center [504, 509] width 90 height 26
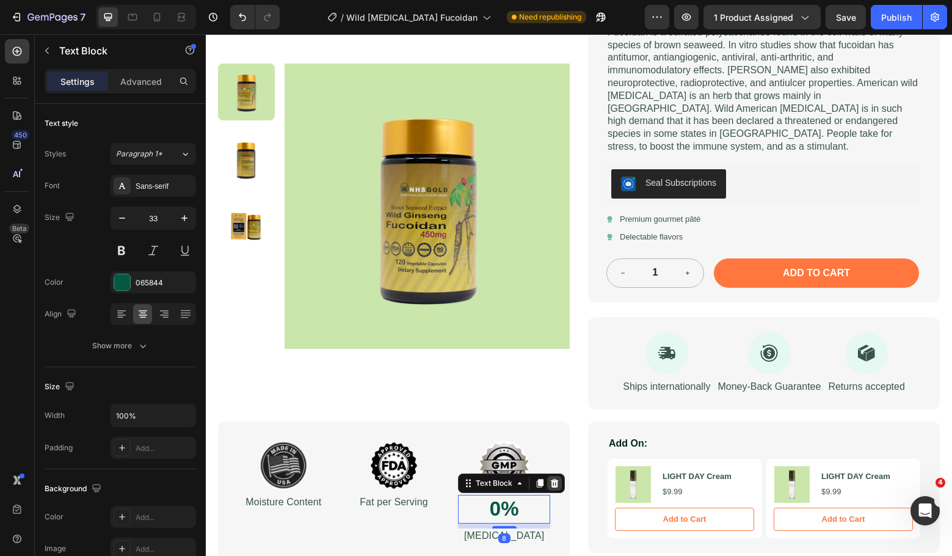
click at [551, 479] on icon at bounding box center [555, 483] width 8 height 9
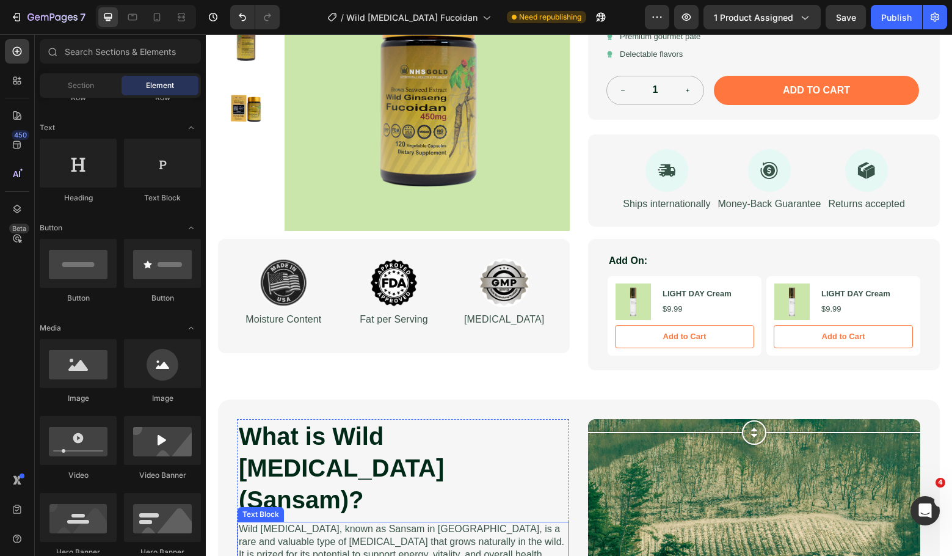
scroll to position [558, 0]
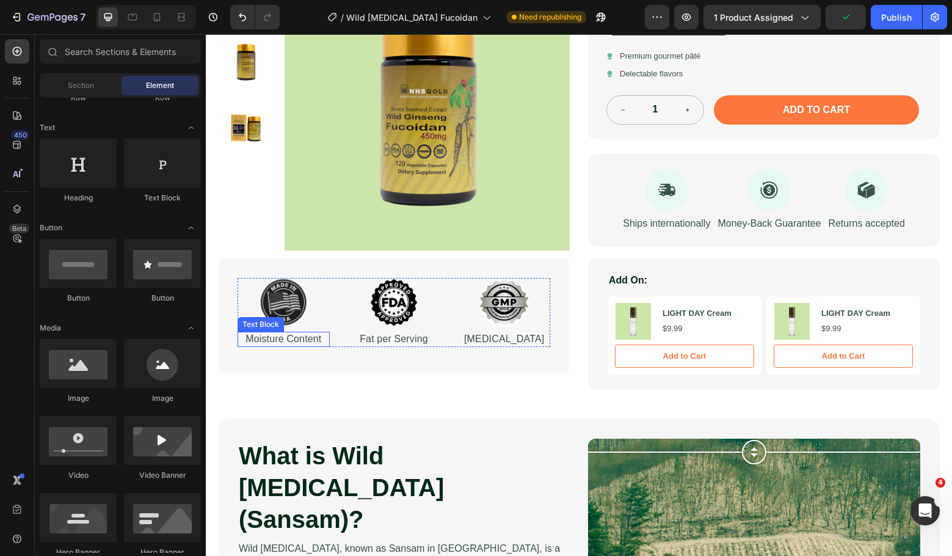
click at [285, 333] on p "Moisture Content" at bounding box center [284, 339] width 90 height 13
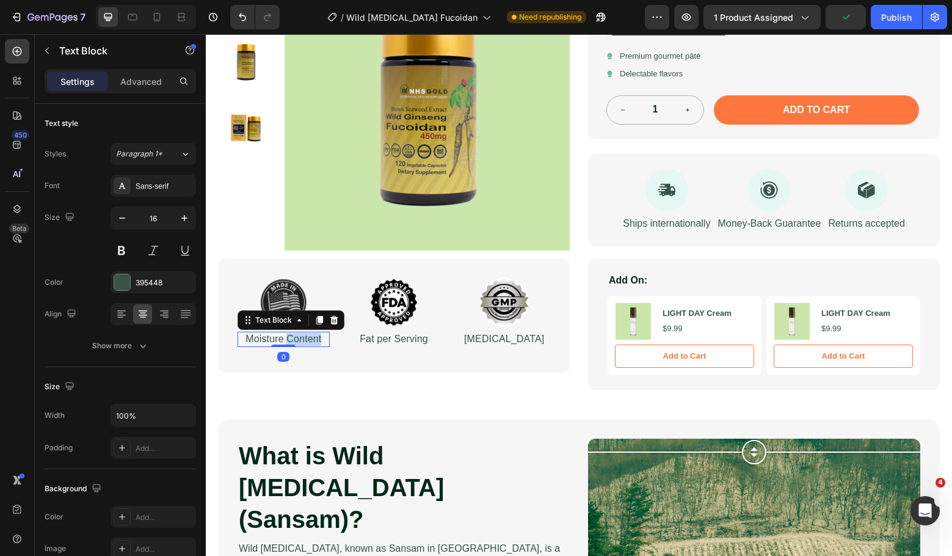
click at [285, 333] on p "Moisture Content" at bounding box center [284, 339] width 90 height 13
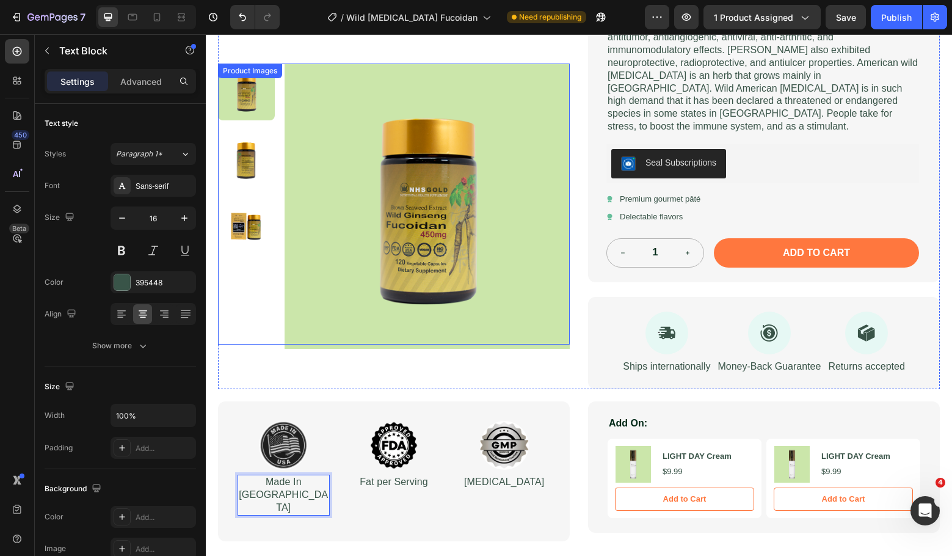
scroll to position [395, 0]
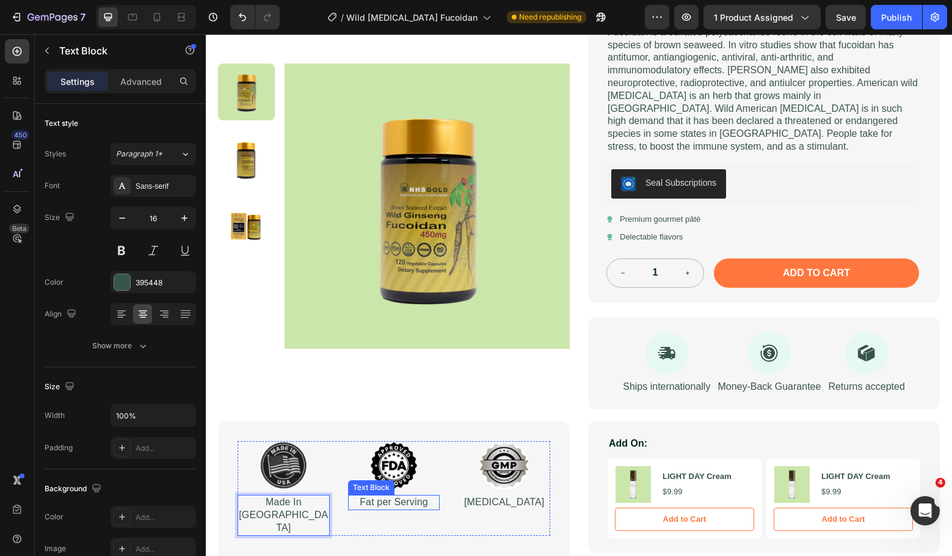
click at [401, 496] on p "Fat per Serving" at bounding box center [394, 502] width 90 height 13
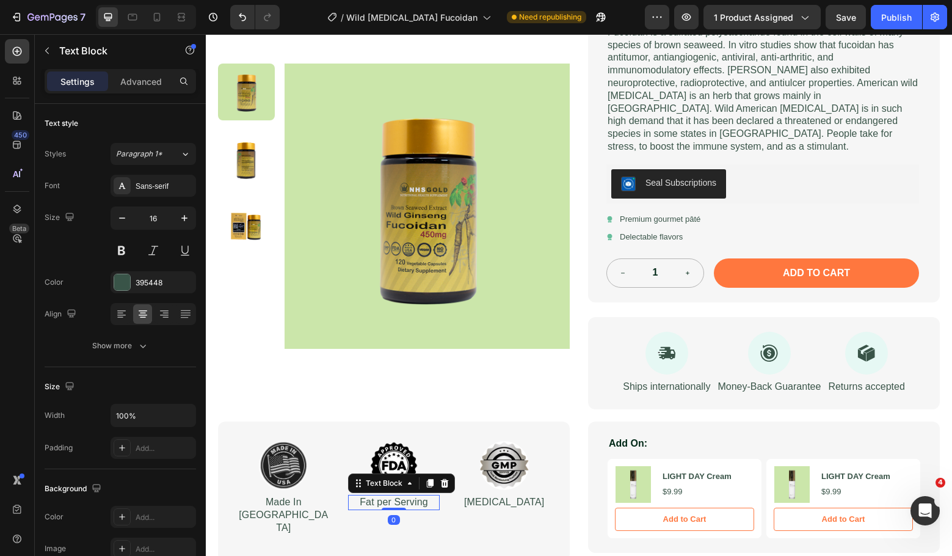
click at [401, 496] on p "Fat per Serving" at bounding box center [394, 502] width 90 height 13
click at [509, 495] on div "Cholesterol" at bounding box center [504, 502] width 92 height 15
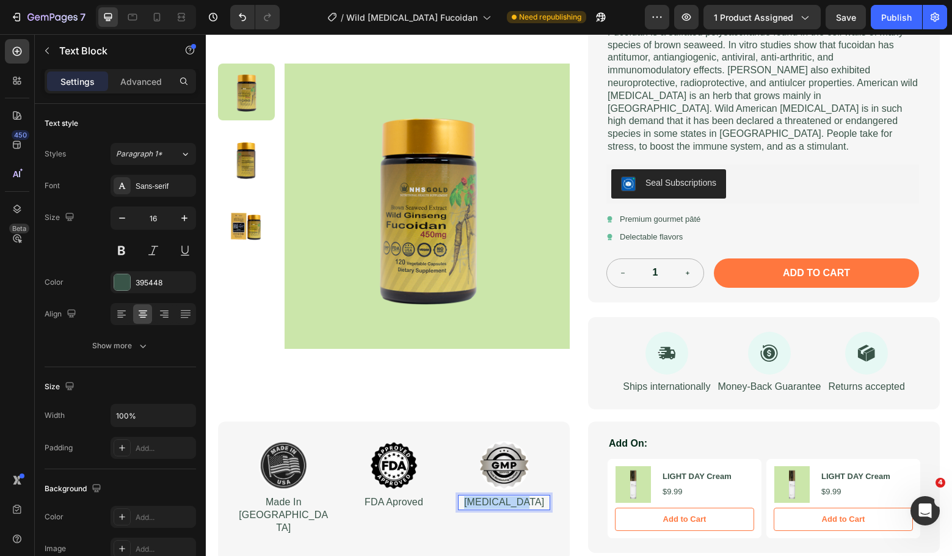
click at [509, 495] on div "Cholesterol" at bounding box center [504, 502] width 92 height 15
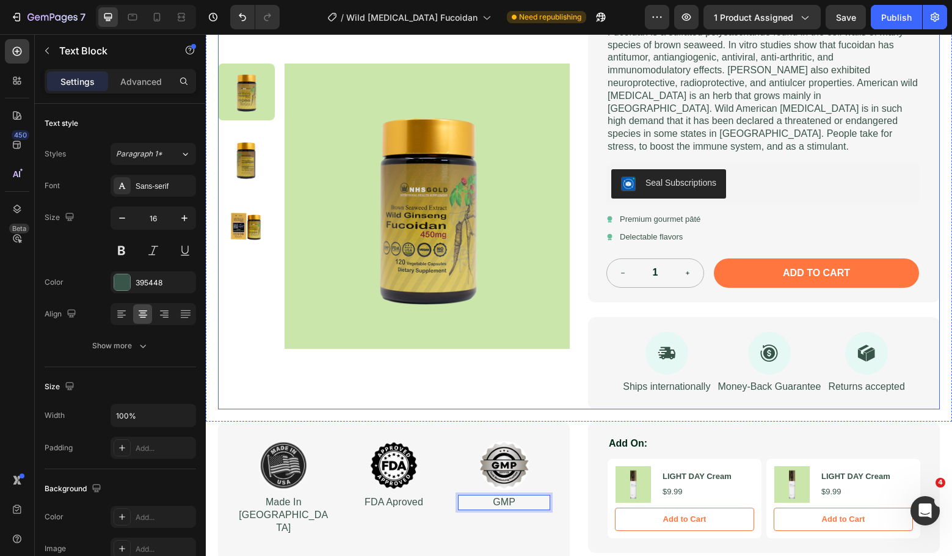
click at [486, 392] on div "Product Images" at bounding box center [394, 94] width 352 height 632
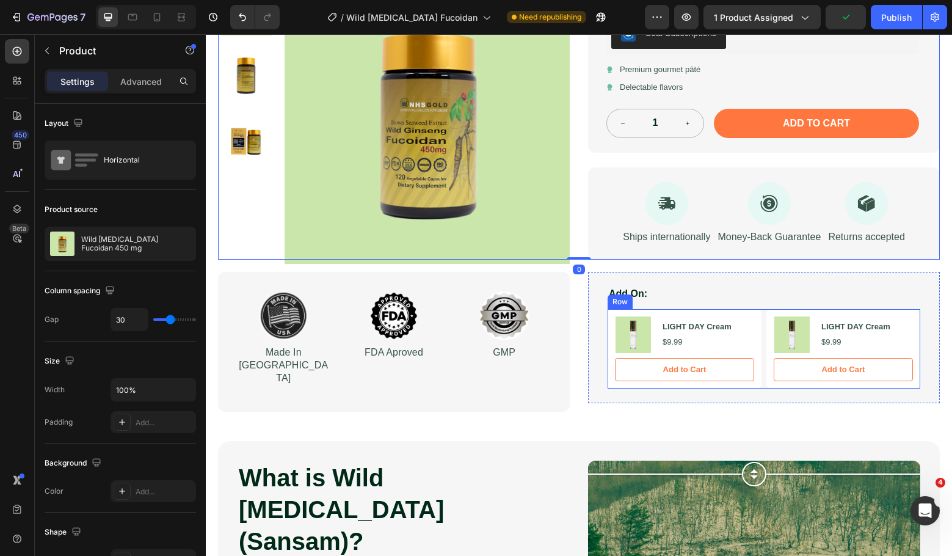
scroll to position [558, 0]
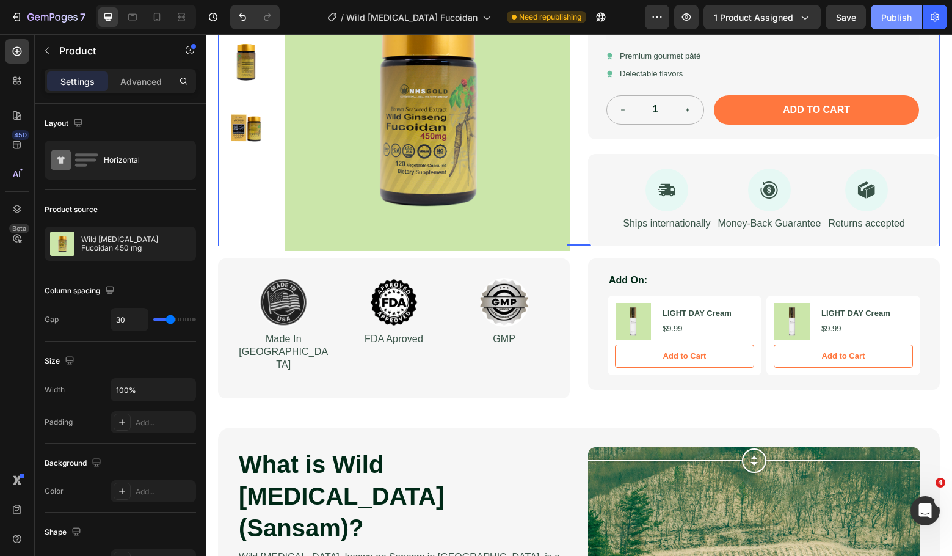
click at [900, 16] on div "Publish" at bounding box center [897, 17] width 31 height 13
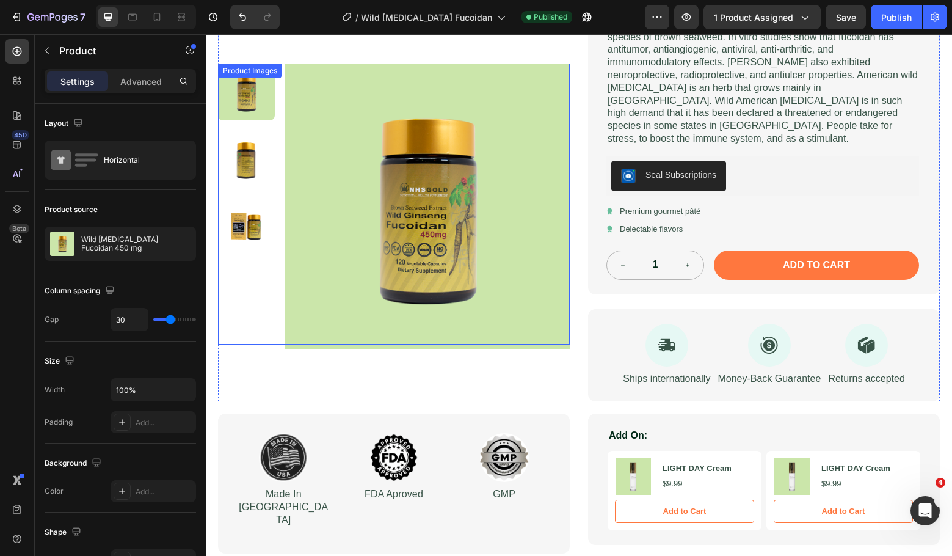
scroll to position [489, 0]
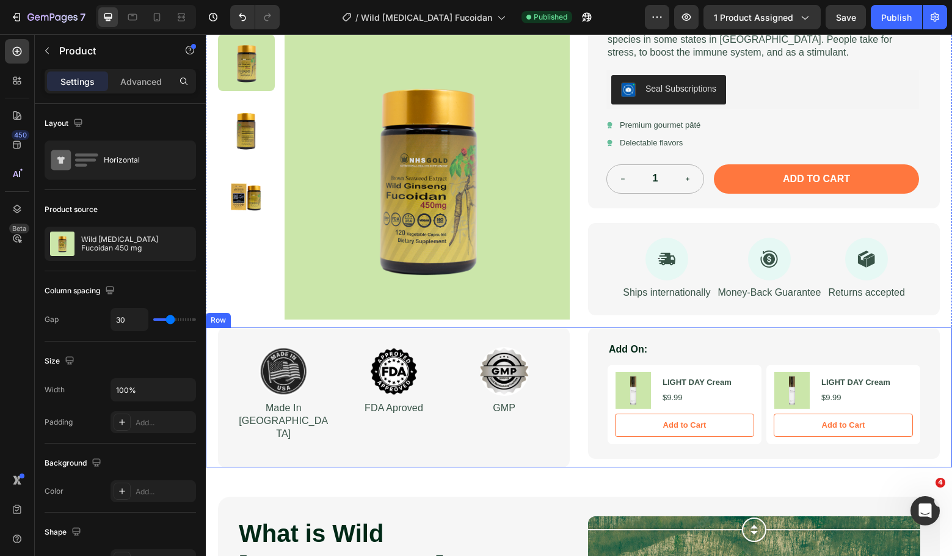
click at [211, 334] on div "Image Made In USA Text Block Image FDA Aproved Text Block Image GMP Text Block …" at bounding box center [579, 396] width 747 height 139
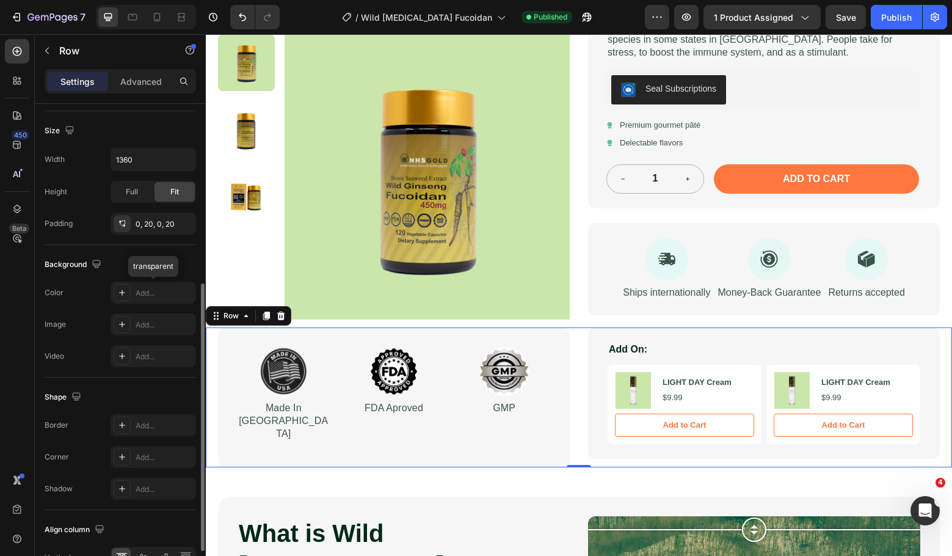
scroll to position [0, 0]
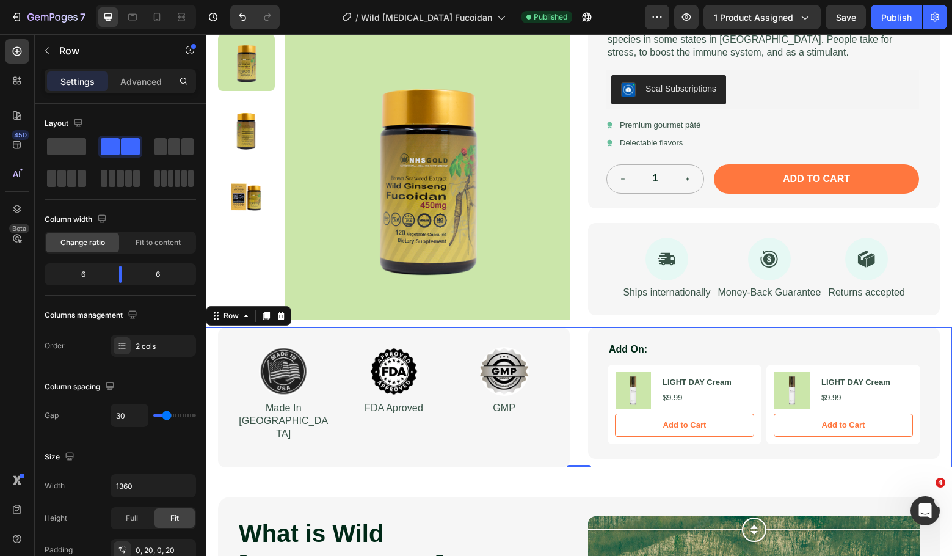
click at [212, 339] on div "Image Made In USA Text Block Image FDA Aproved Text Block Image GMP Text Block …" at bounding box center [579, 396] width 747 height 139
click at [134, 77] on p "Advanced" at bounding box center [141, 81] width 42 height 13
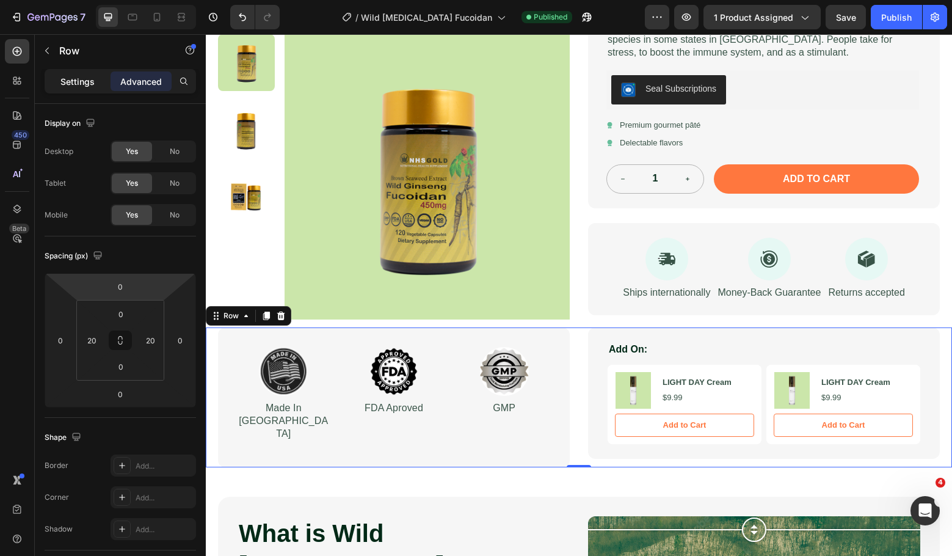
click at [73, 79] on p "Settings" at bounding box center [77, 81] width 34 height 13
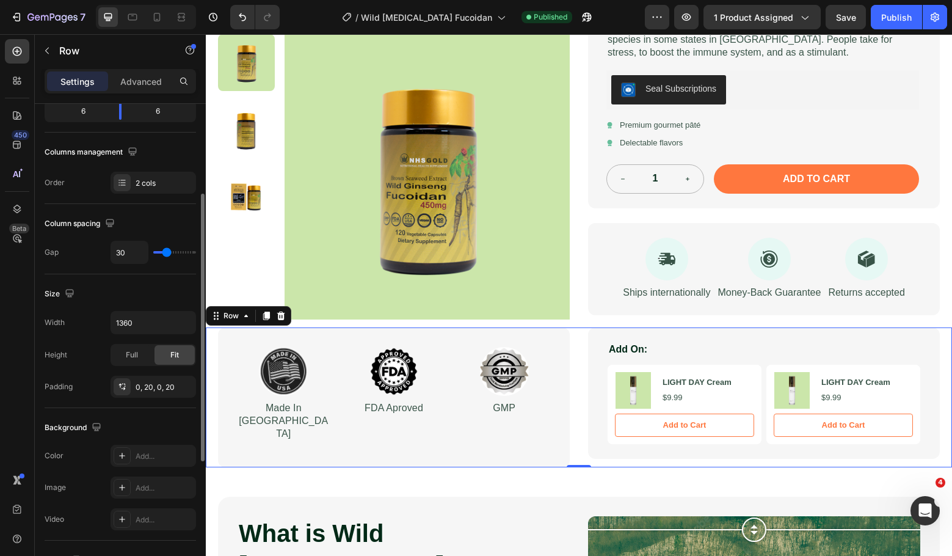
scroll to position [326, 0]
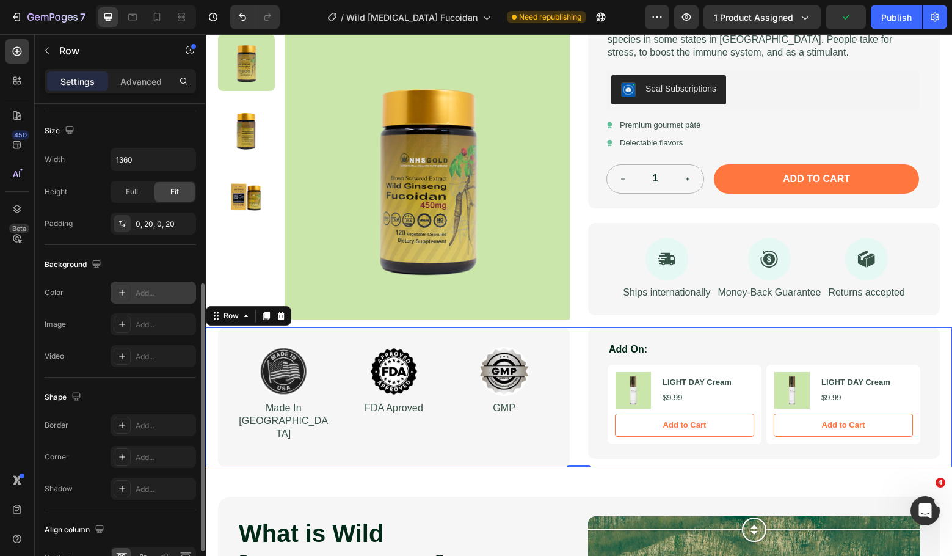
click at [121, 288] on icon at bounding box center [122, 293] width 10 height 10
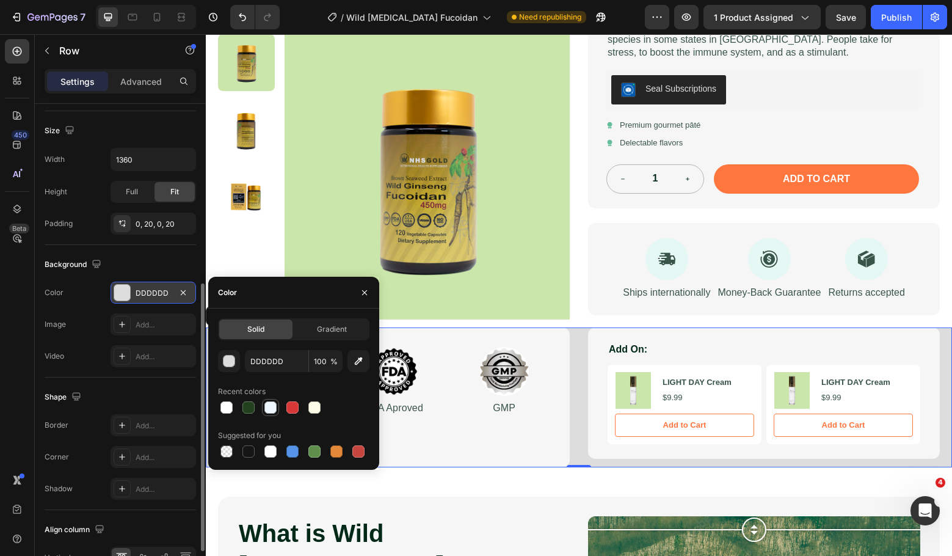
click at [271, 408] on div at bounding box center [271, 407] width 12 height 12
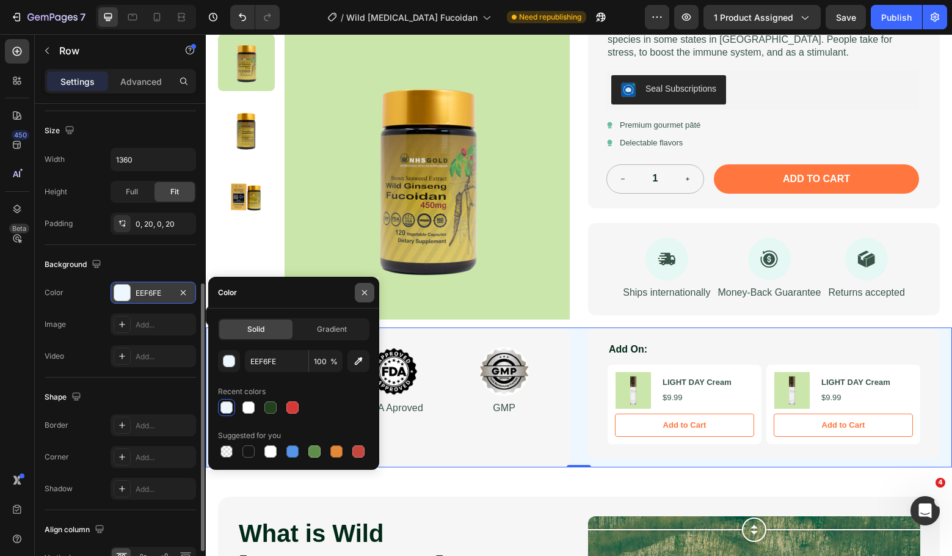
drag, startPoint x: 362, startPoint y: 292, endPoint x: 135, endPoint y: 264, distance: 229.0
click at [362, 292] on icon "button" at bounding box center [365, 293] width 10 height 10
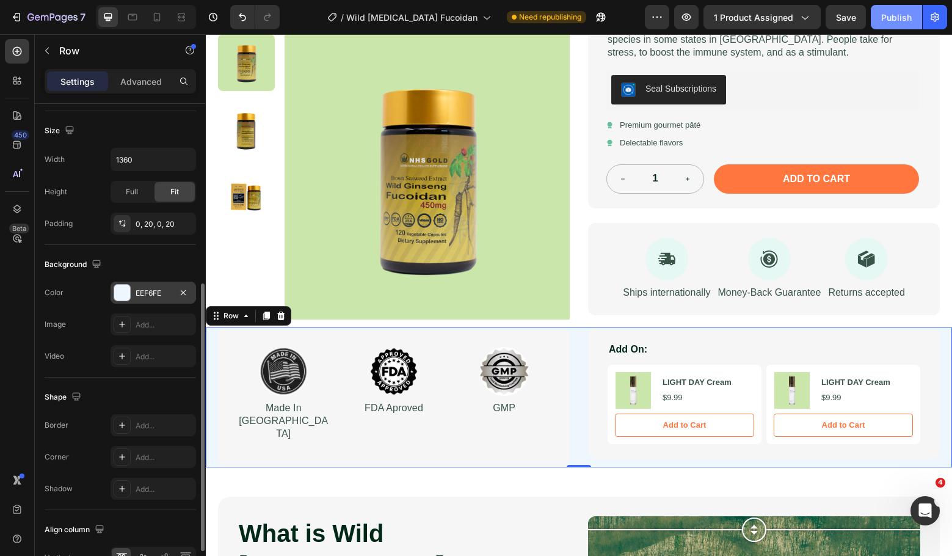
click at [884, 13] on div "Publish" at bounding box center [897, 17] width 31 height 13
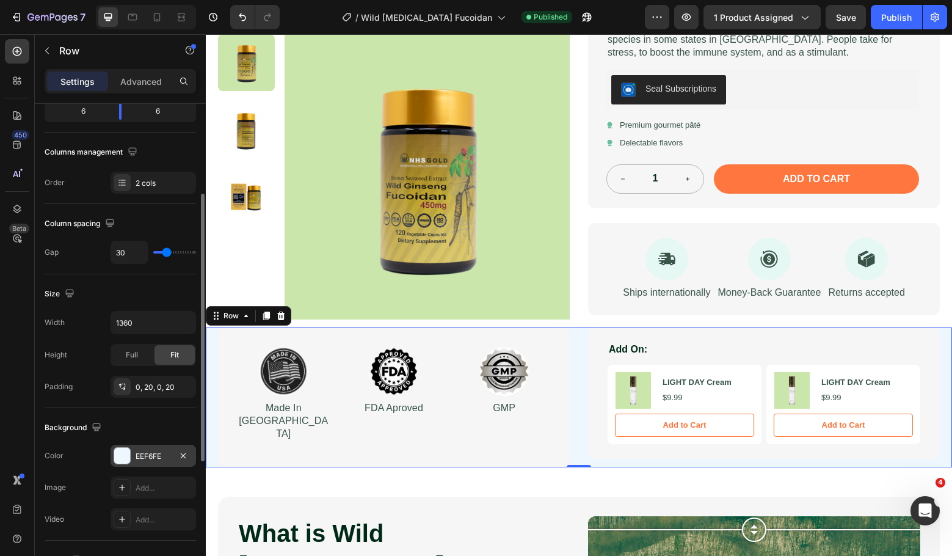
scroll to position [398, 0]
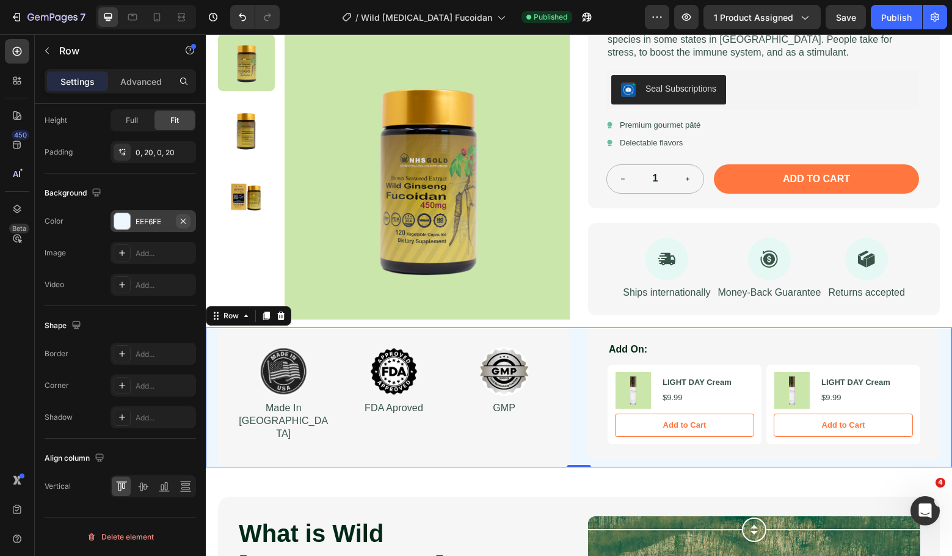
click at [182, 216] on icon "button" at bounding box center [183, 221] width 10 height 10
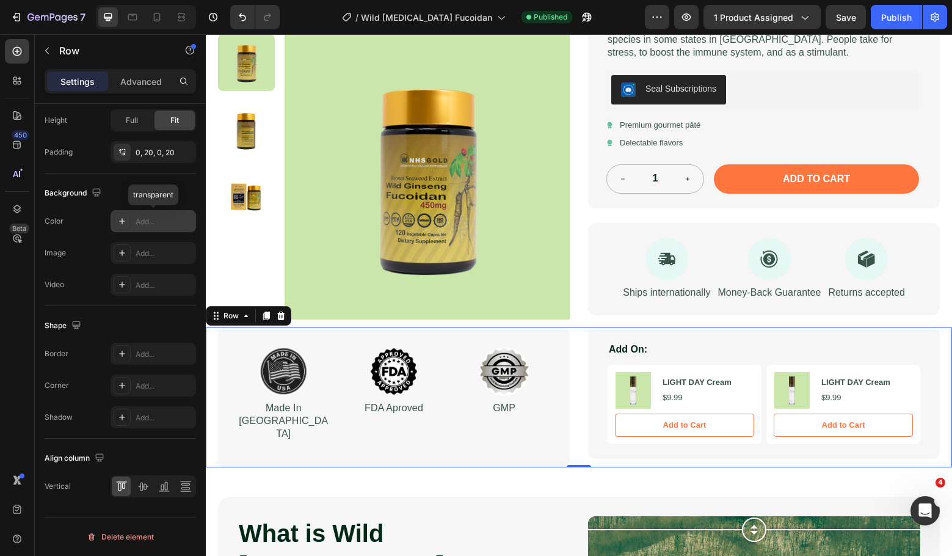
click at [122, 216] on icon at bounding box center [122, 221] width 10 height 10
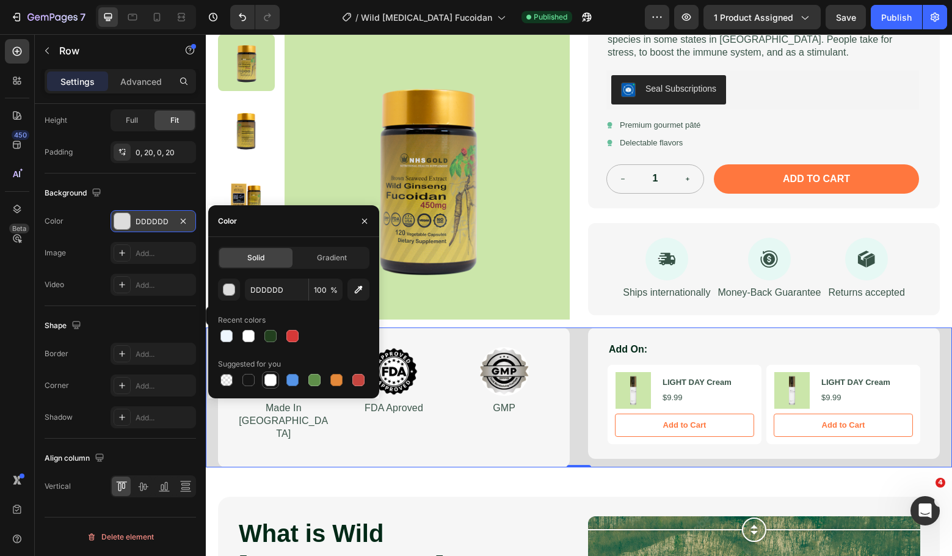
click at [269, 378] on div at bounding box center [271, 380] width 12 height 12
type input "FFFFFF"
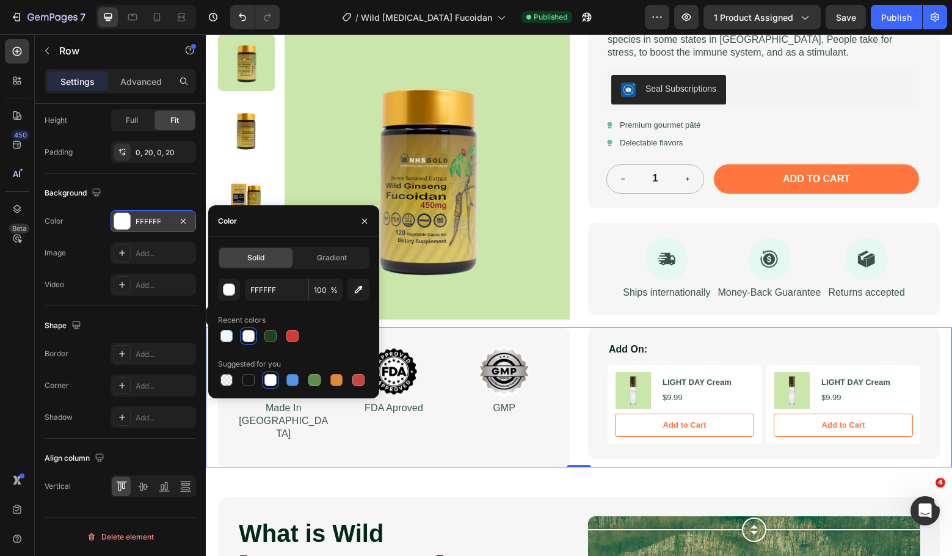
click at [174, 181] on div "Background The changes might be hidden by the video. Color FFFFFF Image Add... …" at bounding box center [121, 239] width 152 height 133
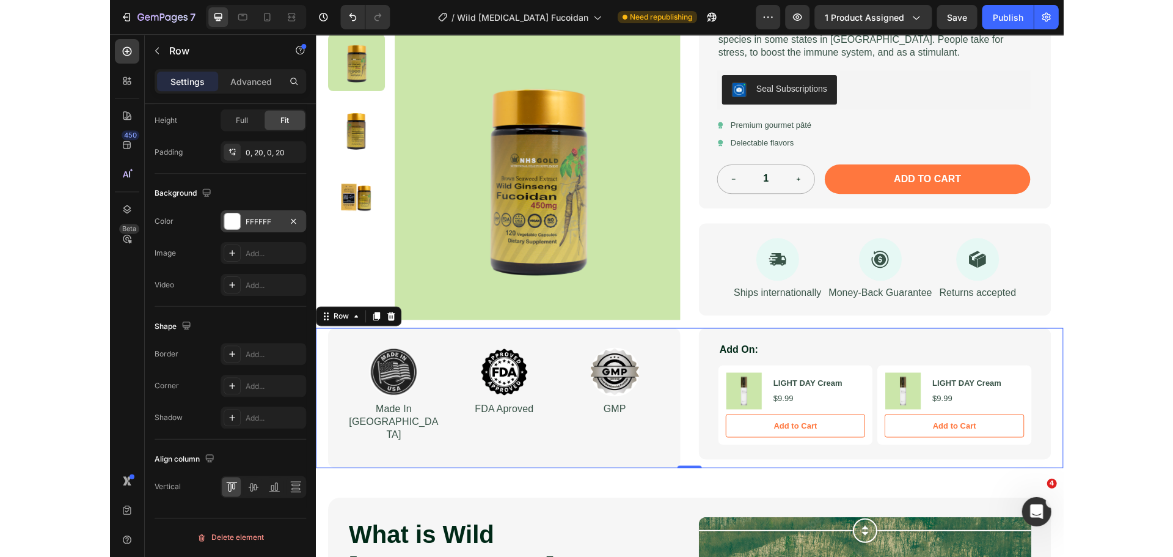
scroll to position [0, 0]
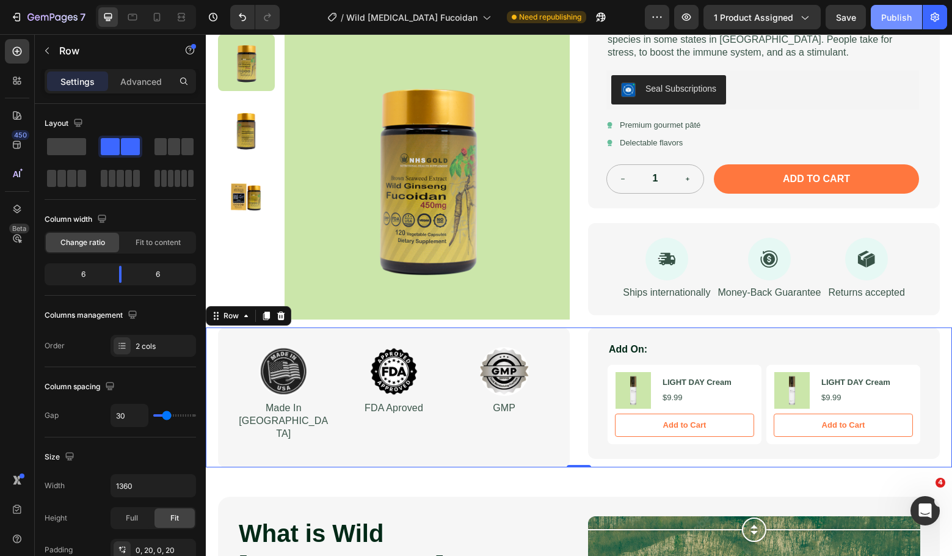
click at [893, 17] on div "Publish" at bounding box center [897, 17] width 31 height 13
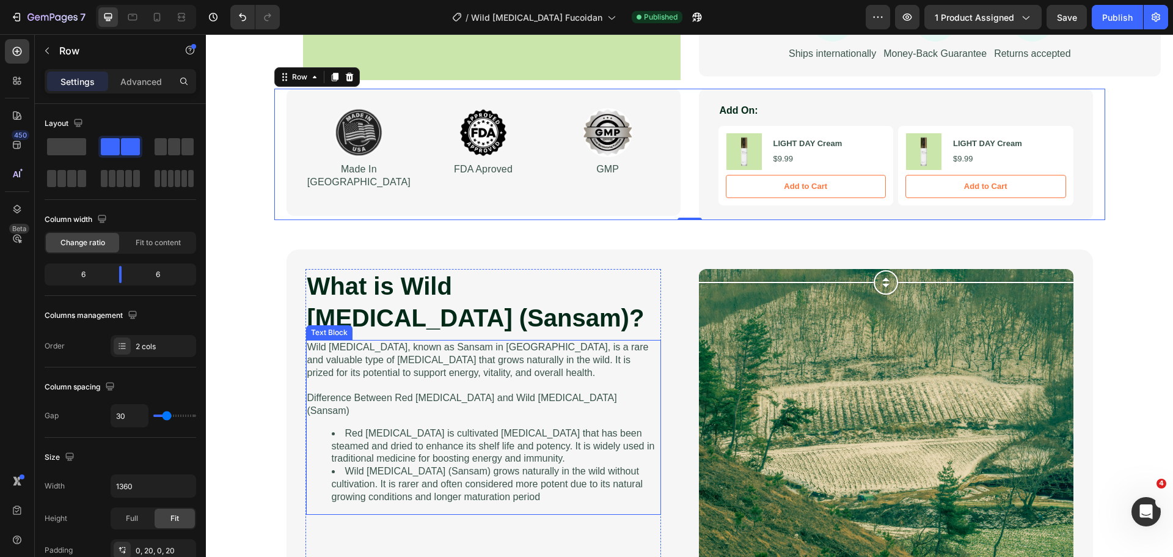
scroll to position [652, 0]
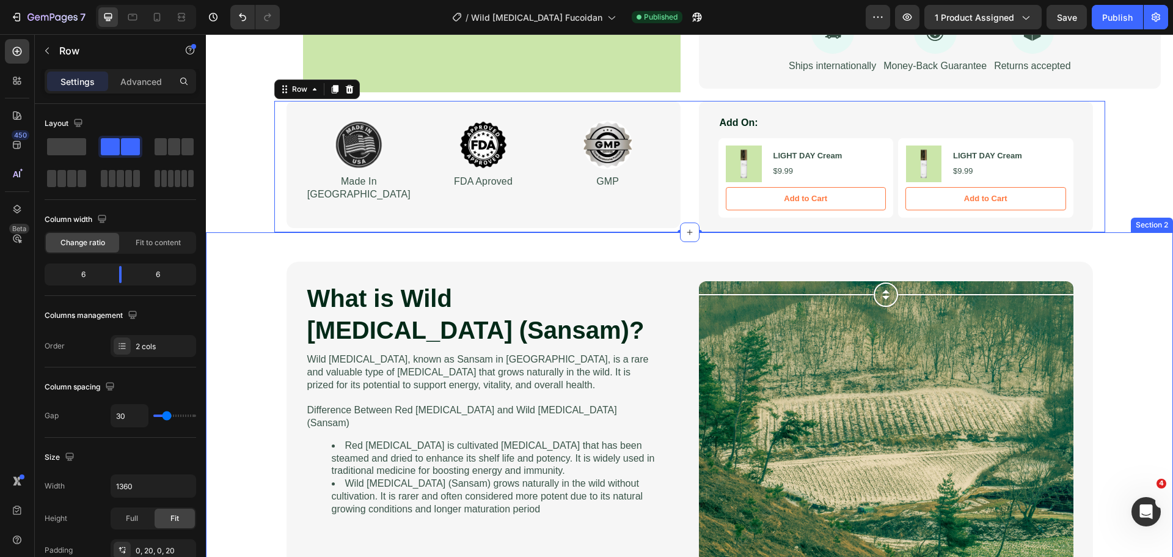
click at [241, 232] on div "What is Wild Ginseng (Sansam)? Heading Wild ginseng, known as Sansam in Korea, …" at bounding box center [689, 487] width 967 height 511
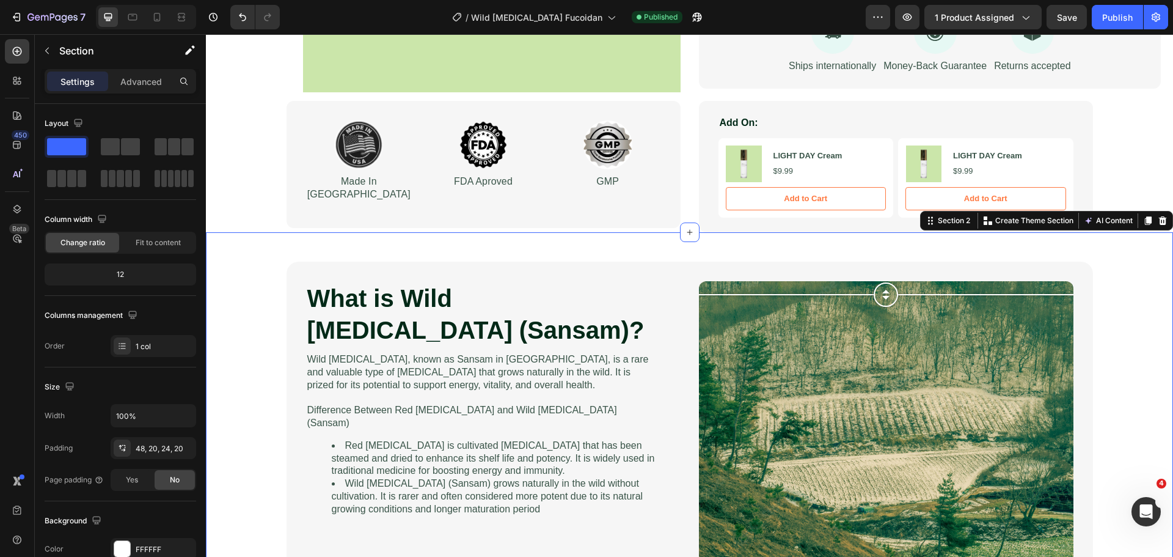
click at [244, 232] on div "What is Wild Ginseng (Sansam)? Heading Wild ginseng, known as Sansam in Korea, …" at bounding box center [689, 487] width 967 height 511
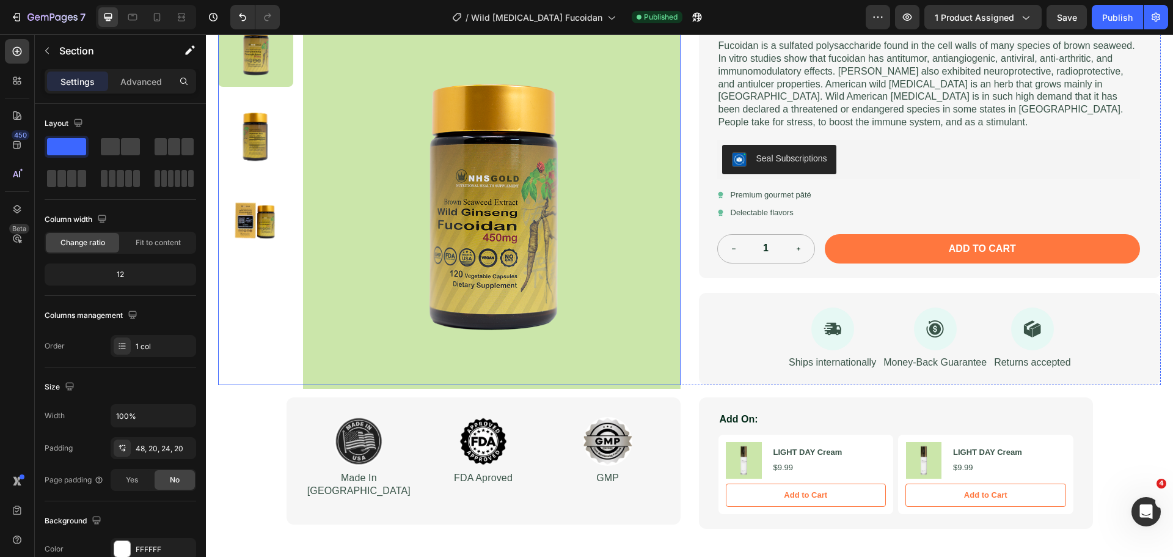
scroll to position [0, 0]
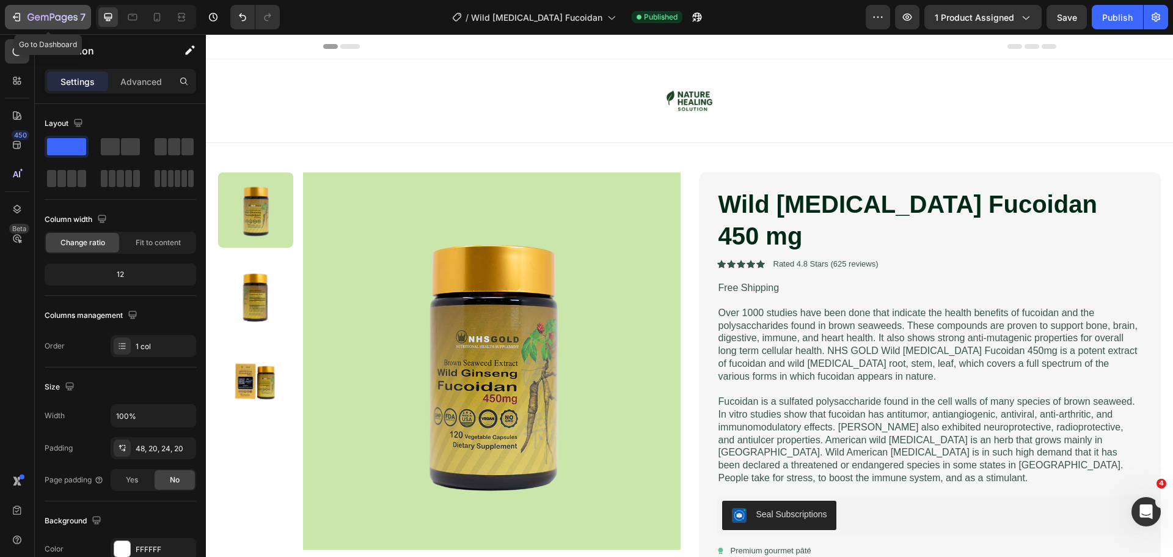
click at [50, 16] on icon "button" at bounding box center [52, 16] width 5 height 7
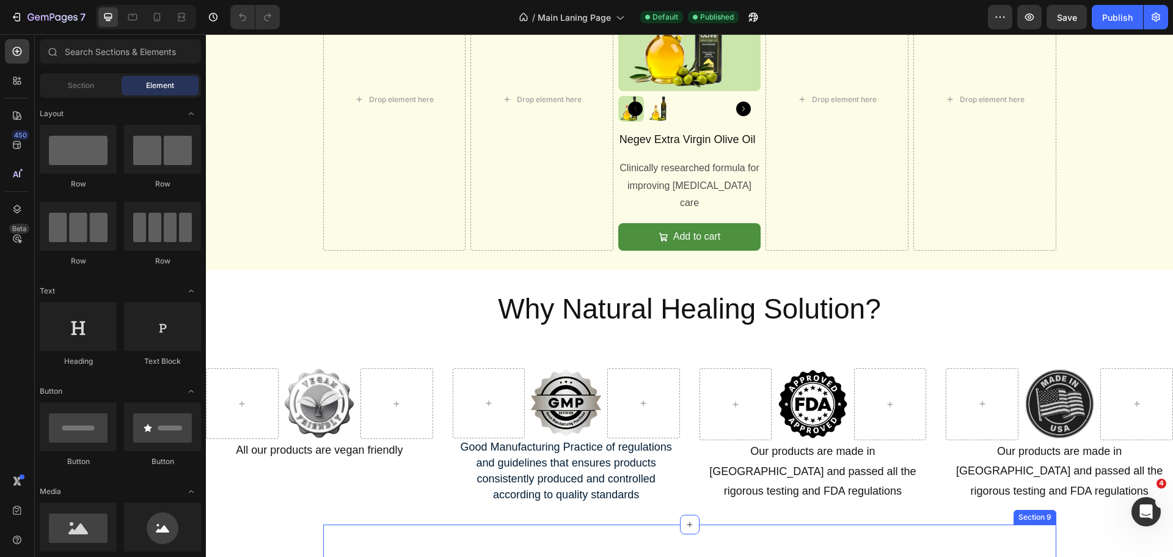
scroll to position [1141, 0]
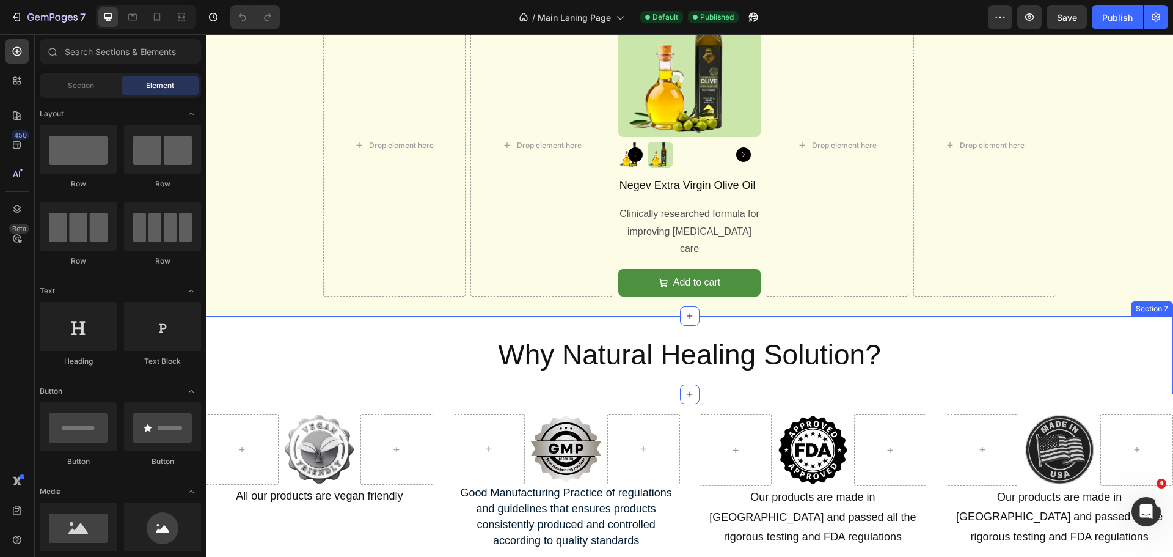
click at [272, 316] on div "Why Natural Healing Solution? Heading Section 7" at bounding box center [689, 355] width 967 height 78
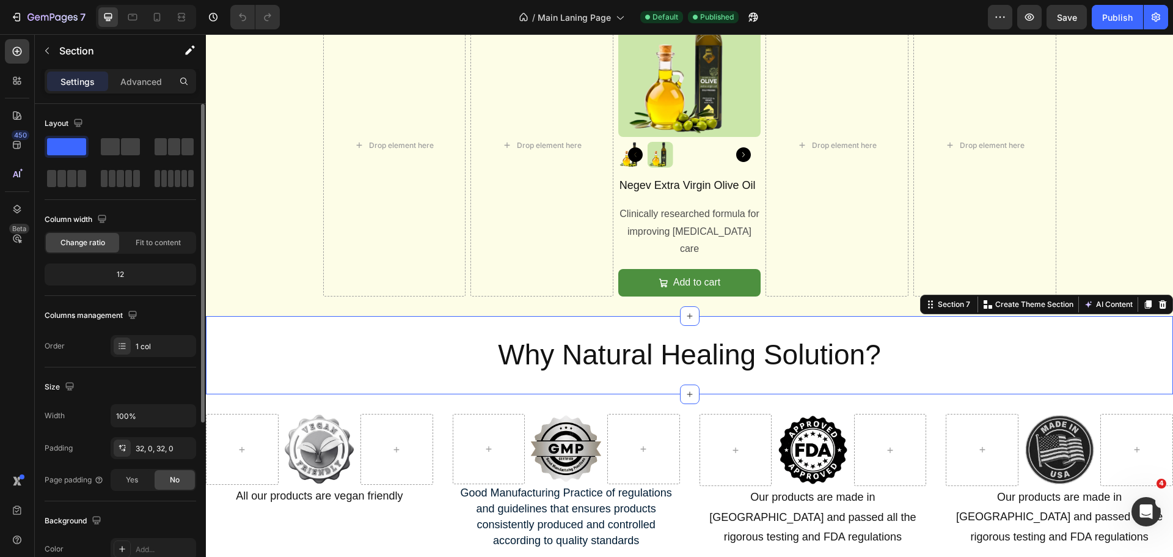
scroll to position [258, 0]
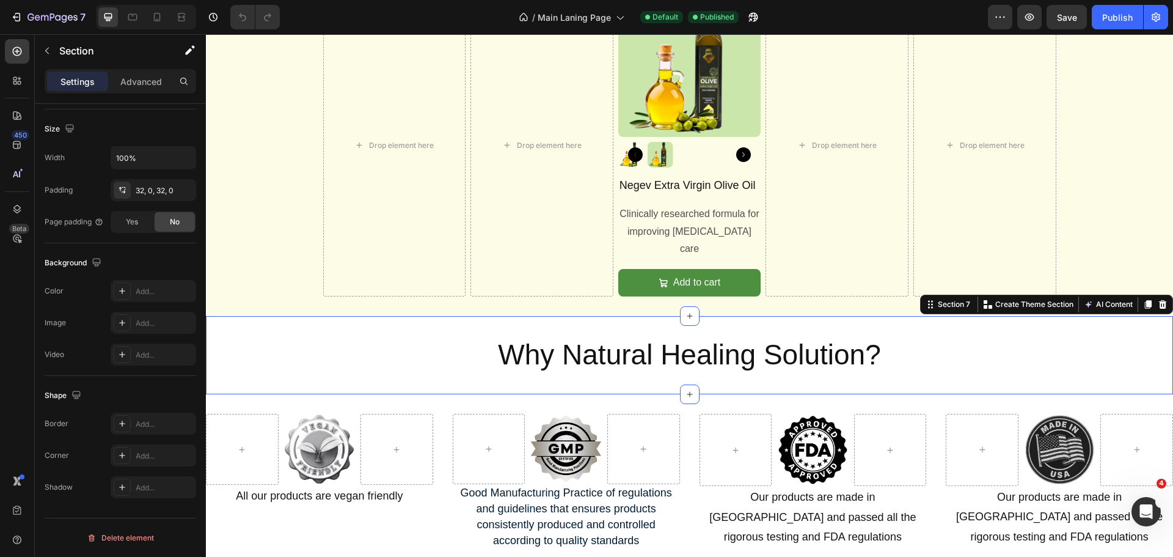
click at [293, 316] on div "Why Natural Healing Solution? Heading Section 7 Create Theme Section AI Content…" at bounding box center [689, 355] width 967 height 78
click at [121, 287] on icon at bounding box center [122, 291] width 10 height 10
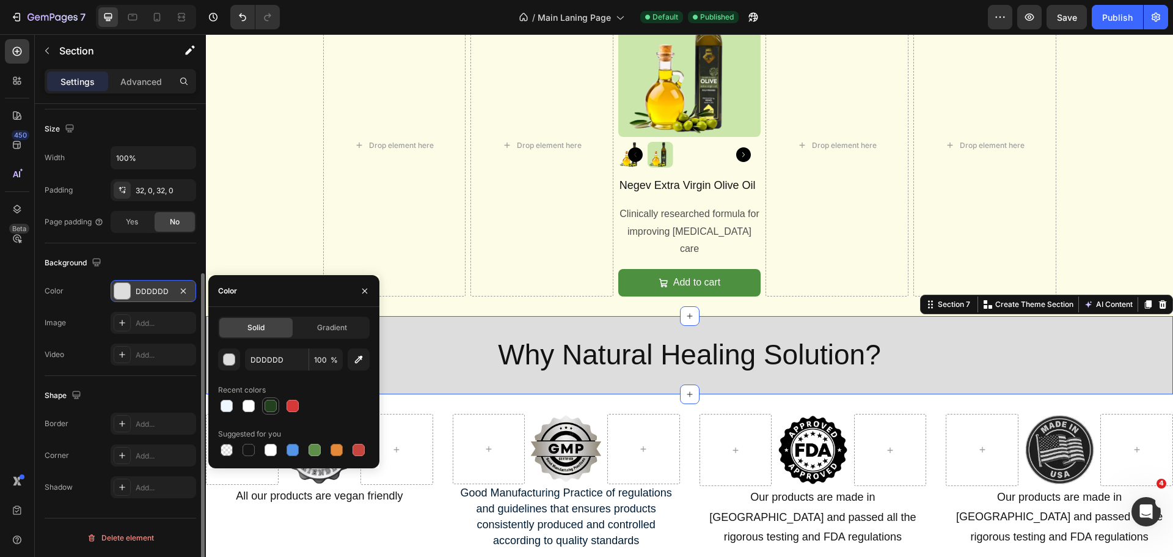
click at [270, 406] on div at bounding box center [271, 406] width 12 height 12
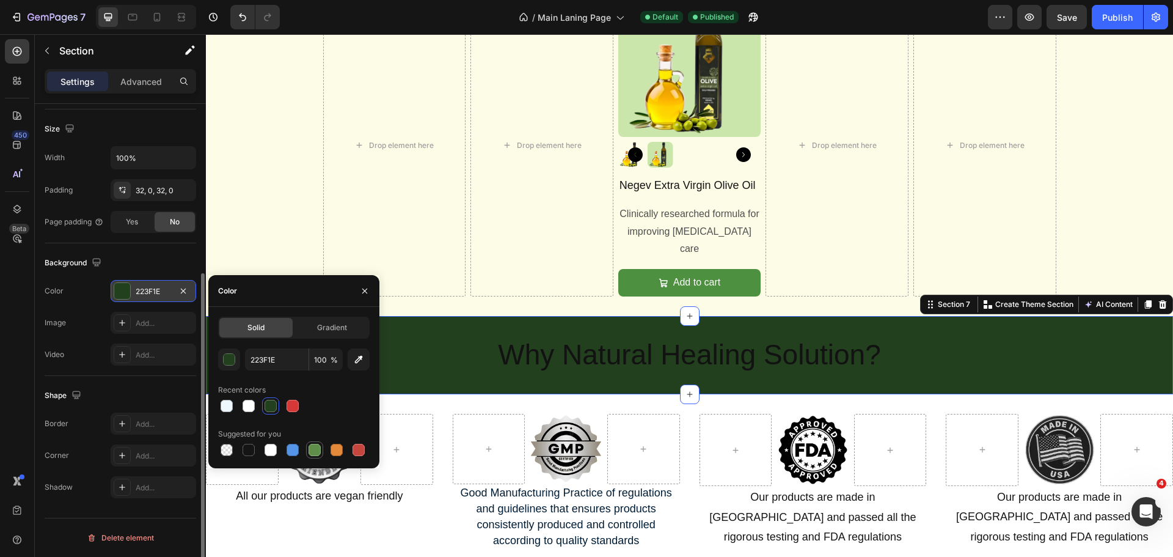
click at [319, 451] on div at bounding box center [315, 450] width 12 height 12
type input "5E8E49"
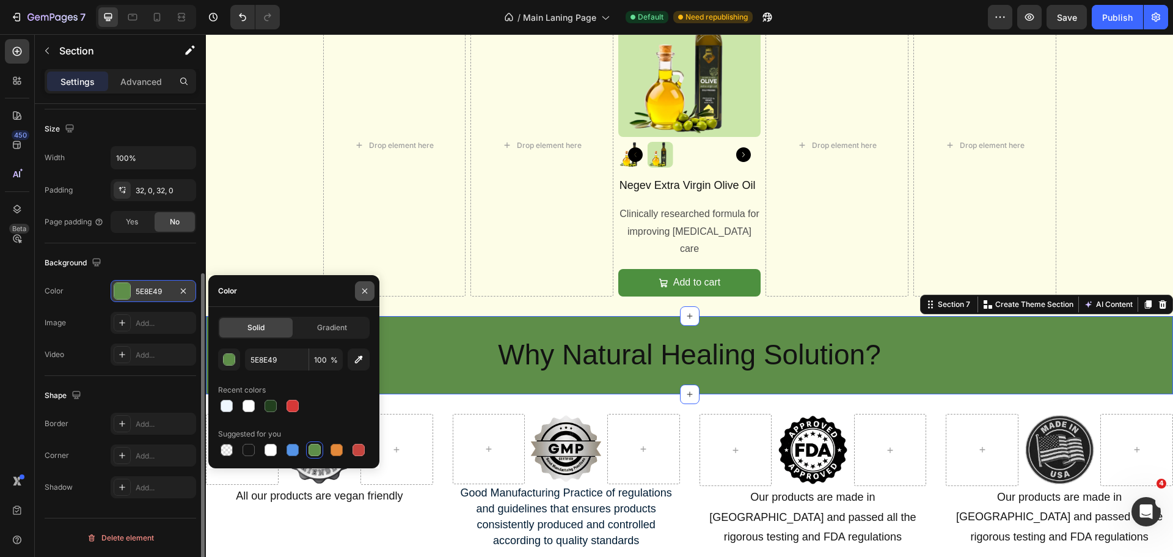
drag, startPoint x: 364, startPoint y: 285, endPoint x: 175, endPoint y: 251, distance: 191.8
click at [364, 286] on icon "button" at bounding box center [365, 291] width 10 height 10
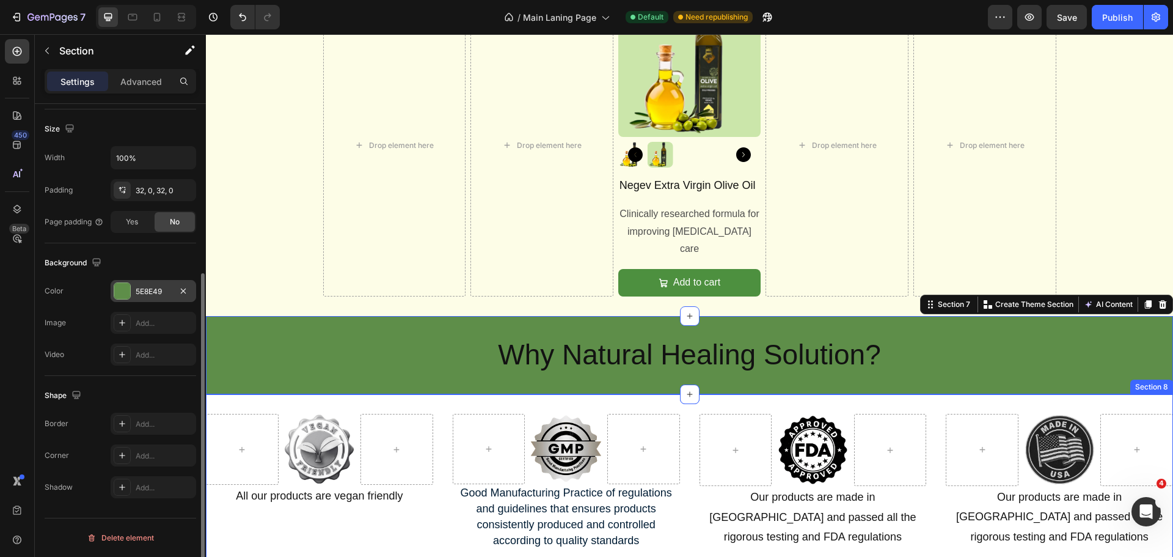
click at [260, 394] on div "Image Row All our products are vegan friendly Text Block Image Row Good Manufac…" at bounding box center [689, 482] width 967 height 176
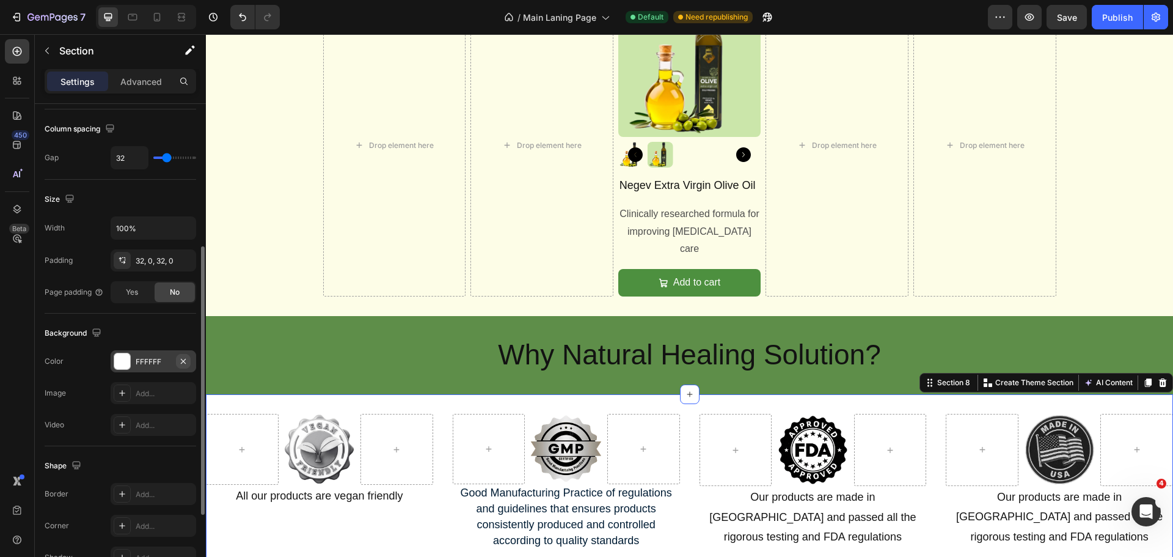
click at [181, 355] on button "button" at bounding box center [183, 361] width 15 height 15
click at [117, 357] on div at bounding box center [122, 360] width 17 height 17
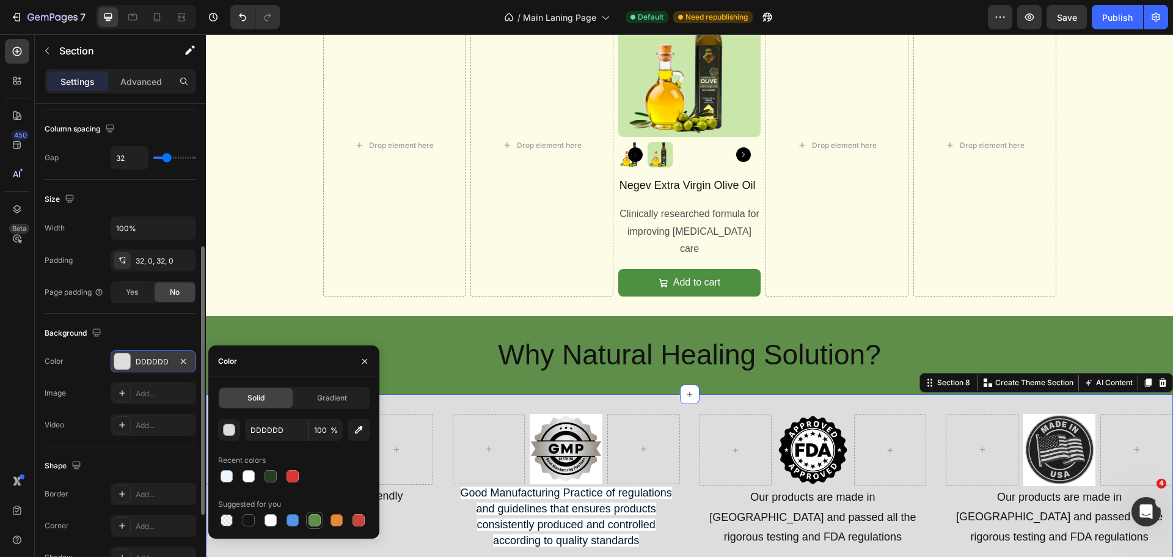
click at [315, 517] on div at bounding box center [315, 520] width 12 height 12
type input "5E8E49"
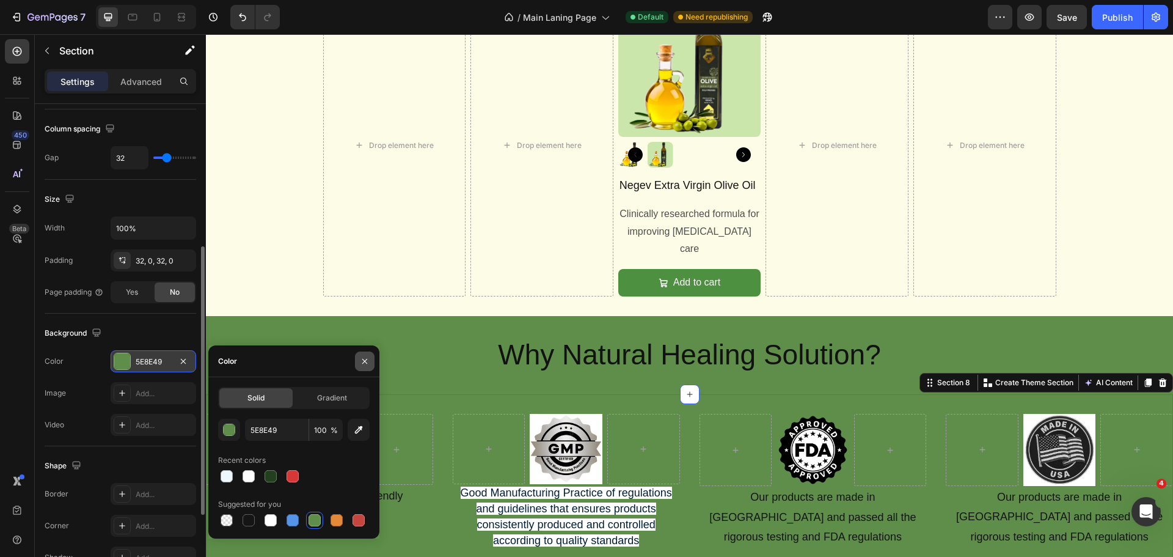
drag, startPoint x: 366, startPoint y: 356, endPoint x: 158, endPoint y: 323, distance: 210.4
click at [366, 356] on icon "button" at bounding box center [365, 361] width 10 height 10
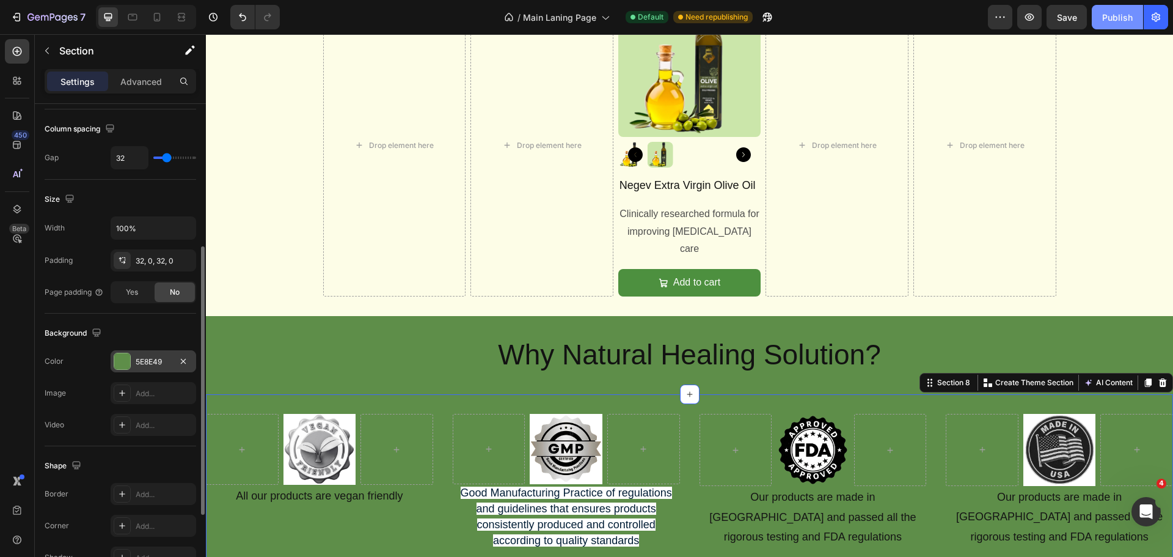
click at [1115, 14] on div "Publish" at bounding box center [1117, 17] width 31 height 13
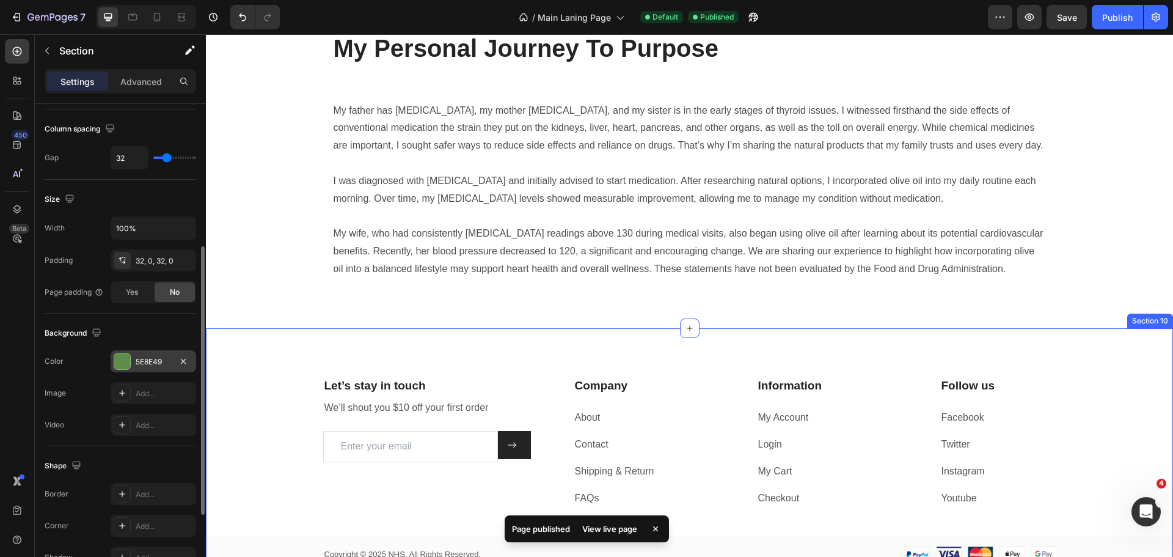
scroll to position [1777, 0]
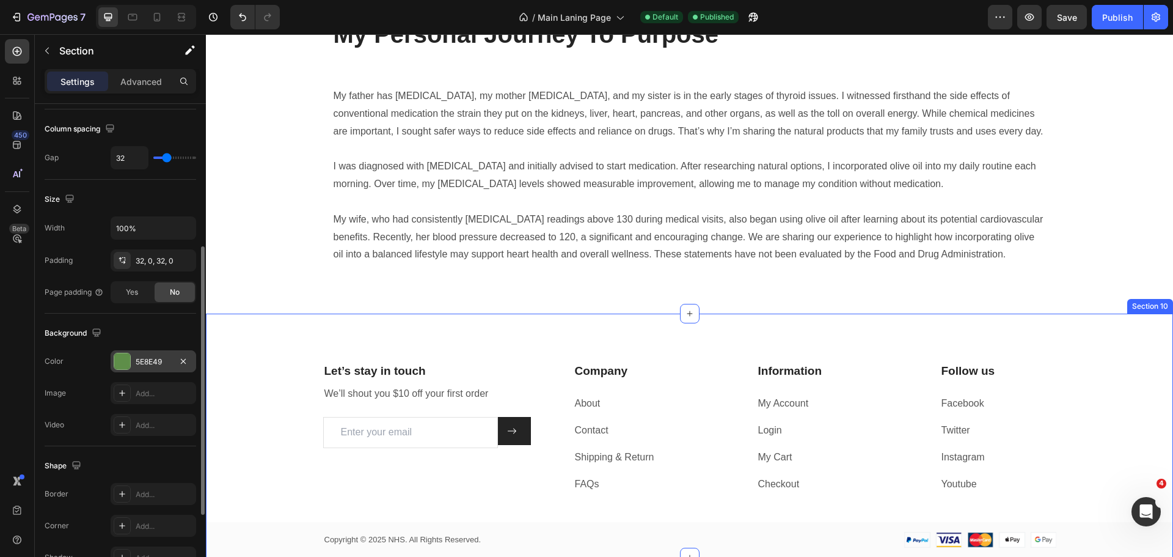
click at [265, 357] on div "Let’s stay in touch Heading We’ll shout you $10 off your first order Text block…" at bounding box center [689, 435] width 967 height 244
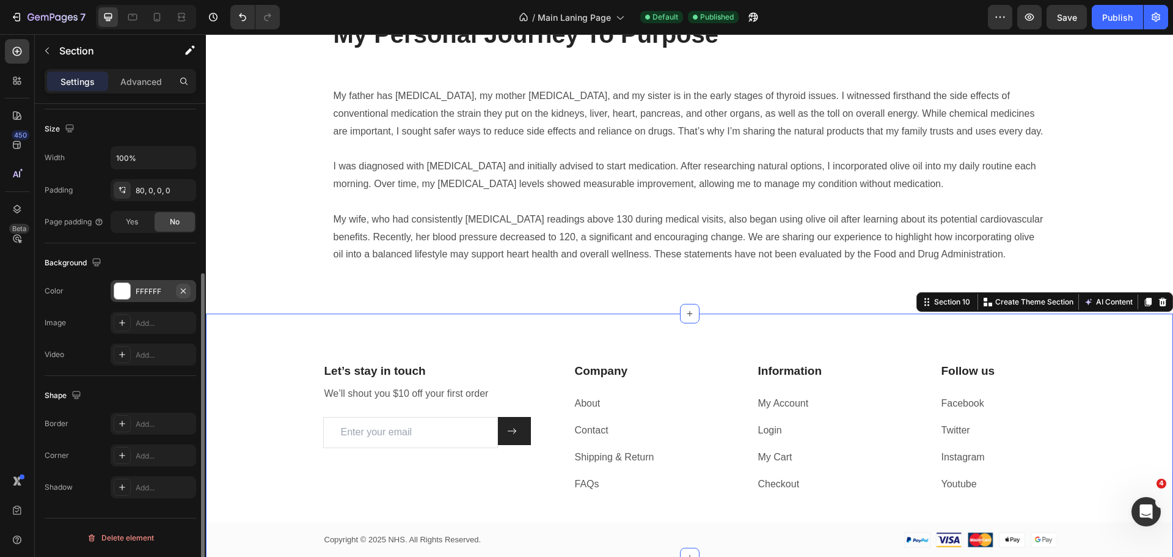
click at [185, 288] on icon "button" at bounding box center [183, 291] width 10 height 10
click at [123, 288] on icon at bounding box center [122, 291] width 10 height 10
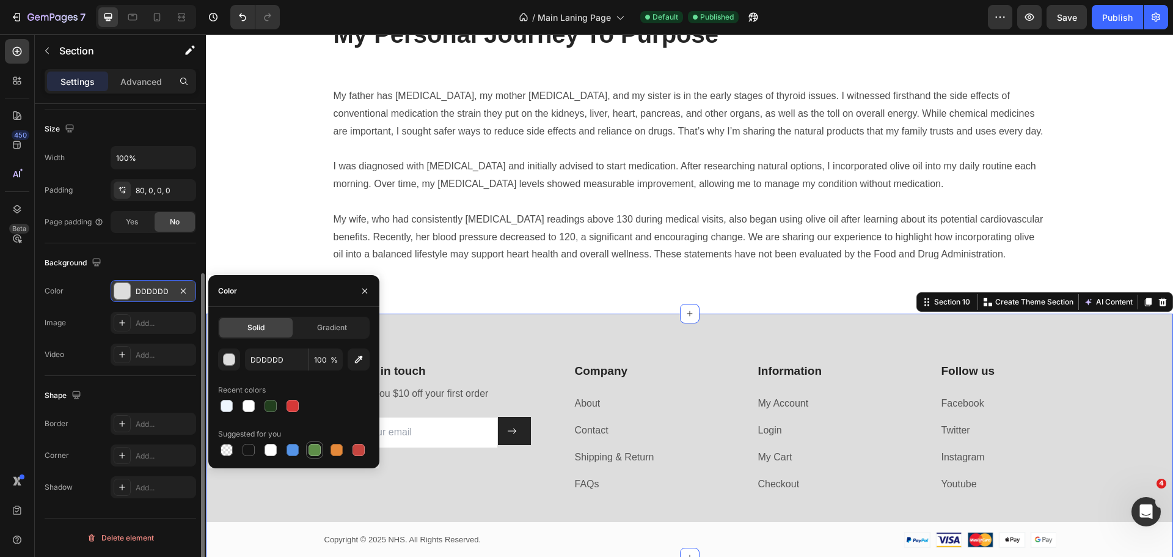
click at [312, 447] on div at bounding box center [315, 450] width 12 height 12
type input "5E8E49"
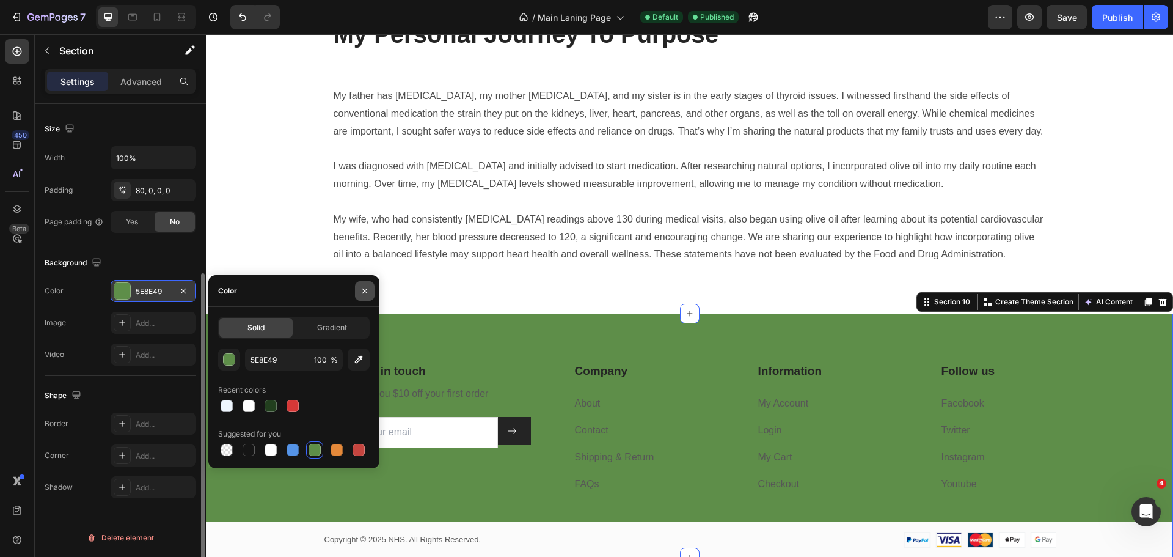
drag, startPoint x: 365, startPoint y: 285, endPoint x: 159, endPoint y: 250, distance: 209.3
click at [365, 285] on button "button" at bounding box center [365, 291] width 20 height 20
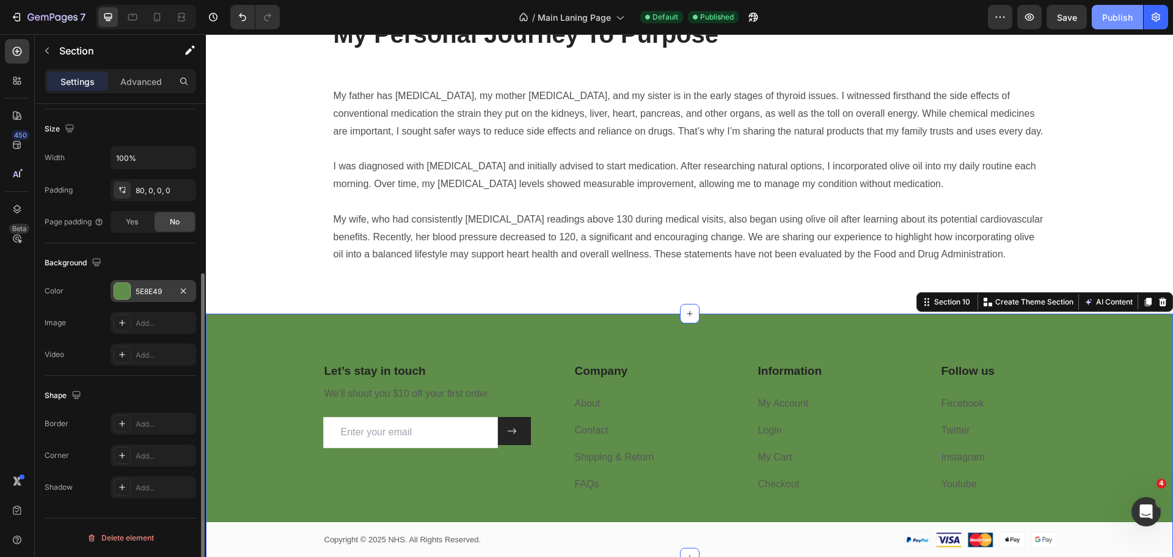
click at [1109, 15] on div "Publish" at bounding box center [1117, 17] width 31 height 13
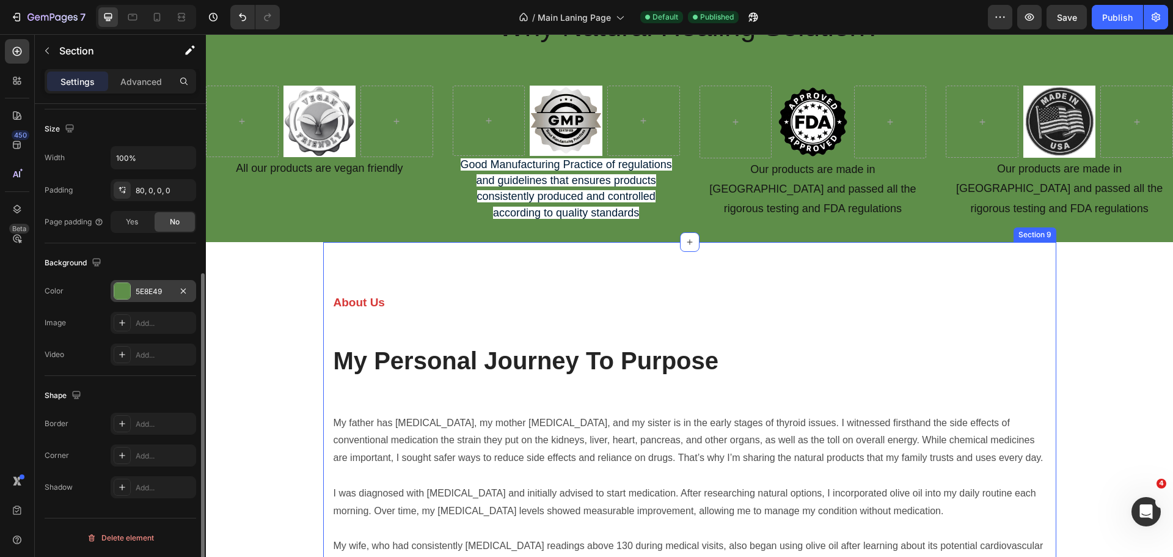
scroll to position [1288, 0]
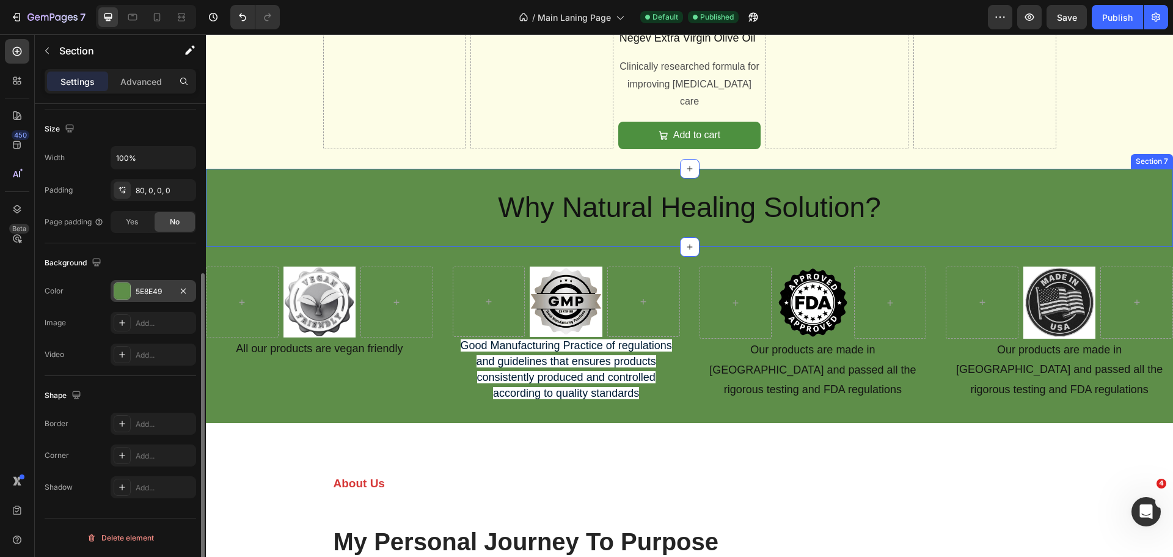
click at [313, 223] on div "Why Natural Healing Solution? Heading Section 7" at bounding box center [689, 208] width 967 height 78
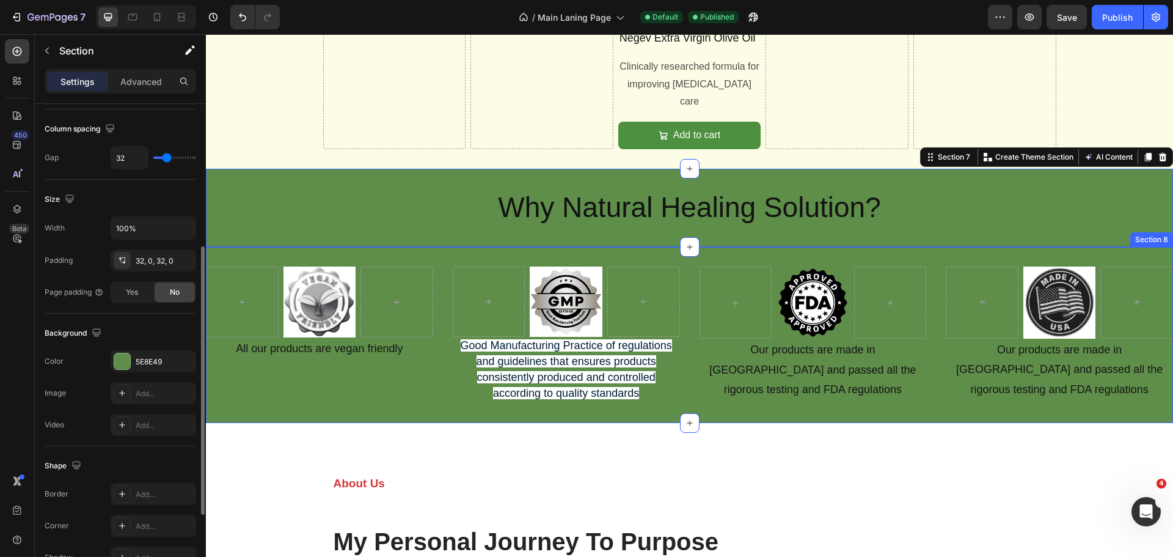
click at [302, 247] on div "Image Row All our products are vegan friendly Text Block Image Row Good Manufac…" at bounding box center [689, 335] width 967 height 176
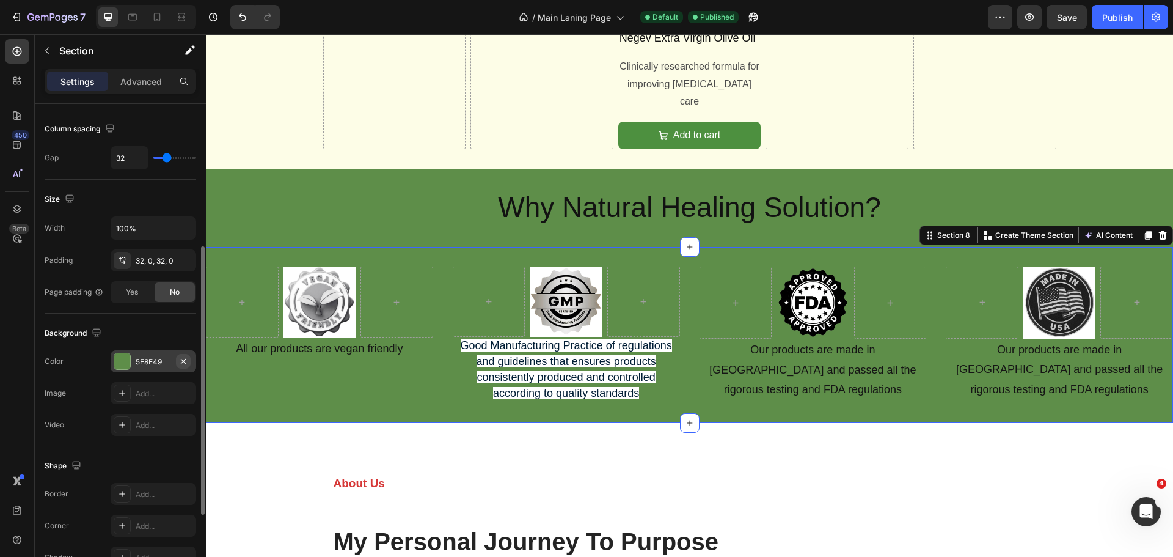
click at [181, 360] on icon "button" at bounding box center [183, 361] width 10 height 10
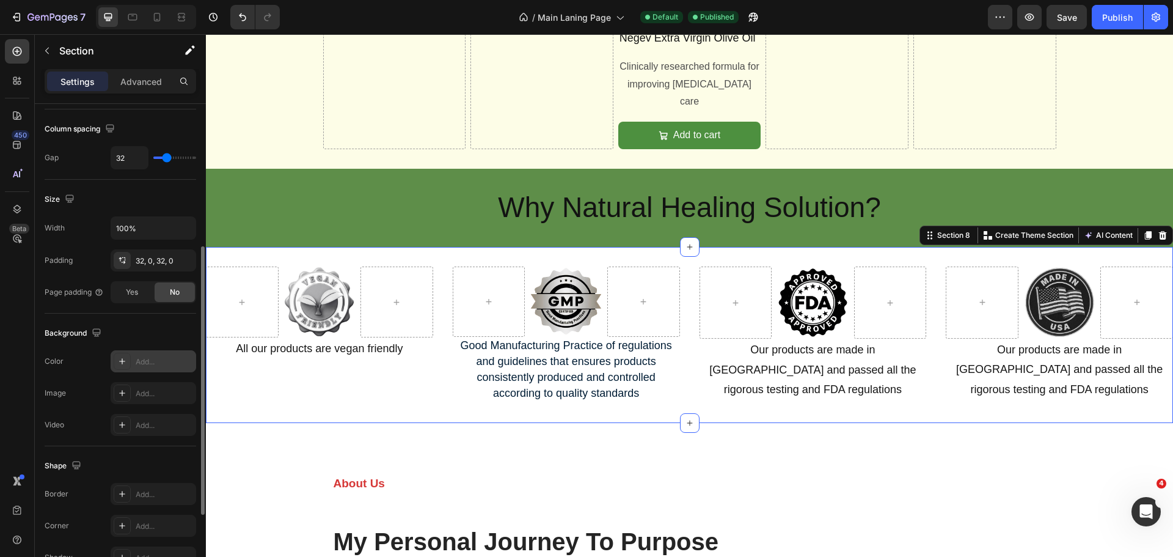
click at [122, 359] on icon at bounding box center [122, 361] width 10 height 10
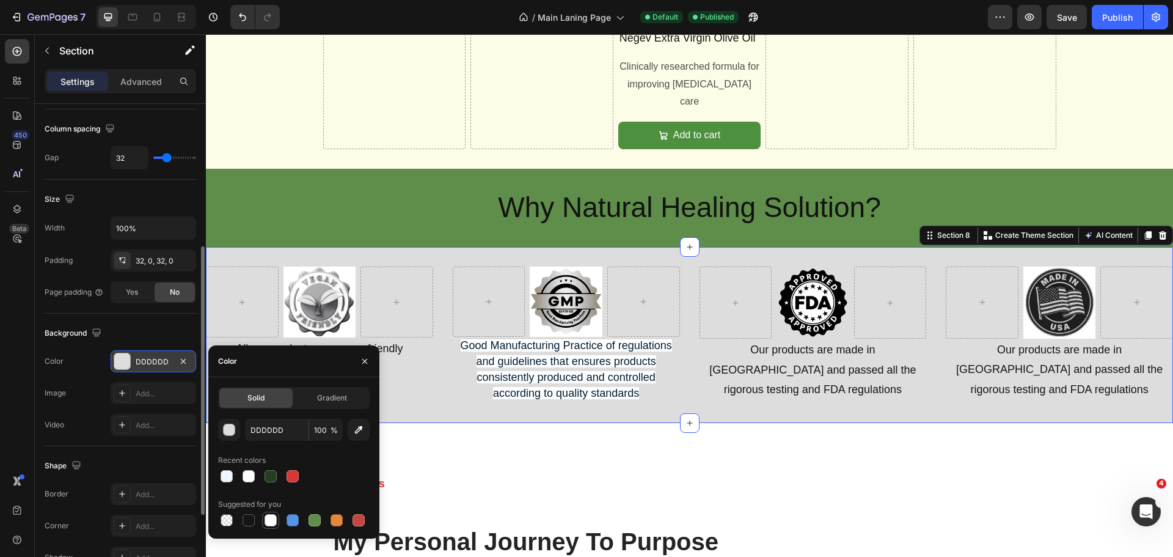
click at [269, 519] on div at bounding box center [271, 520] width 12 height 12
type input "FFFFFF"
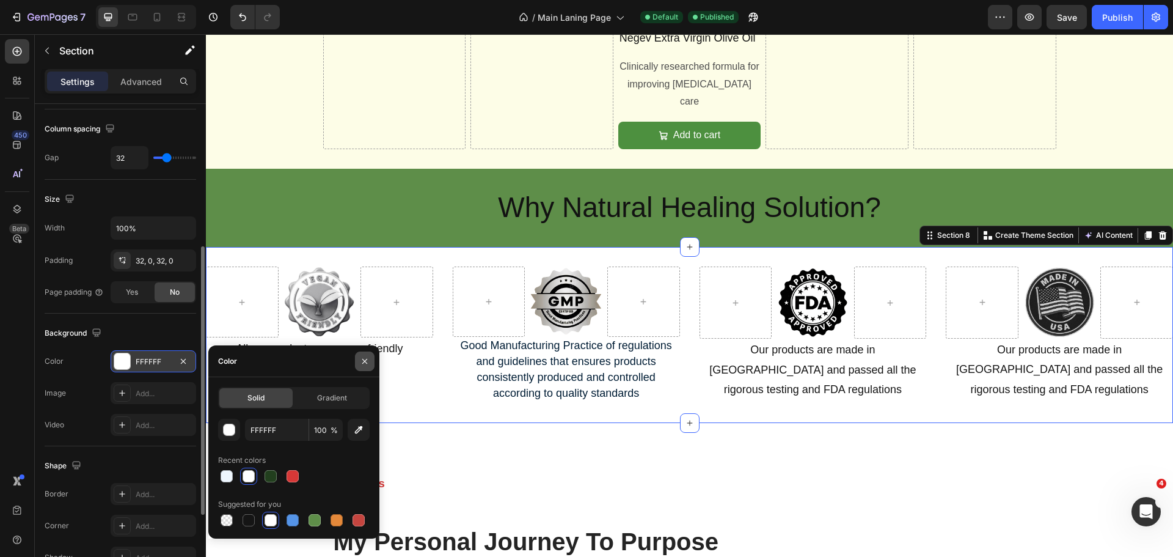
click at [363, 358] on icon "button" at bounding box center [365, 361] width 10 height 10
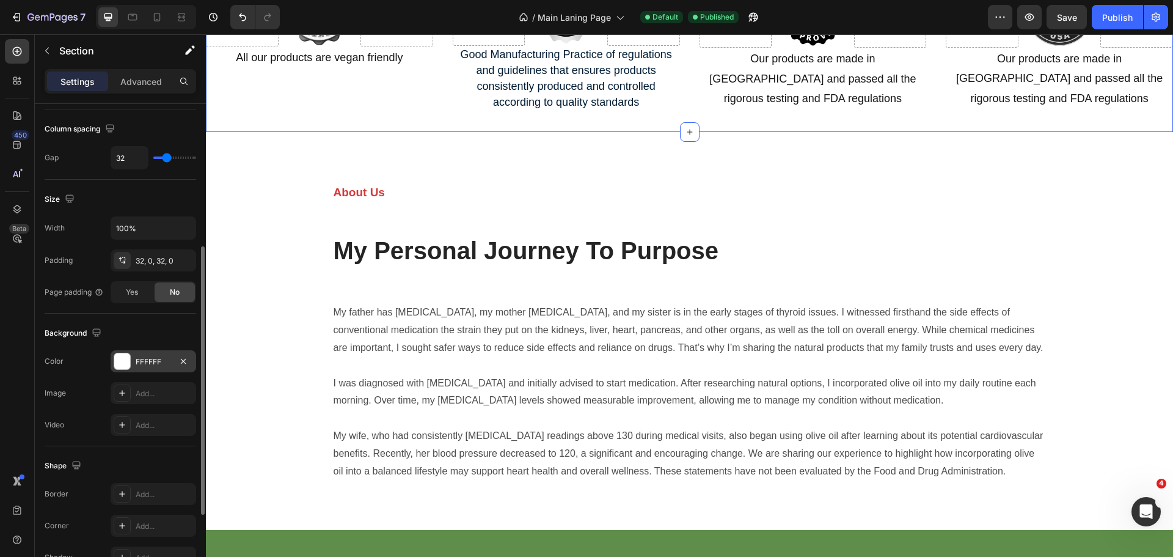
scroll to position [1614, 0]
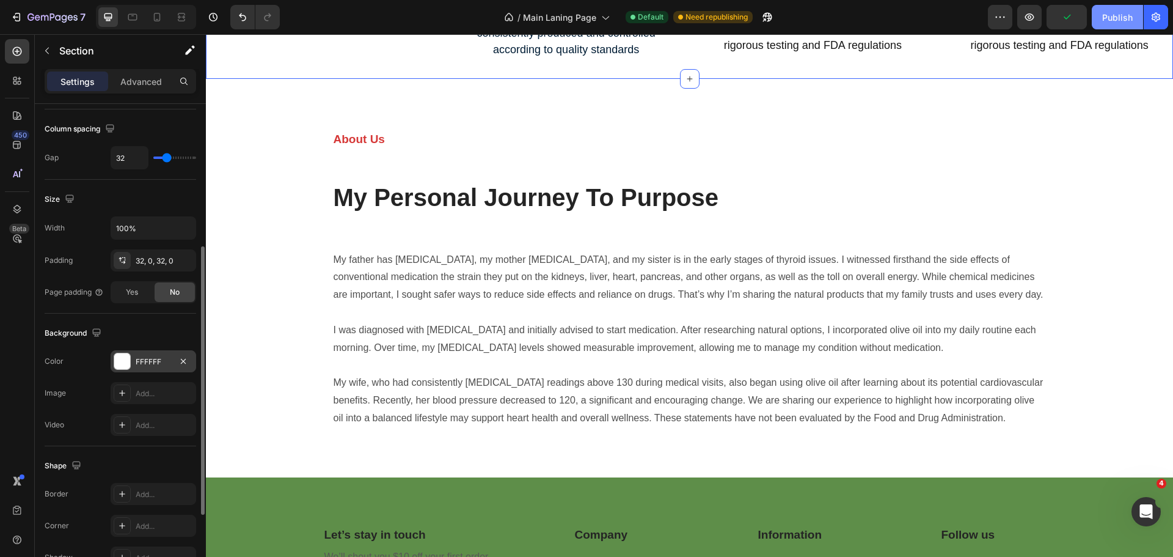
click at [1122, 20] on div "Publish" at bounding box center [1117, 17] width 31 height 13
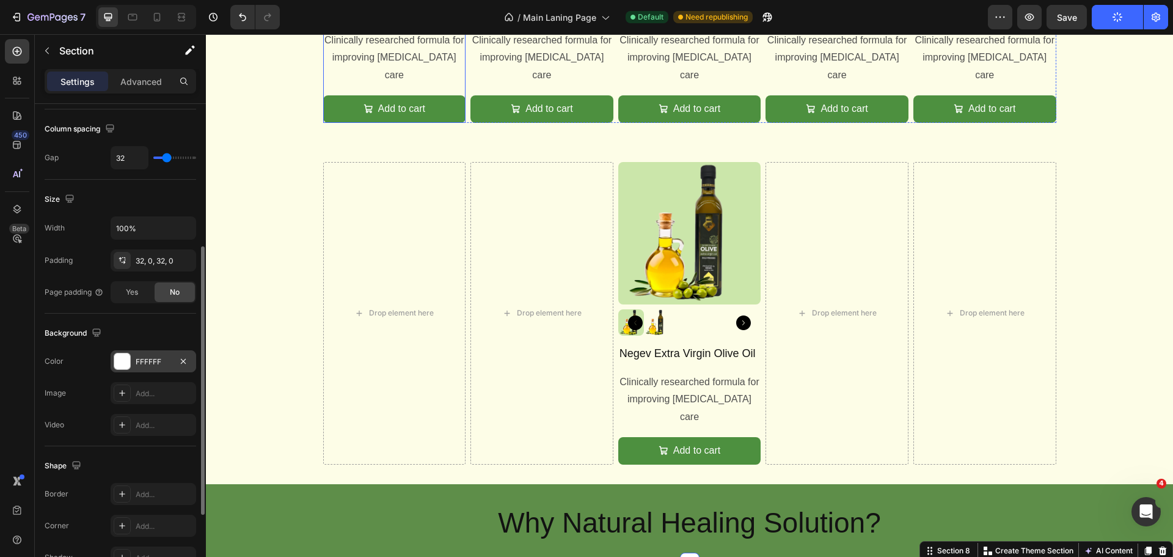
scroll to position [962, 0]
